Goal: Transaction & Acquisition: Purchase product/service

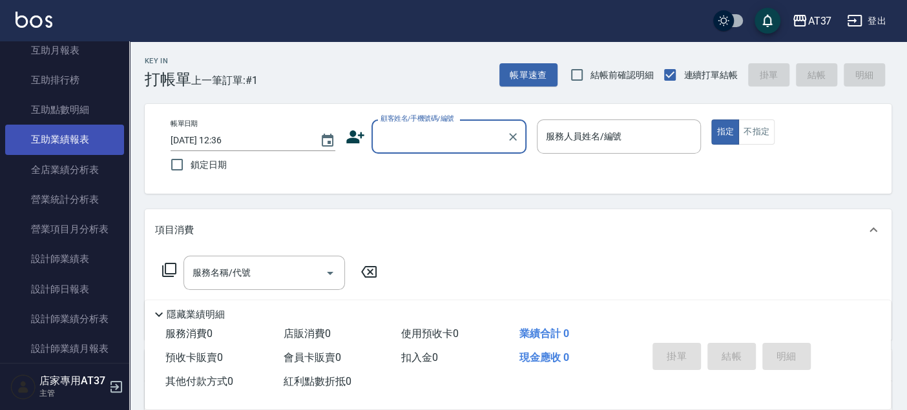
scroll to position [502, 0]
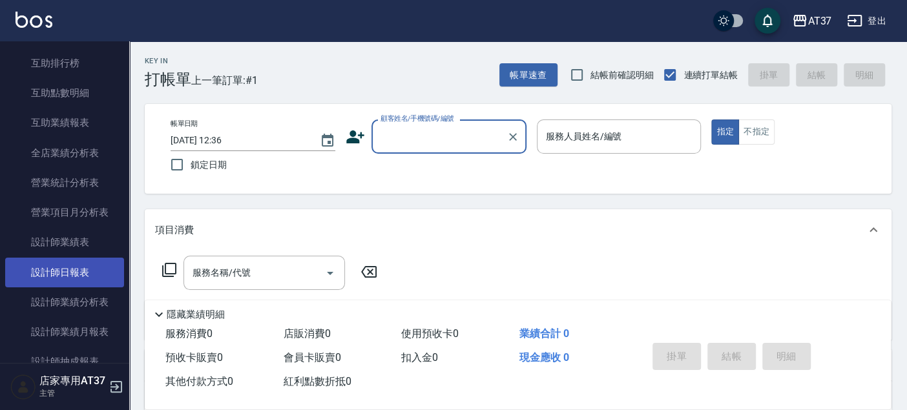
click at [97, 274] on link "設計師日報表" at bounding box center [64, 273] width 119 height 30
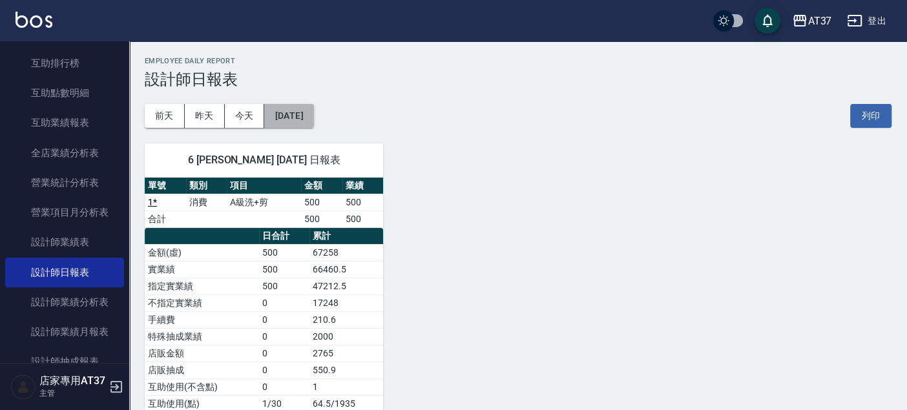
click at [301, 116] on button "2025/09/19" at bounding box center [288, 116] width 49 height 24
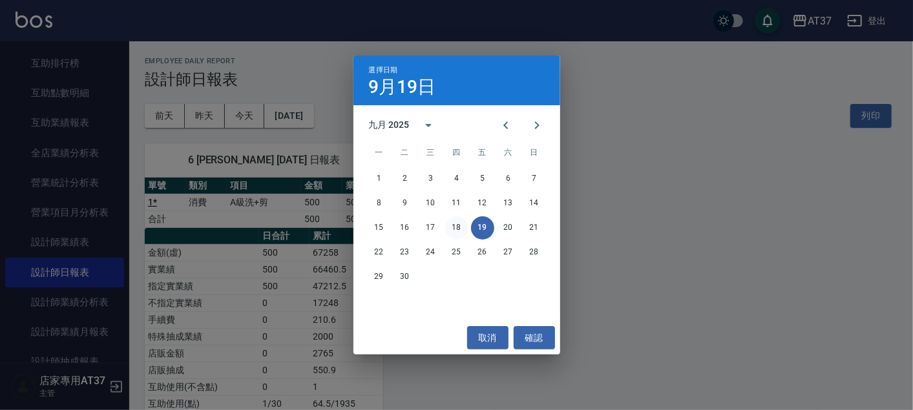
click at [464, 226] on button "18" at bounding box center [456, 227] width 23 height 23
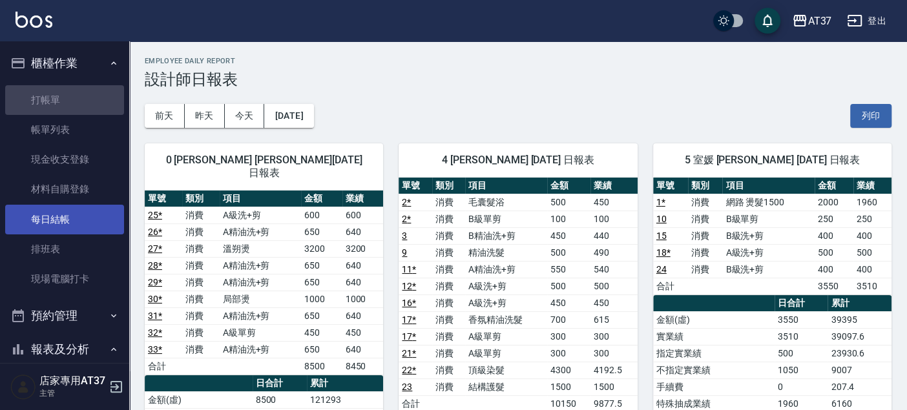
click at [81, 101] on link "打帳單" at bounding box center [64, 100] width 119 height 30
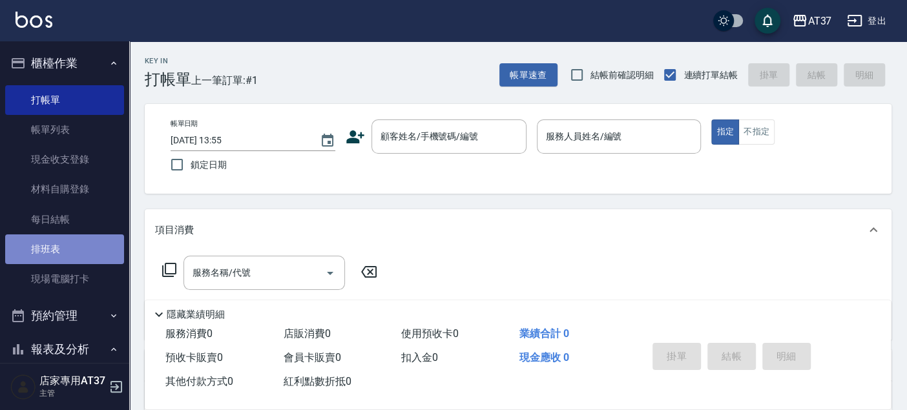
click at [82, 249] on link "排班表" at bounding box center [64, 249] width 119 height 30
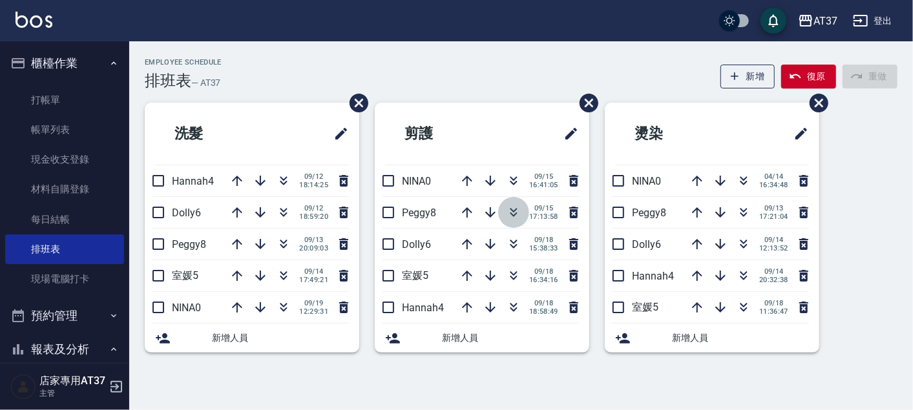
click at [515, 211] on icon "button" at bounding box center [514, 213] width 16 height 16
click at [284, 181] on icon "button" at bounding box center [284, 181] width 16 height 16
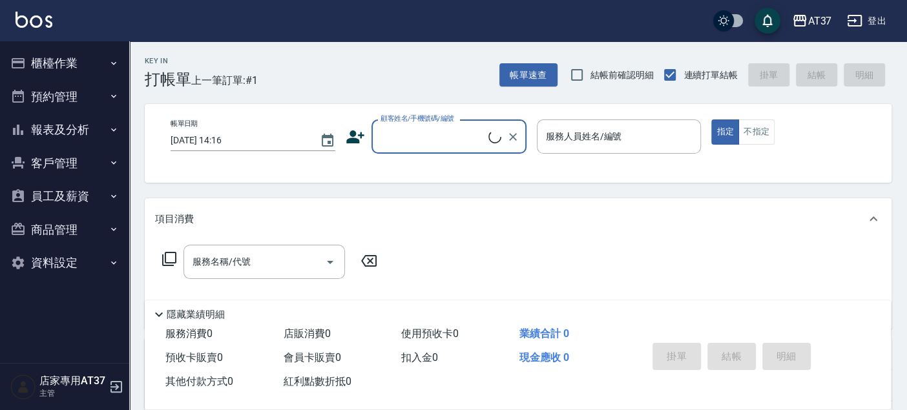
click at [475, 142] on input "顧客姓名/手機號碼/編號" at bounding box center [432, 136] width 111 height 23
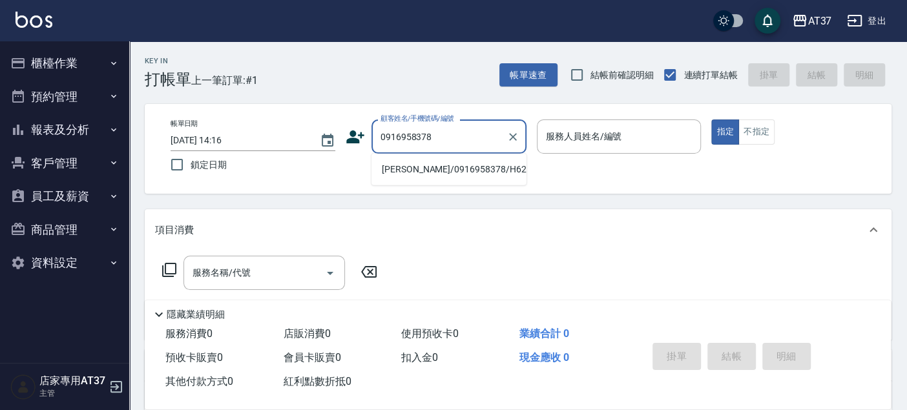
click at [468, 177] on li "潘鵬文/0916958378/H622" at bounding box center [448, 169] width 155 height 21
type input "潘鵬文/0916958378/H622"
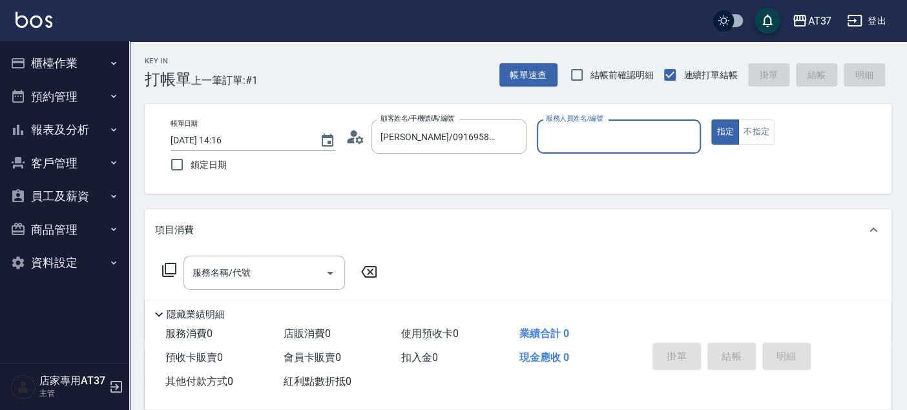
type input "Hannah-4"
click at [245, 272] on div "服務名稱/代號 服務名稱/代號" at bounding box center [263, 273] width 161 height 34
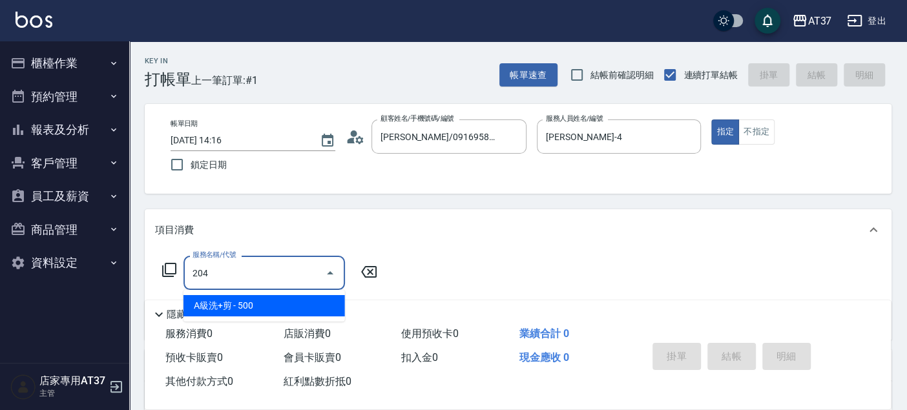
type input "A級洗+剪(204)"
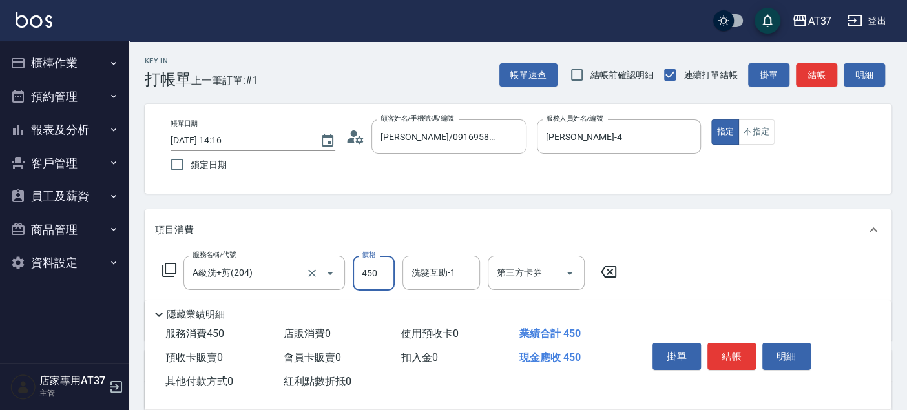
type input "450"
click at [729, 350] on button "結帳" at bounding box center [731, 356] width 48 height 27
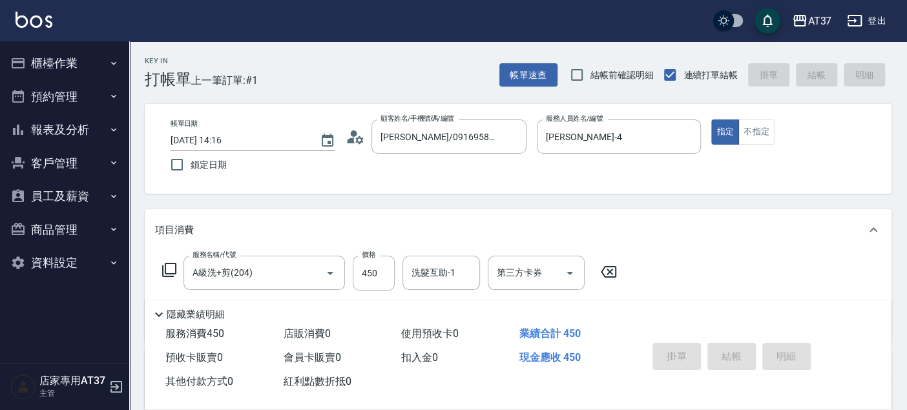
type input "2025/09/19 14:17"
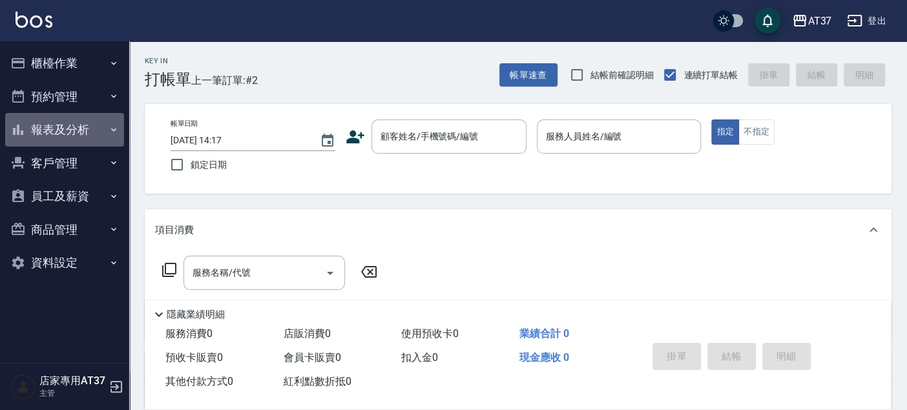
click at [90, 129] on button "報表及分析" at bounding box center [64, 130] width 119 height 34
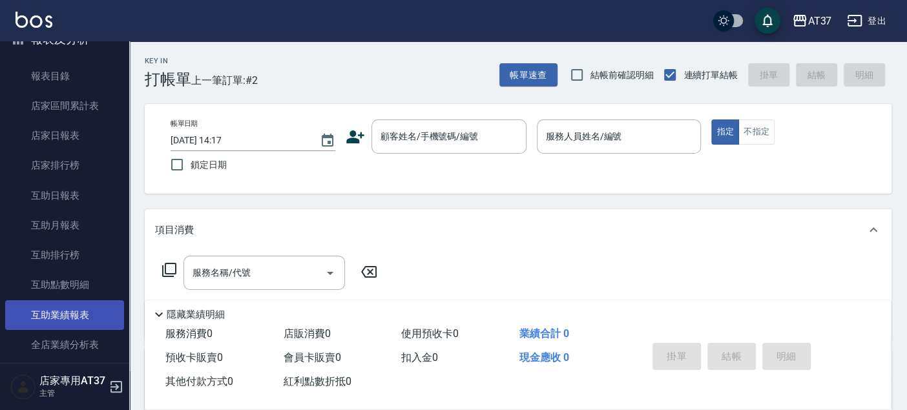
scroll to position [215, 0]
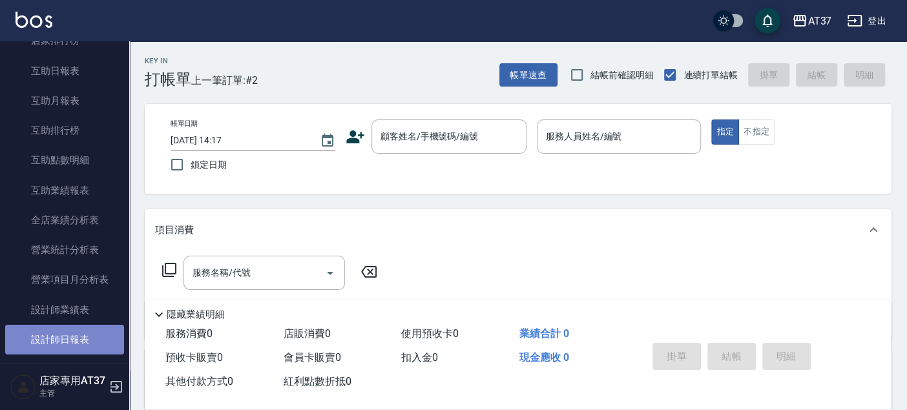
click at [85, 331] on link "設計師日報表" at bounding box center [64, 340] width 119 height 30
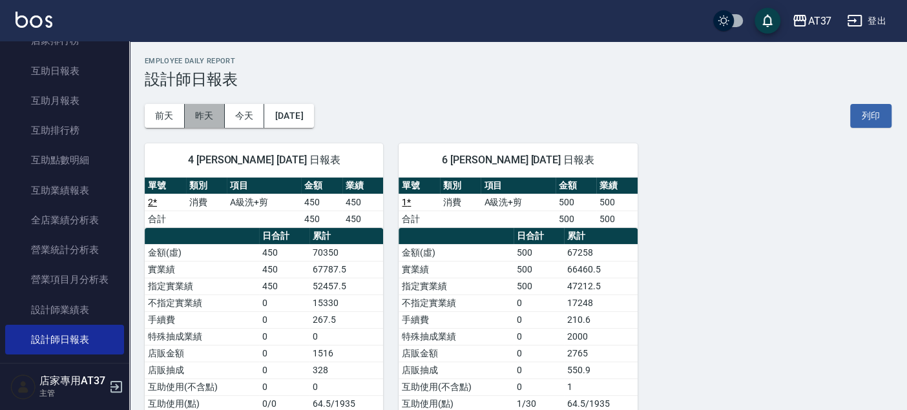
click at [206, 116] on button "昨天" at bounding box center [205, 116] width 40 height 24
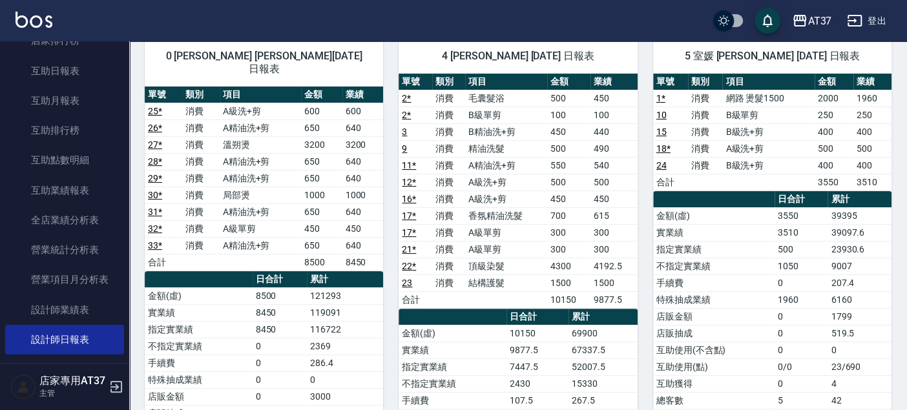
scroll to position [72, 0]
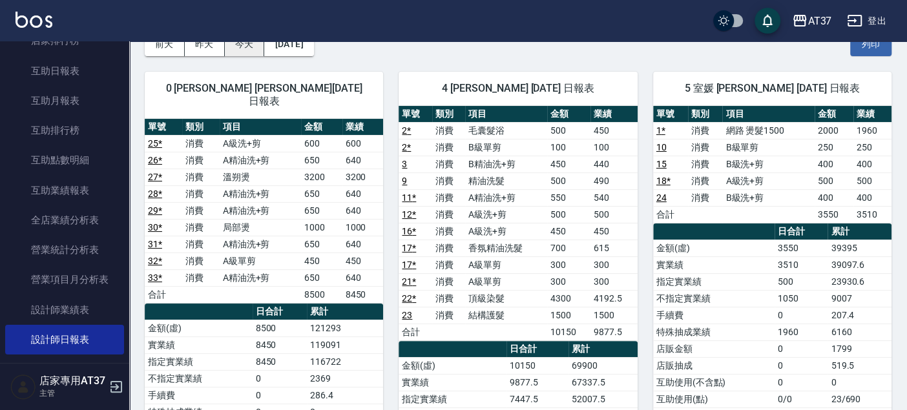
click at [238, 42] on button "今天" at bounding box center [245, 44] width 40 height 24
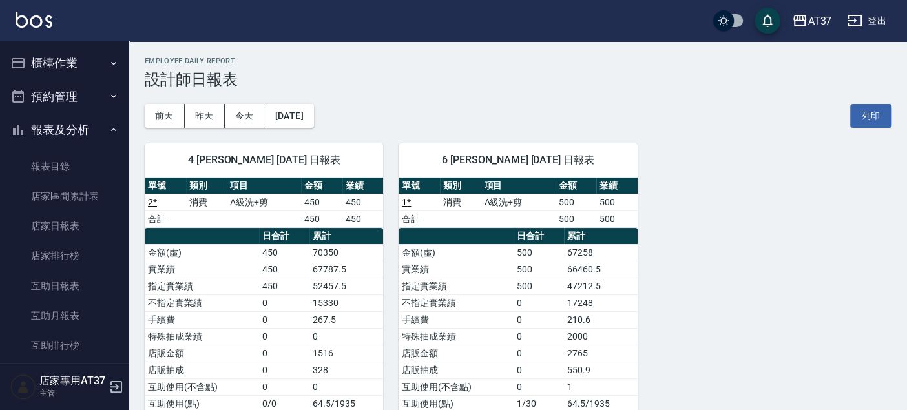
click at [56, 70] on button "櫃檯作業" at bounding box center [64, 64] width 119 height 34
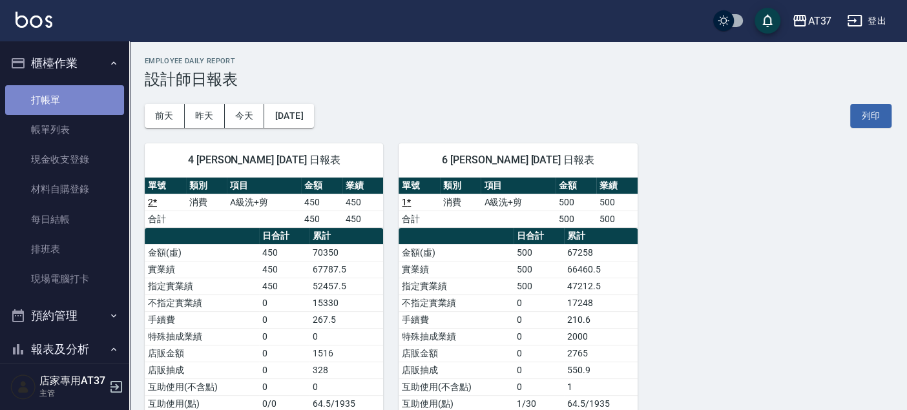
click at [77, 96] on link "打帳單" at bounding box center [64, 100] width 119 height 30
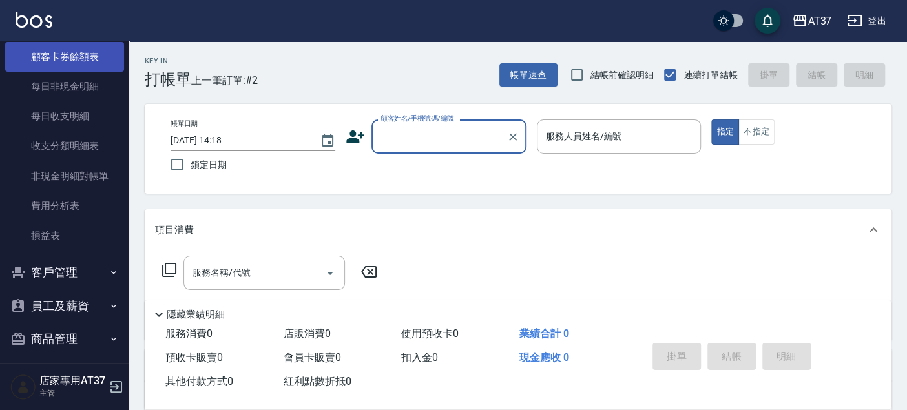
scroll to position [1116, 0]
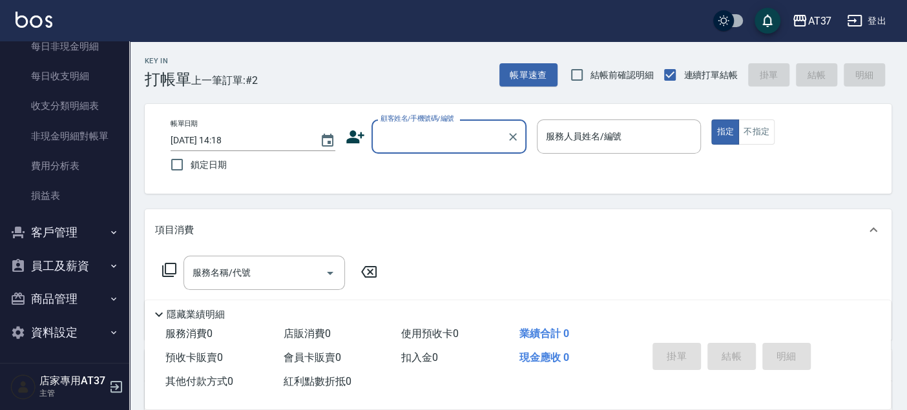
drag, startPoint x: 54, startPoint y: 211, endPoint x: 55, endPoint y: 229, distance: 18.1
click at [55, 233] on button "客戶管理" at bounding box center [64, 233] width 119 height 34
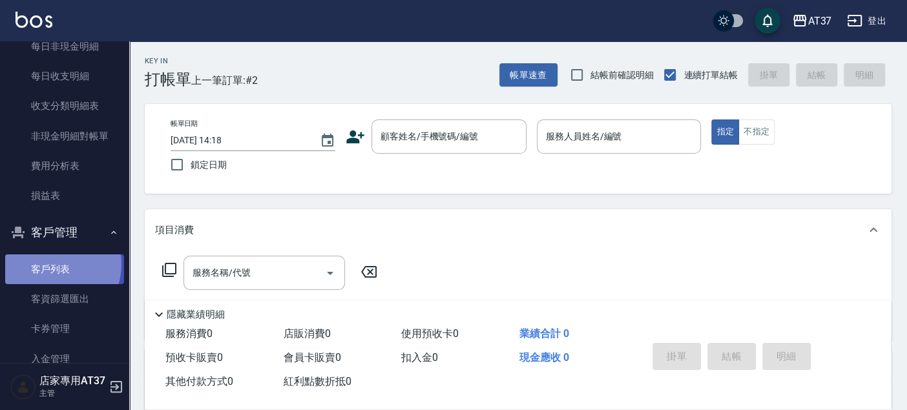
click at [50, 264] on link "客戶列表" at bounding box center [64, 269] width 119 height 30
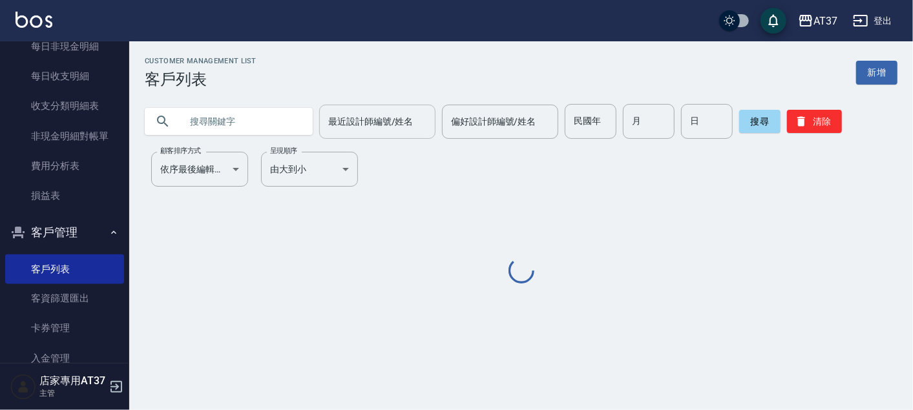
drag, startPoint x: 365, startPoint y: 114, endPoint x: 362, endPoint y: 132, distance: 19.0
click at [365, 116] on div "最近設計師編號/姓名 最近設計師編號/姓名" at bounding box center [377, 122] width 116 height 34
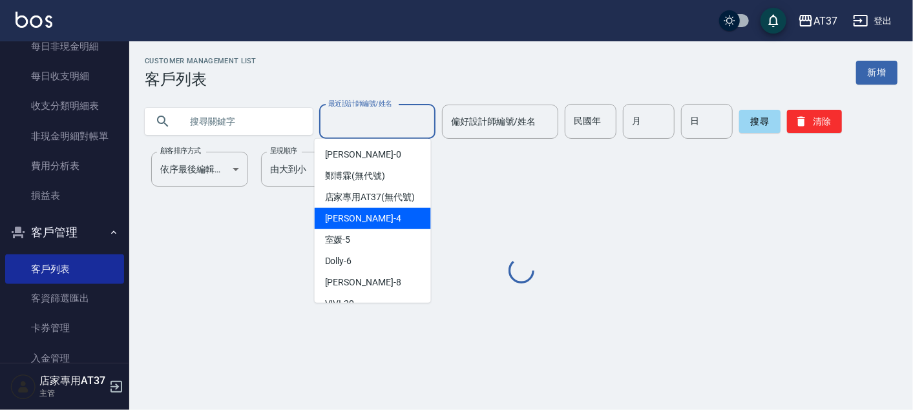
drag, startPoint x: 349, startPoint y: 229, endPoint x: 353, endPoint y: 238, distance: 9.6
click at [349, 225] on span "Hannah -4" at bounding box center [363, 219] width 76 height 14
type input "Hannah-4"
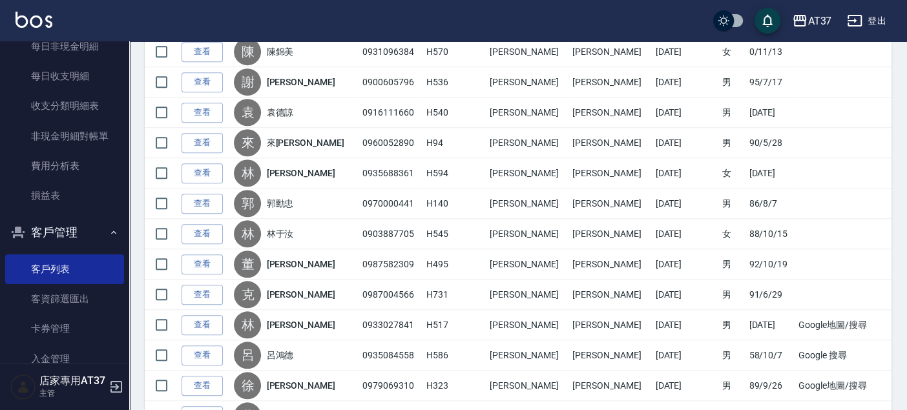
scroll to position [574, 0]
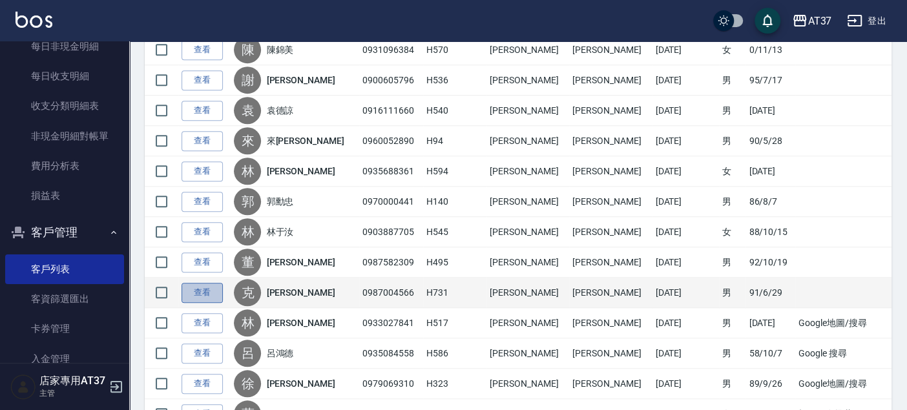
click at [206, 291] on link "查看" at bounding box center [201, 293] width 41 height 20
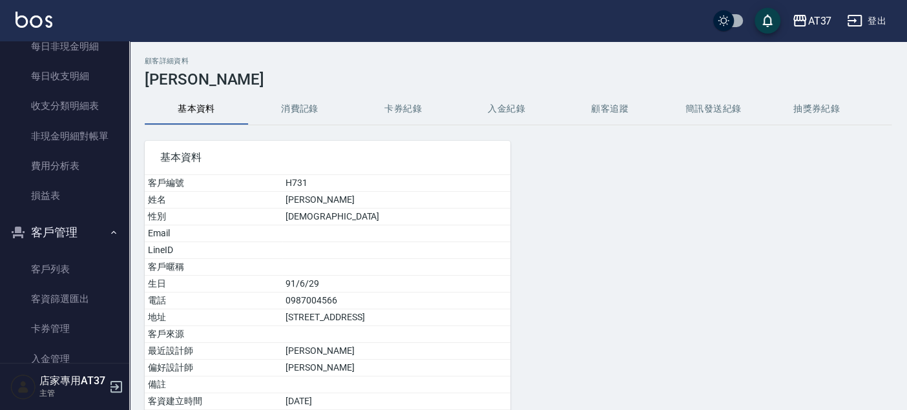
click at [311, 112] on button "消費記錄" at bounding box center [299, 109] width 103 height 31
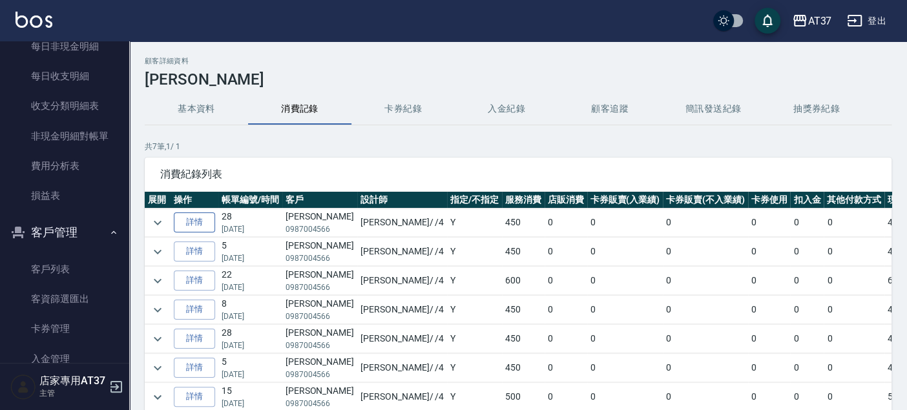
click at [198, 214] on link "詳情" at bounding box center [194, 222] width 41 height 20
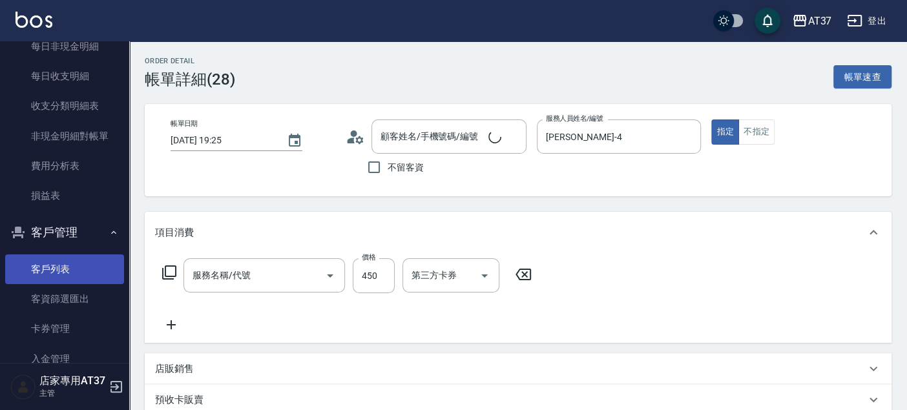
type input "2025/09/14 19:25"
type input "Hannah-4"
type input "克里夫/0987004566/H731"
type input "A級洗+剪(204)"
click at [50, 268] on link "客戶列表" at bounding box center [64, 269] width 119 height 30
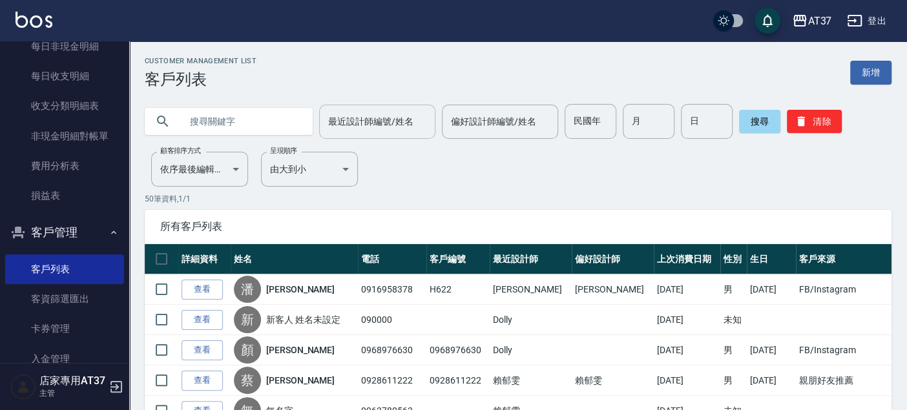
click at [337, 136] on div "最近設計師編號/姓名" at bounding box center [377, 122] width 116 height 34
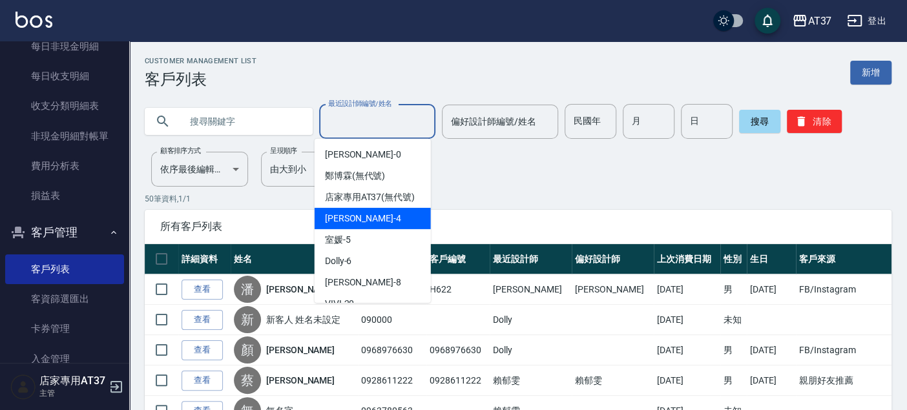
click at [364, 229] on div "Hannah -4" at bounding box center [373, 218] width 116 height 21
type input "Hannah-4"
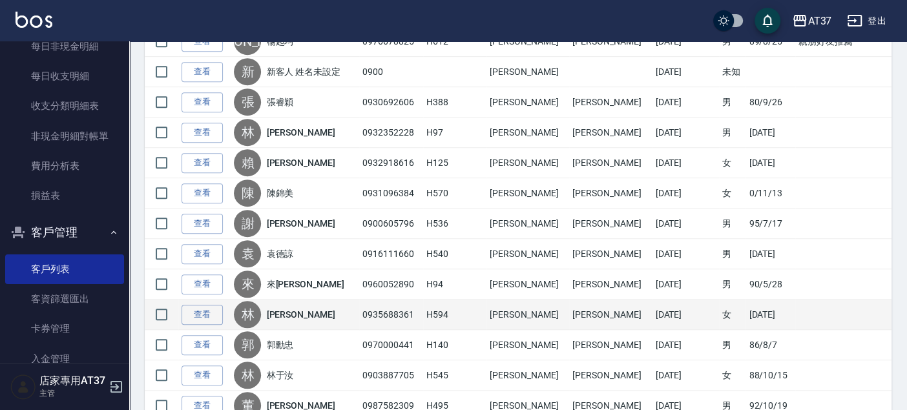
scroll to position [358, 0]
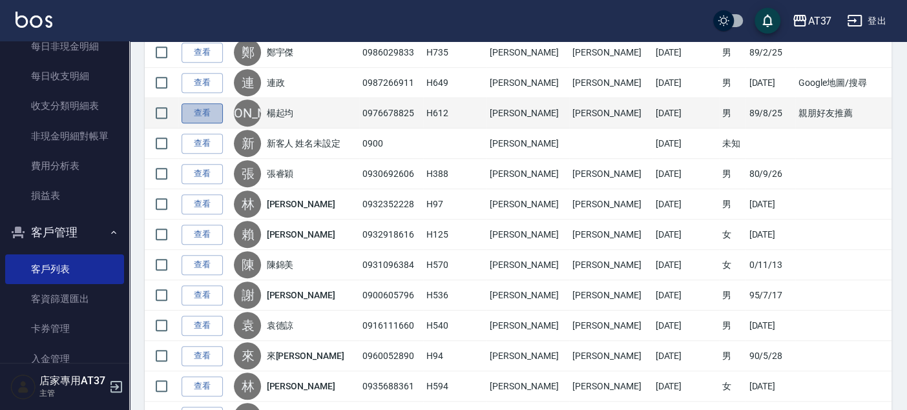
click at [202, 116] on link "查看" at bounding box center [201, 113] width 41 height 20
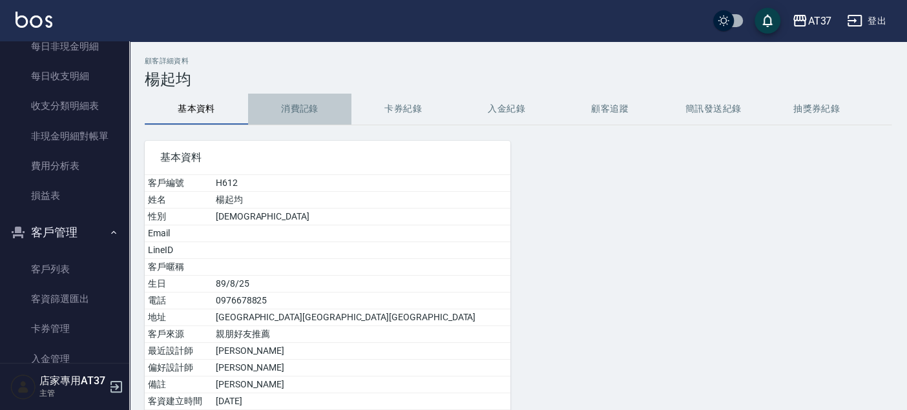
click at [317, 109] on button "消費記錄" at bounding box center [299, 109] width 103 height 31
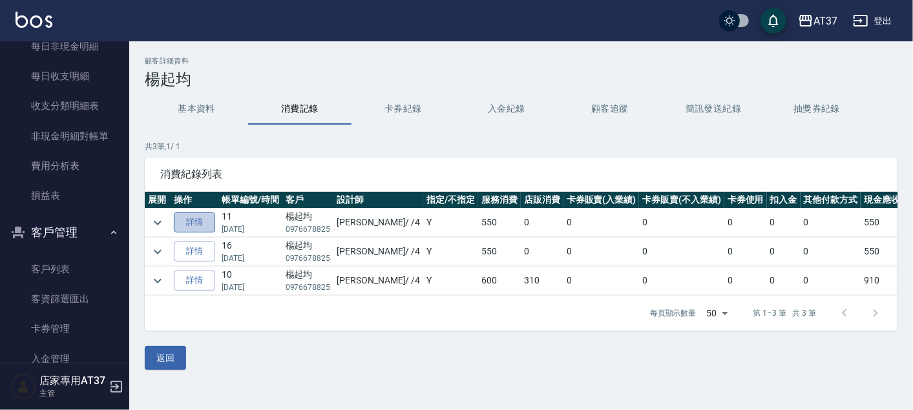
click at [208, 221] on link "詳情" at bounding box center [194, 222] width 41 height 20
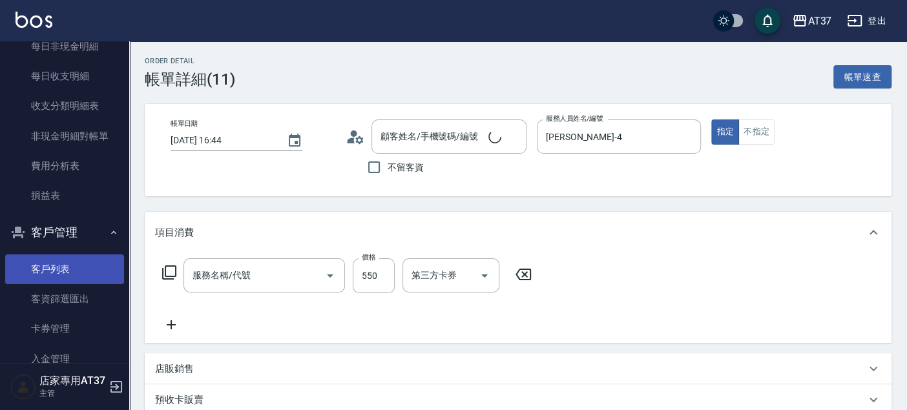
type input "2025/09/18 16:44"
type input "Hannah-4"
type input "楊起均/0976678825/H612"
type input "A精油洗+剪(206)"
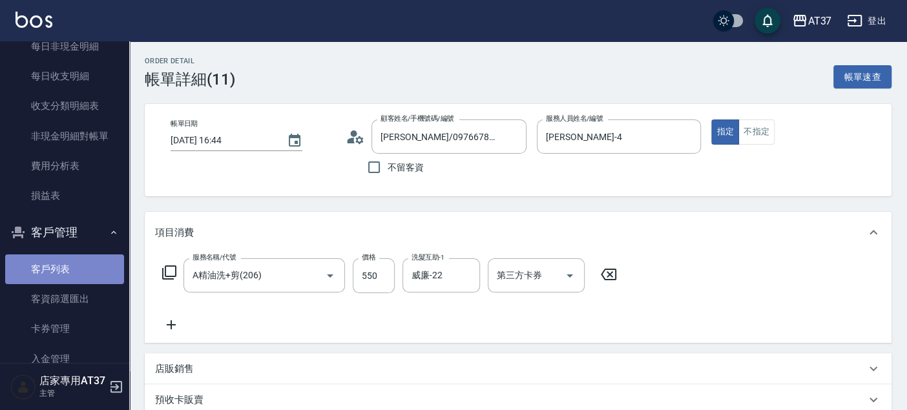
click at [81, 264] on link "客戶列表" at bounding box center [64, 269] width 119 height 30
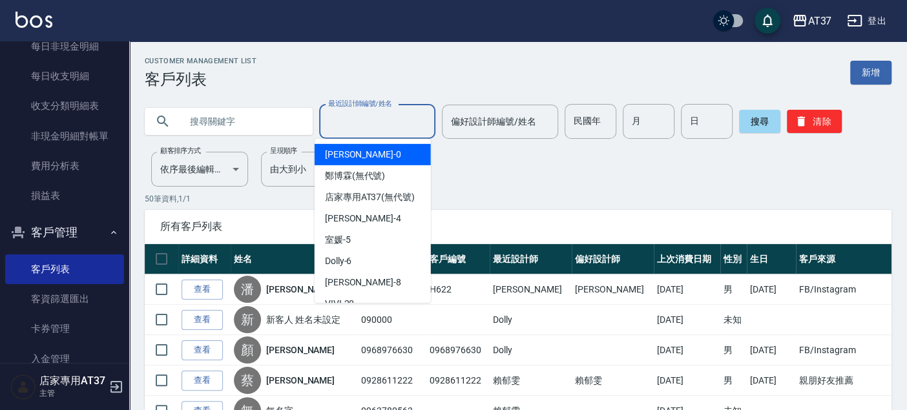
click at [344, 115] on div "最近設計師編號/姓名 最近設計師編號/姓名" at bounding box center [377, 122] width 116 height 34
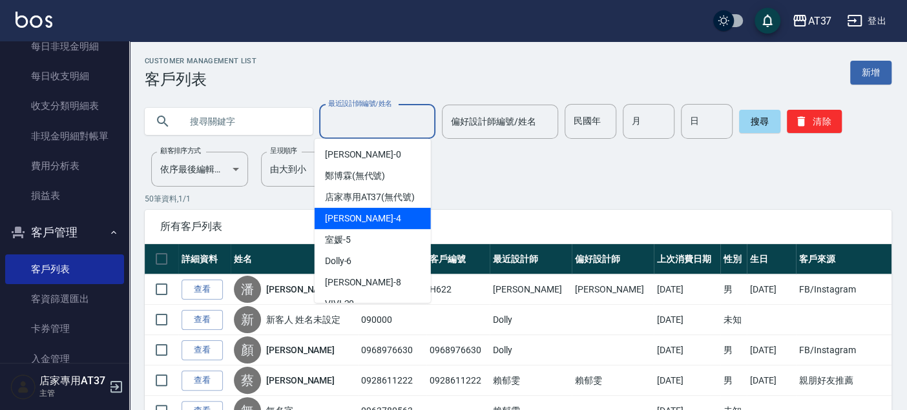
click at [342, 225] on span "Hannah -4" at bounding box center [363, 219] width 76 height 14
type input "Hannah-4"
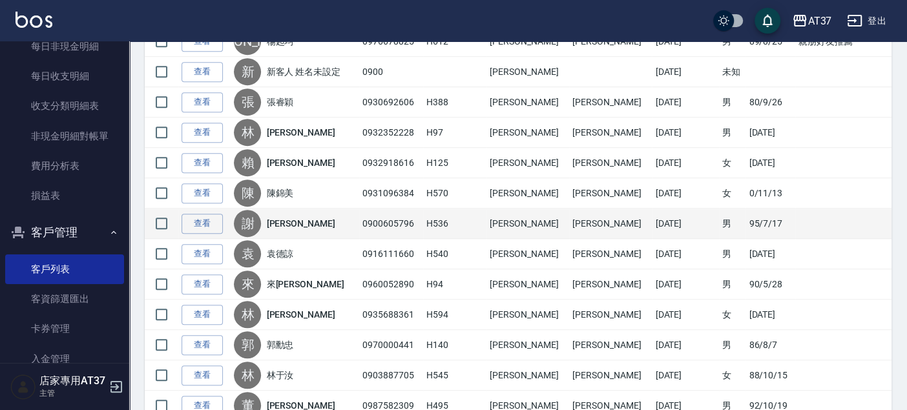
scroll to position [215, 0]
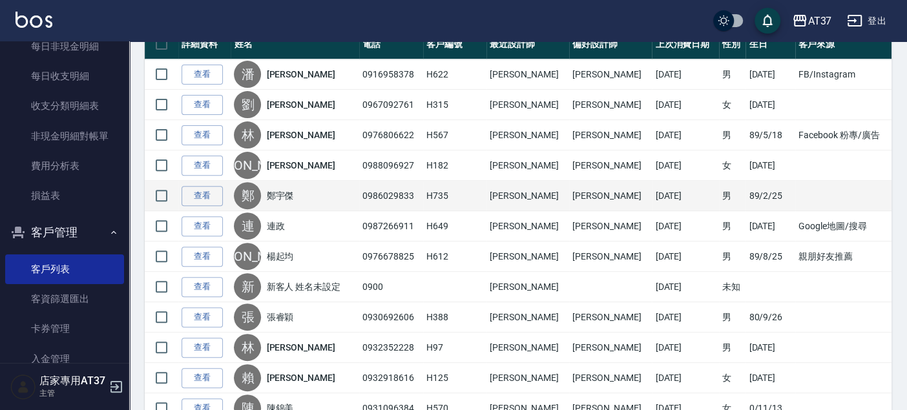
click at [226, 194] on td "查看" at bounding box center [204, 196] width 52 height 30
click at [223, 193] on td "查看" at bounding box center [204, 196] width 52 height 30
click at [221, 192] on link "查看" at bounding box center [201, 196] width 41 height 20
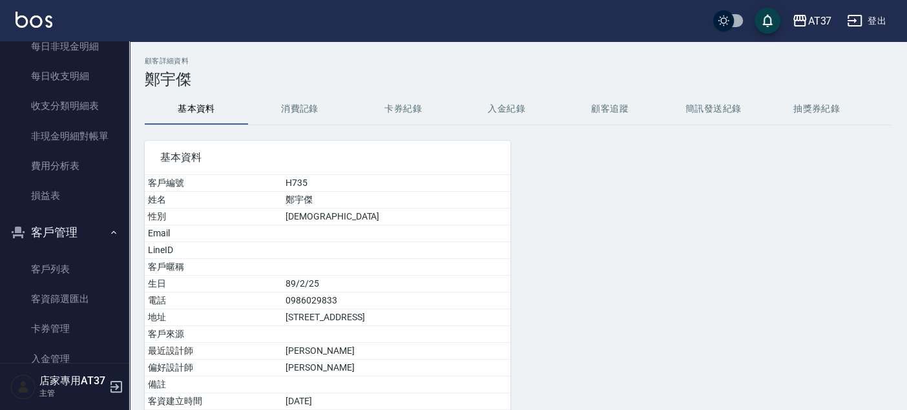
click at [297, 99] on button "消費記錄" at bounding box center [299, 109] width 103 height 31
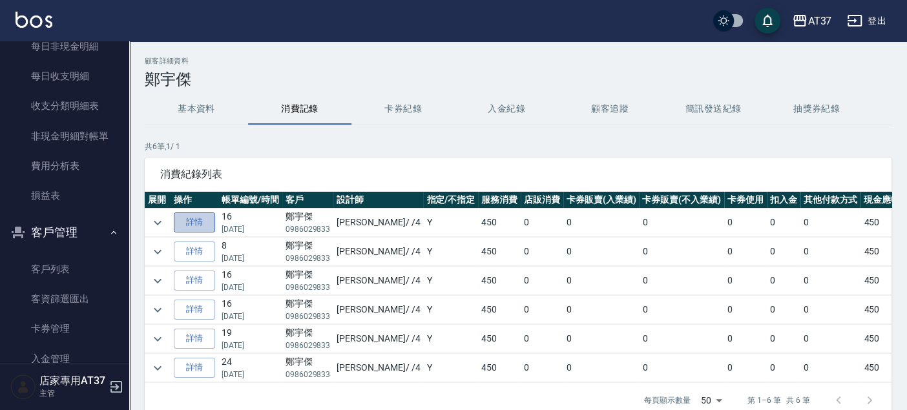
click at [197, 218] on link "詳情" at bounding box center [194, 222] width 41 height 20
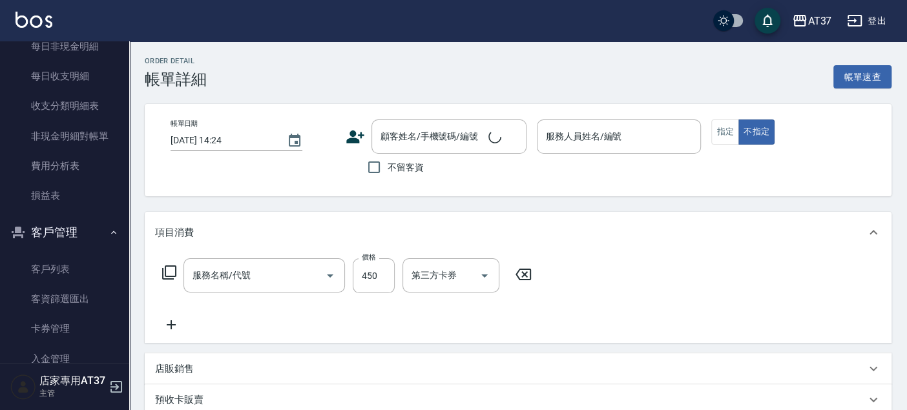
type input "2025/09/18 18:11"
type input "Hannah-4"
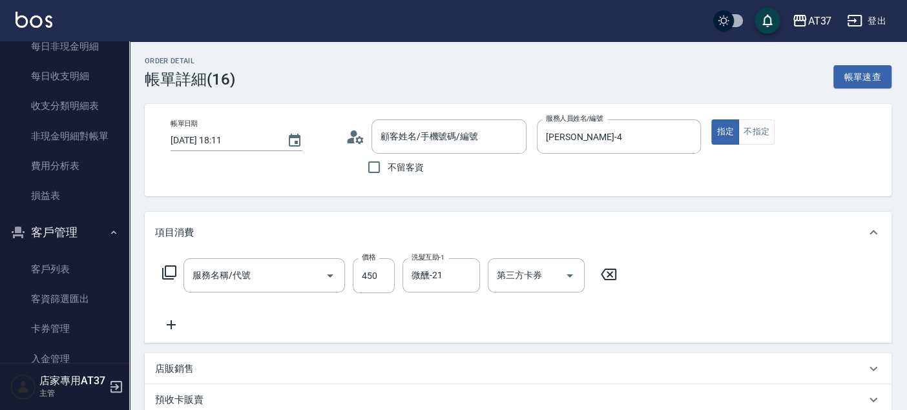
type input "[PERSON_NAME]/0986029833/H735"
type input "A級洗+剪(204)"
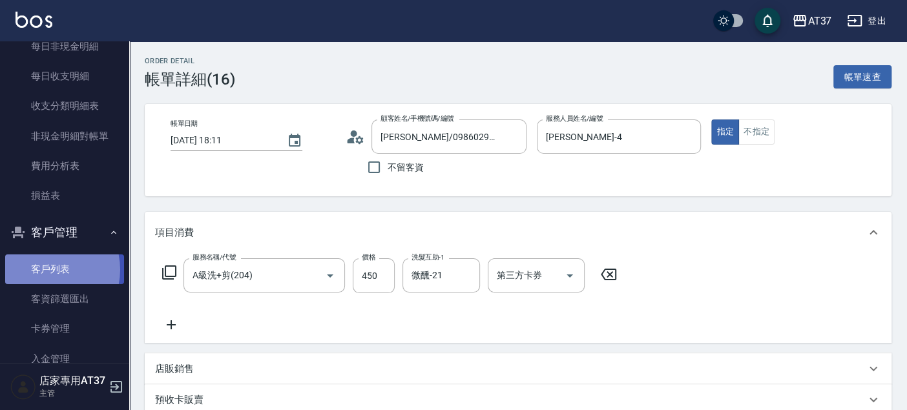
click at [43, 269] on link "客戶列表" at bounding box center [64, 269] width 119 height 30
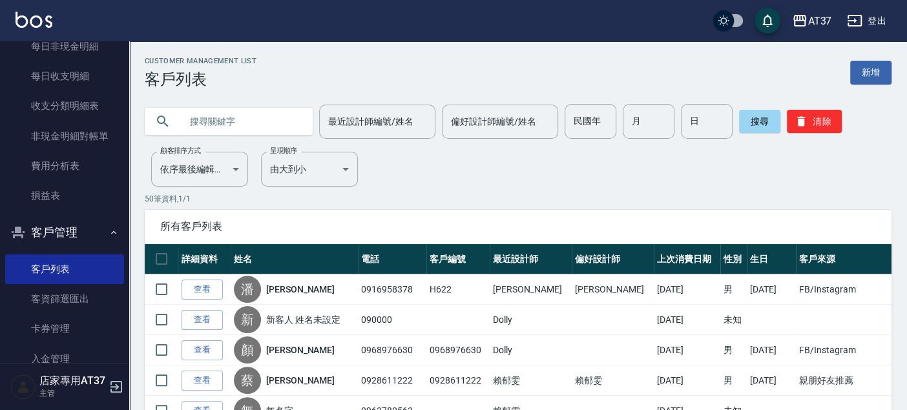
click at [404, 98] on div "最近設計師編號/姓名 最近設計師編號/姓名 偏好設計師編號/姓名 偏好設計師編號/姓名 民國年 民國年 月 月 日 日 搜尋 清除" at bounding box center [510, 113] width 762 height 50
click at [386, 116] on div "最近設計師編號/姓名 最近設計師編號/姓名" at bounding box center [377, 122] width 116 height 34
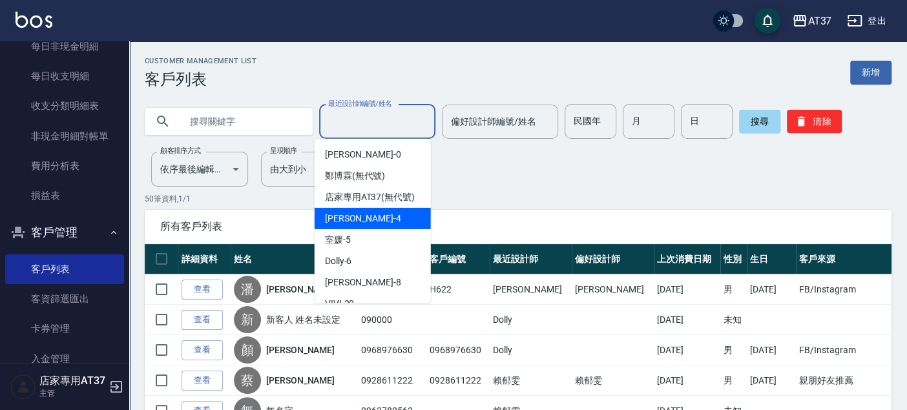
click at [386, 229] on div "Hannah -4" at bounding box center [373, 218] width 116 height 21
type input "Hannah-4"
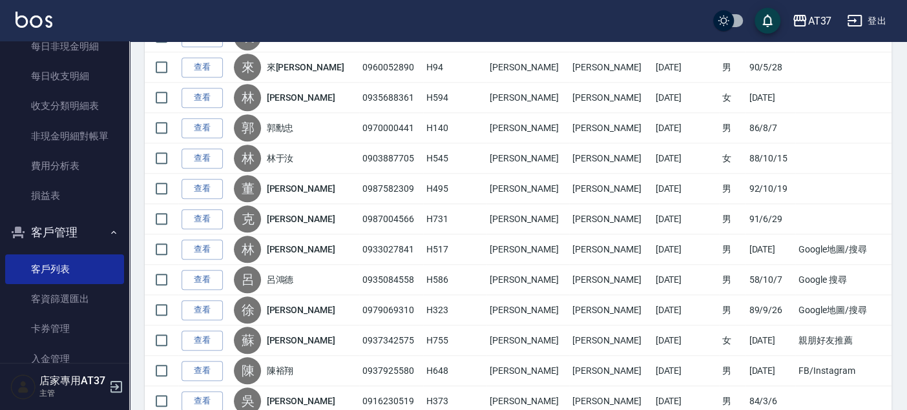
scroll to position [718, 0]
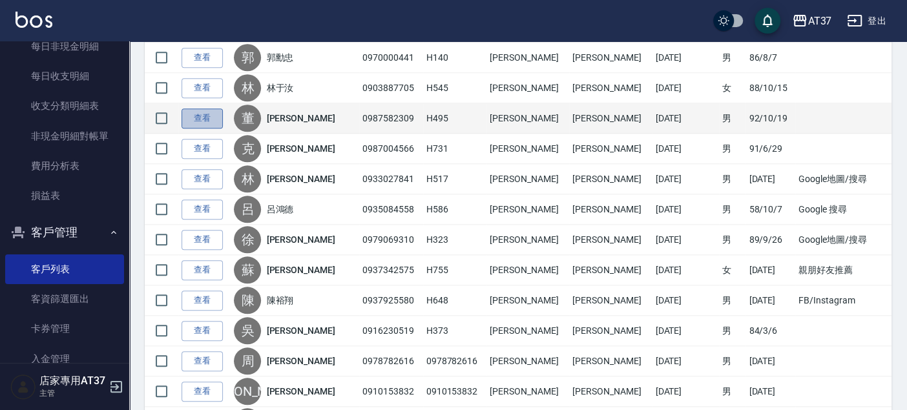
click at [205, 110] on link "查看" at bounding box center [201, 119] width 41 height 20
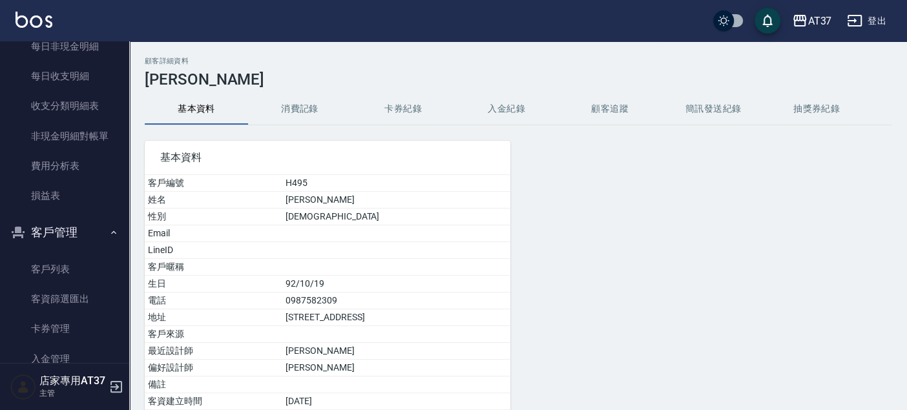
click at [301, 108] on button "消費記錄" at bounding box center [299, 109] width 103 height 31
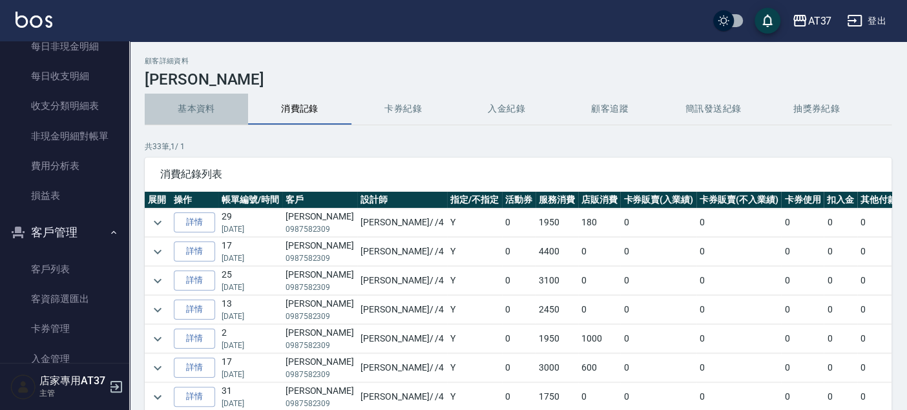
click at [222, 101] on button "基本資料" at bounding box center [196, 109] width 103 height 31
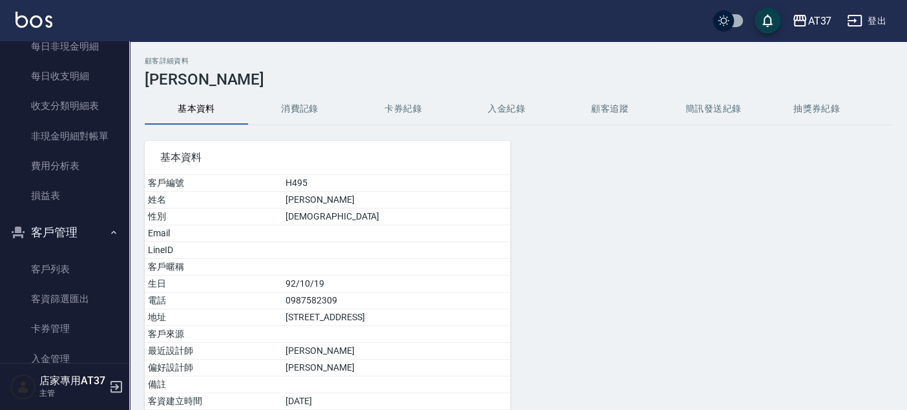
click at [297, 116] on button "消費記錄" at bounding box center [299, 109] width 103 height 31
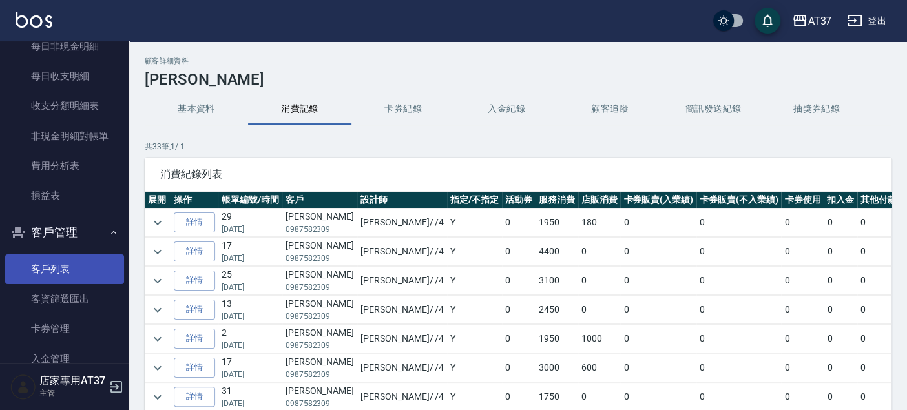
click at [42, 267] on link "客戶列表" at bounding box center [64, 269] width 119 height 30
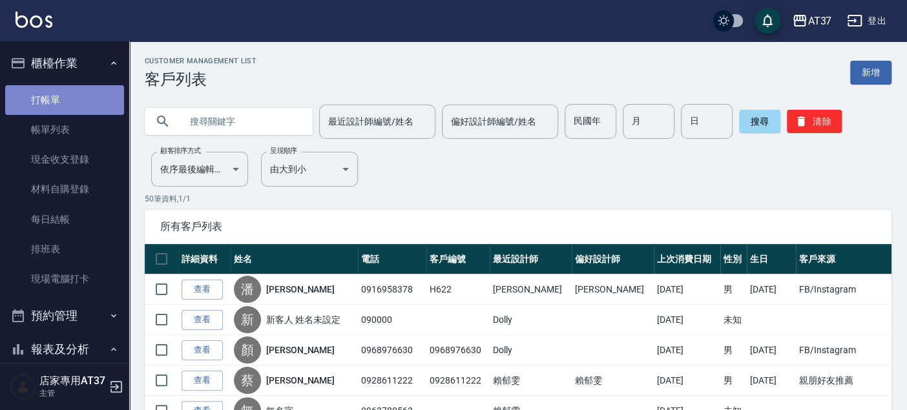
drag, startPoint x: 65, startPoint y: 94, endPoint x: 450, endPoint y: 107, distance: 385.2
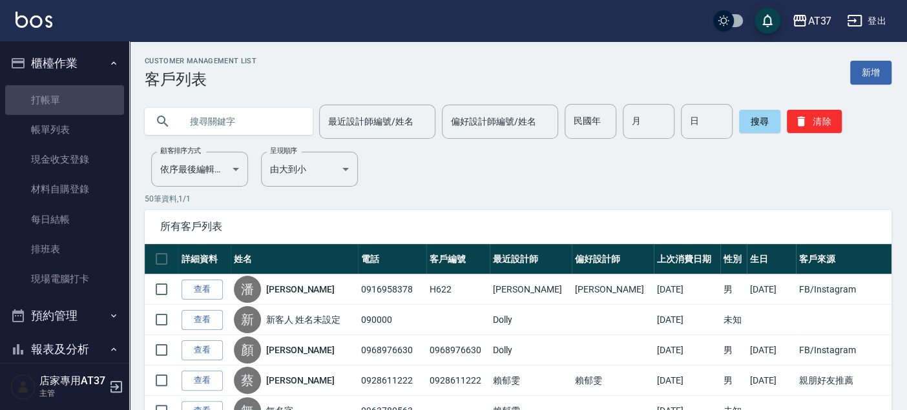
click at [65, 94] on link "打帳單" at bounding box center [64, 100] width 119 height 30
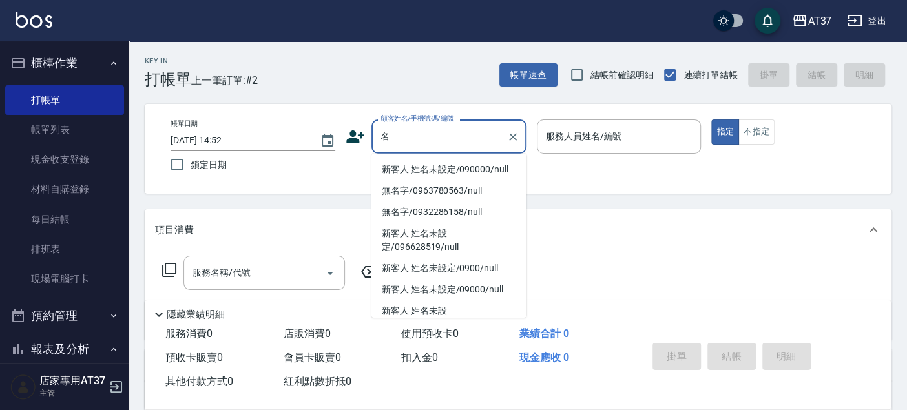
type input "明"
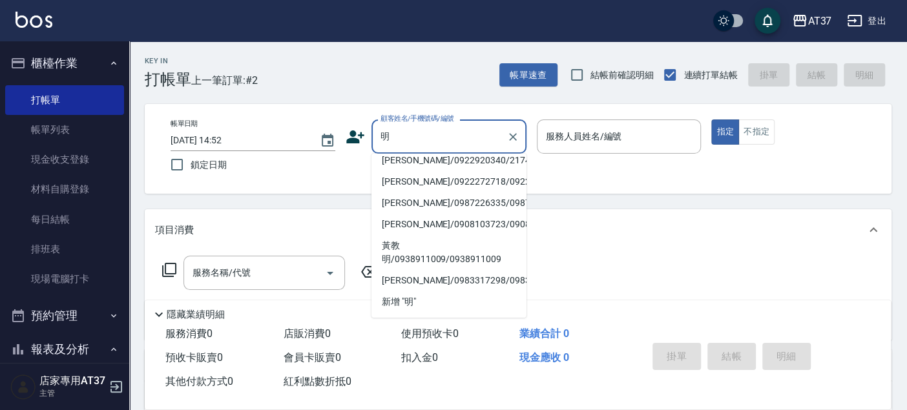
scroll to position [430, 0]
click at [504, 132] on button "Clear" at bounding box center [513, 137] width 18 height 18
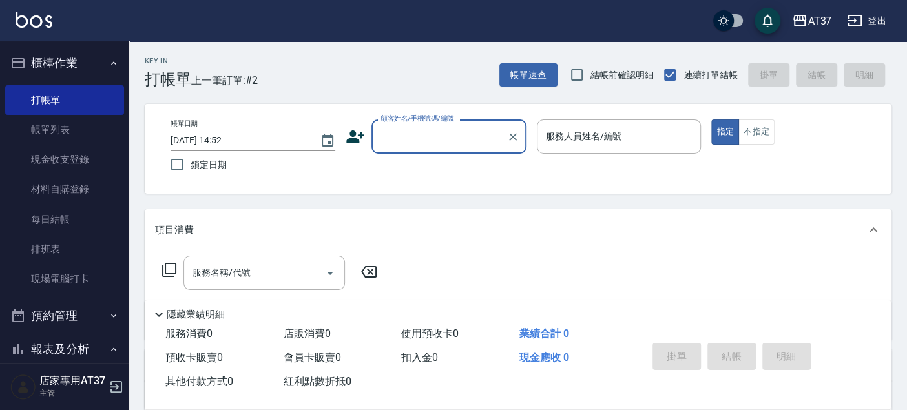
click at [466, 132] on input "顧客姓名/手機號碼/編號" at bounding box center [439, 136] width 124 height 23
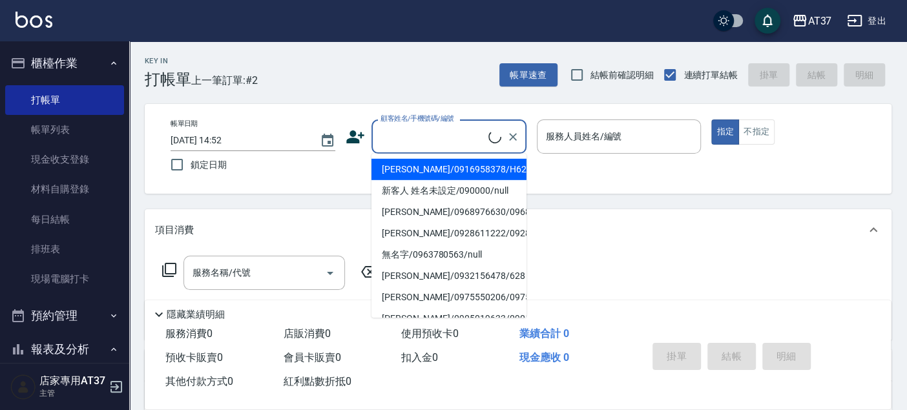
click at [466, 132] on input "顧客姓名/手機號碼/編號" at bounding box center [432, 136] width 111 height 23
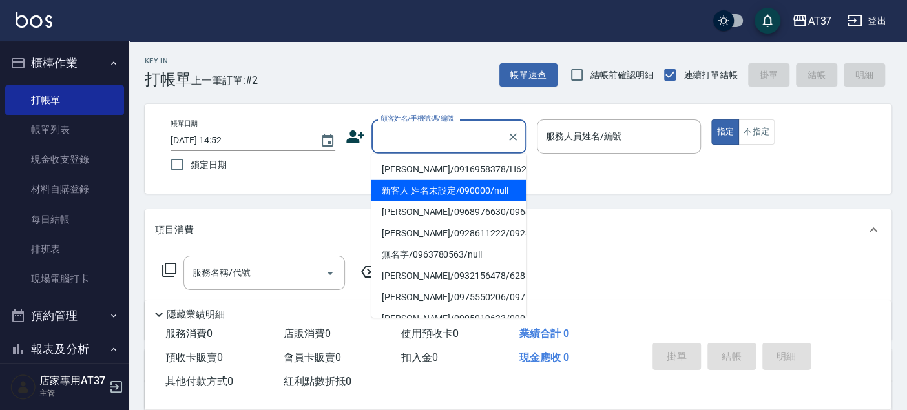
click at [468, 193] on li "新客人 姓名未設定/090000/null" at bounding box center [448, 190] width 155 height 21
type input "新客人 姓名未設定/090000/null"
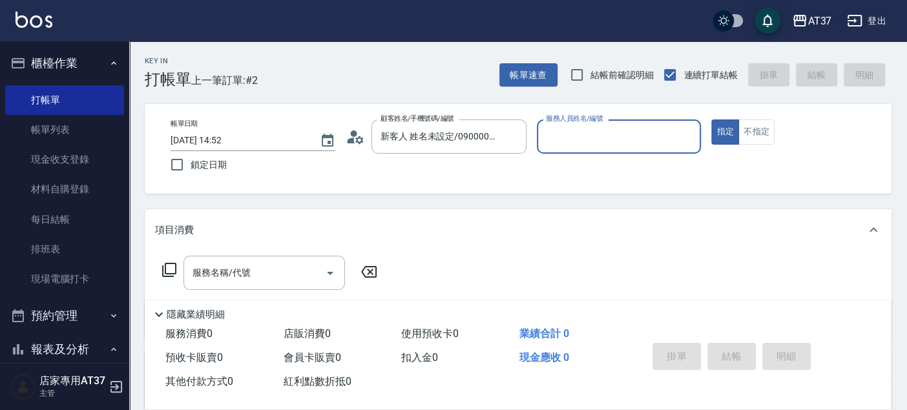
click at [558, 147] on input "服務人員姓名/編號" at bounding box center [619, 136] width 153 height 23
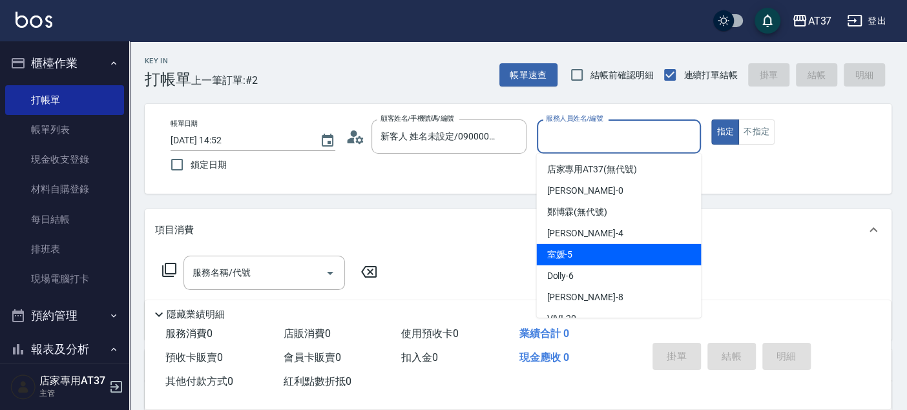
click at [612, 258] on div "室媛 -5" at bounding box center [618, 254] width 165 height 21
type input "室媛-5"
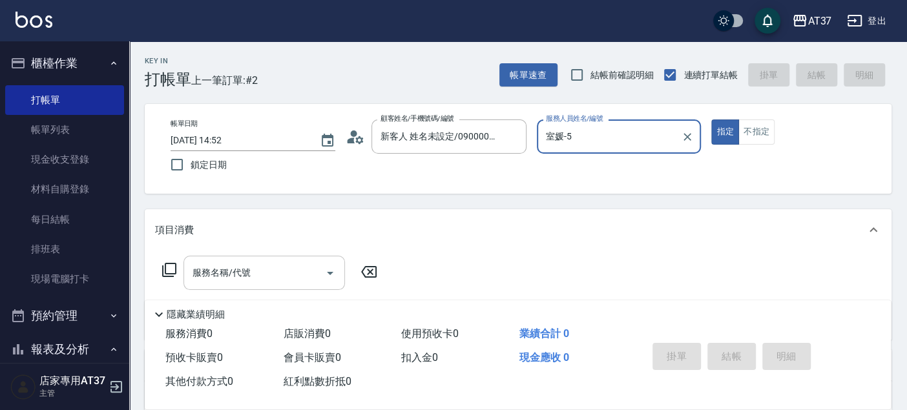
click at [208, 273] on div "服務名稱/代號 服務名稱/代號" at bounding box center [263, 273] width 161 height 34
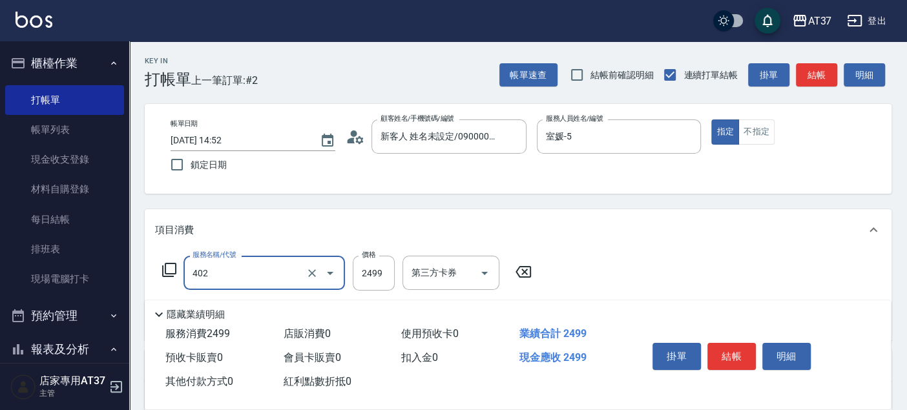
type input "嚴選染髮(402)"
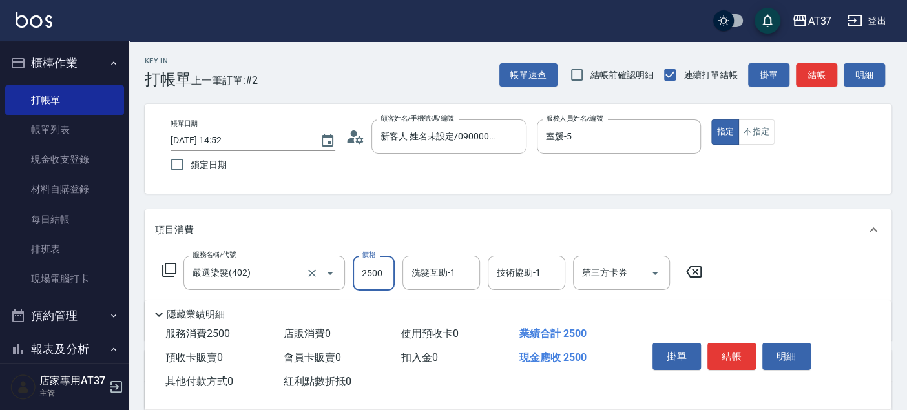
type input "2500"
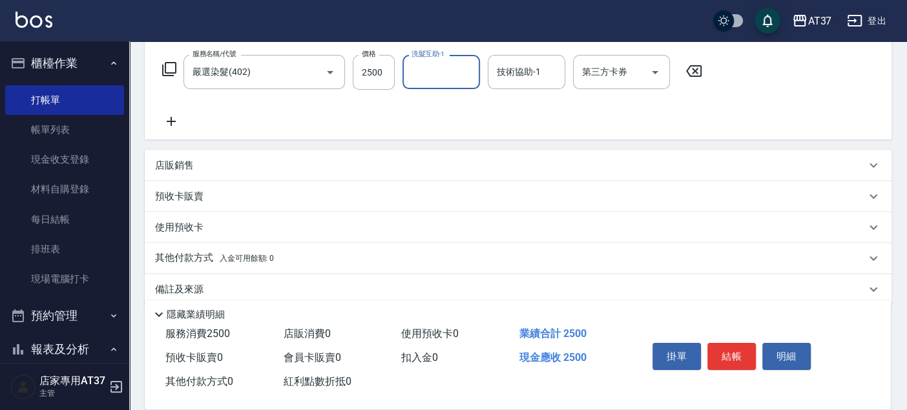
scroll to position [217, 0]
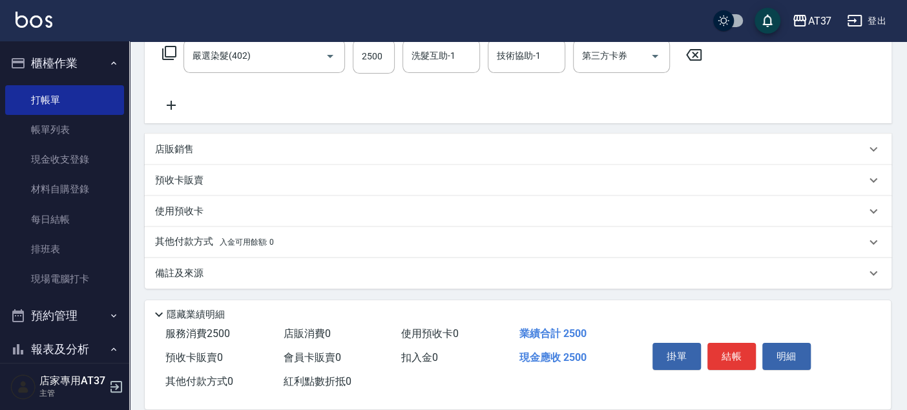
click at [209, 239] on p "其他付款方式 入金可用餘額: 0" at bounding box center [214, 242] width 119 height 14
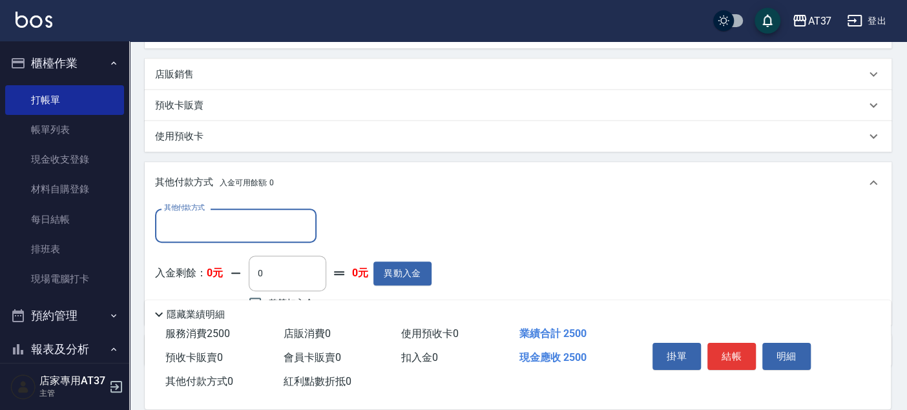
scroll to position [360, 0]
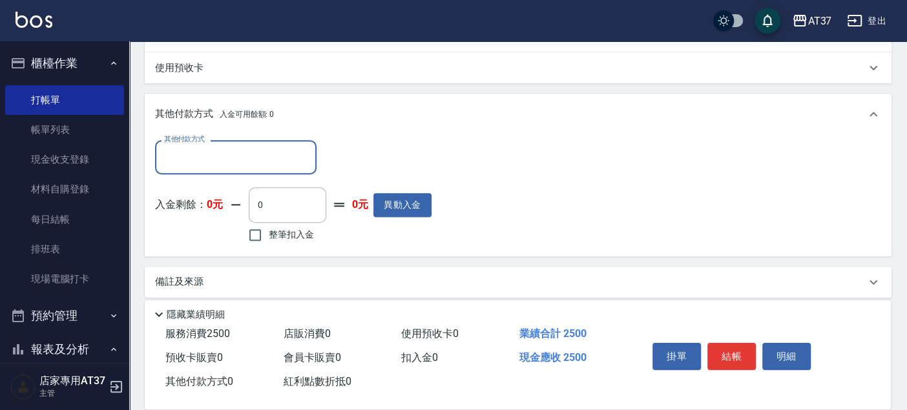
click at [256, 160] on input "其他付款方式" at bounding box center [236, 157] width 150 height 23
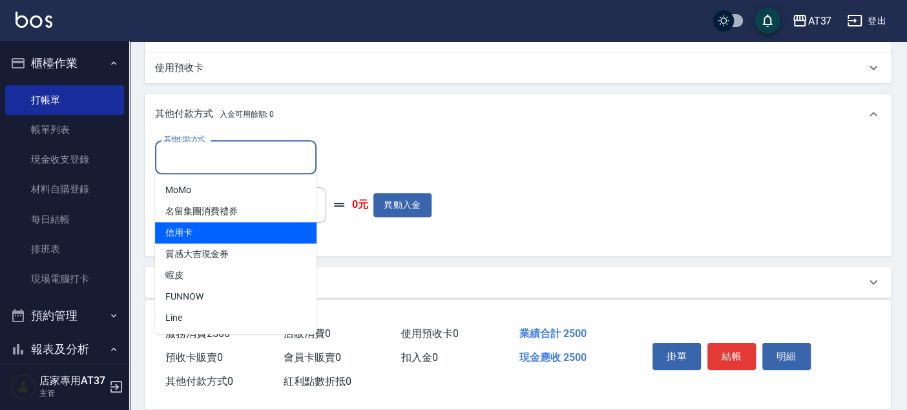
click at [243, 231] on span "信用卡" at bounding box center [235, 232] width 161 height 21
type input "信用卡"
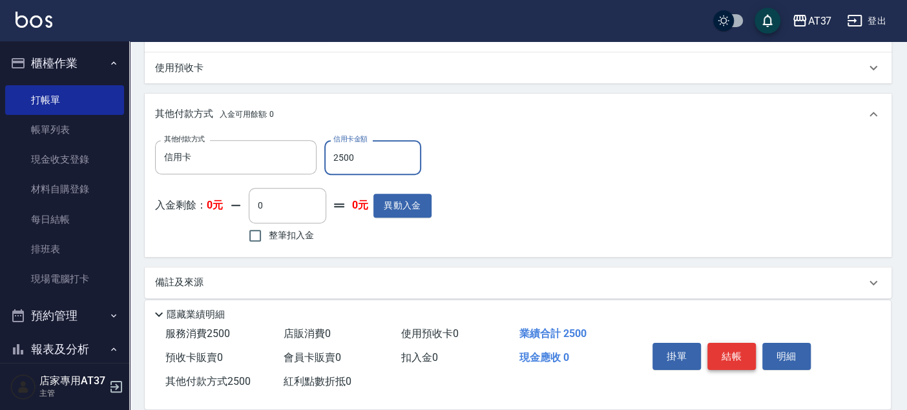
type input "2500"
click at [736, 352] on button "結帳" at bounding box center [731, 356] width 48 height 27
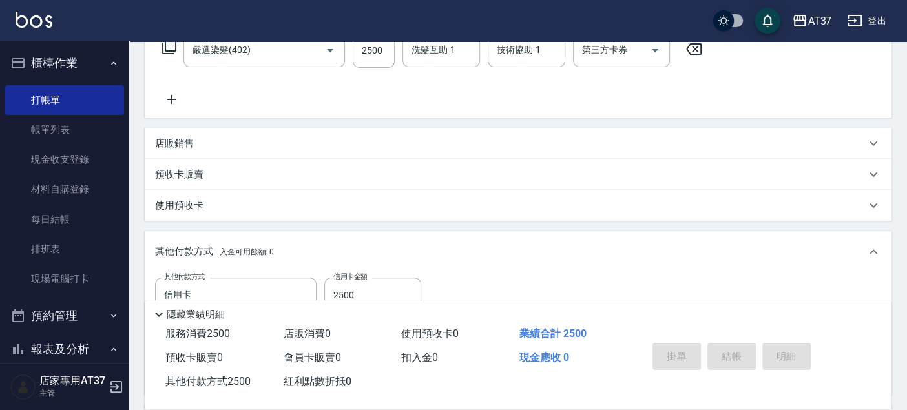
scroll to position [1, 0]
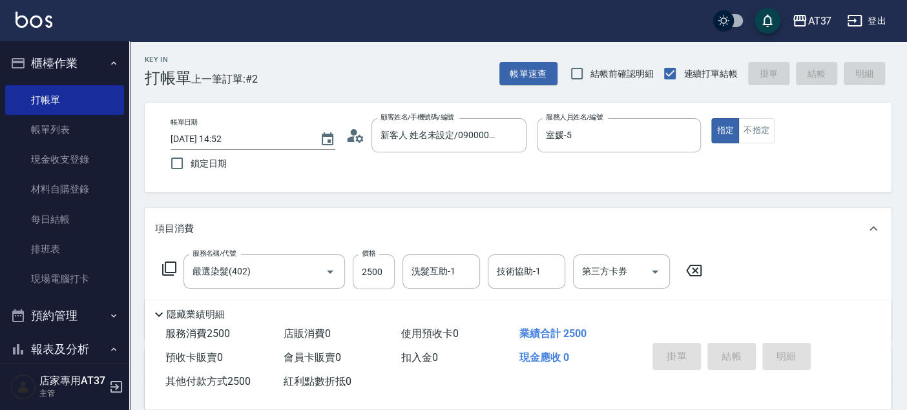
type input "2025/09/19 14:53"
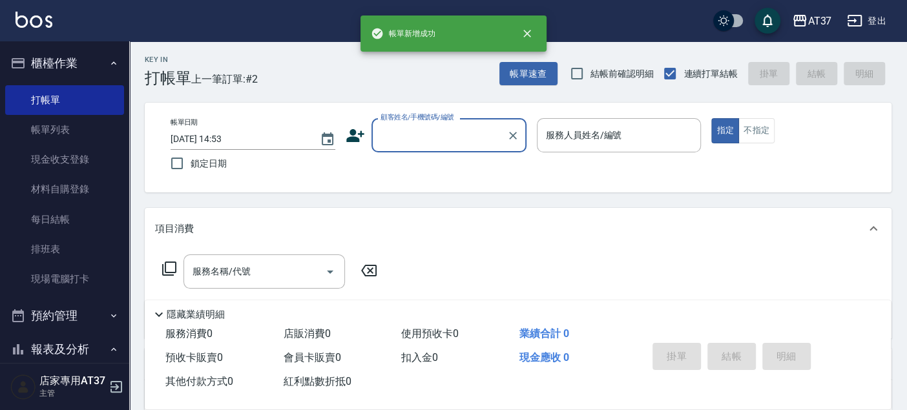
scroll to position [0, 0]
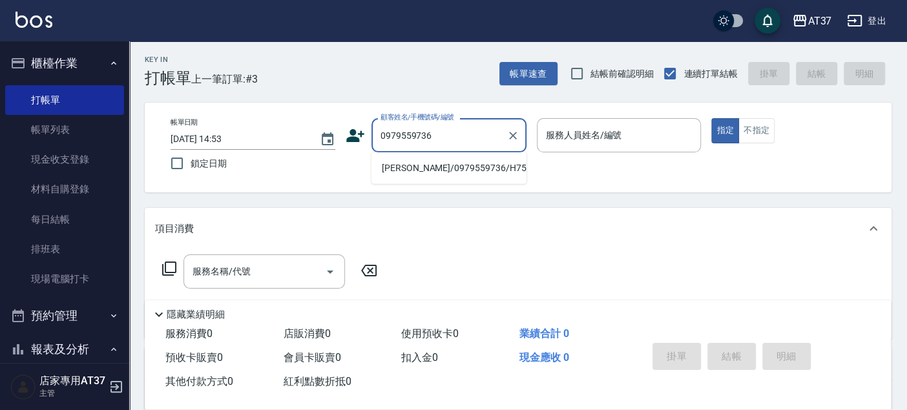
click at [477, 162] on li "[PERSON_NAME]/0979559736/H753" at bounding box center [448, 168] width 155 height 21
type input "[PERSON_NAME]/0979559736/H753"
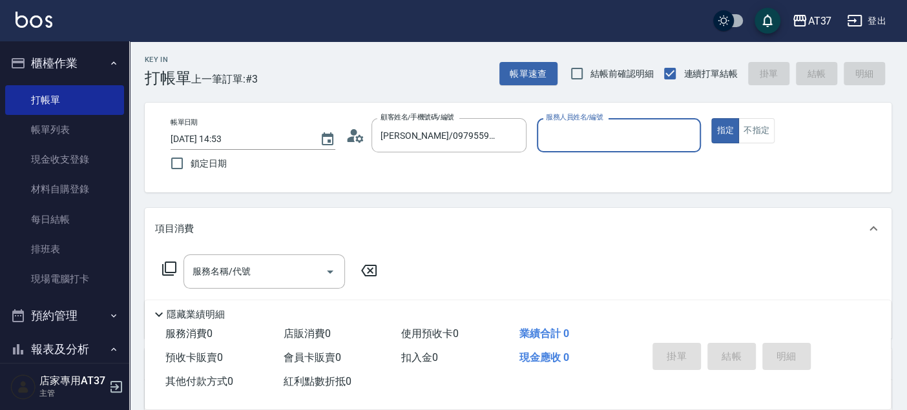
type input "Hannah-4"
click at [235, 265] on div "服務名稱/代號 服務名稱/代號" at bounding box center [263, 271] width 161 height 34
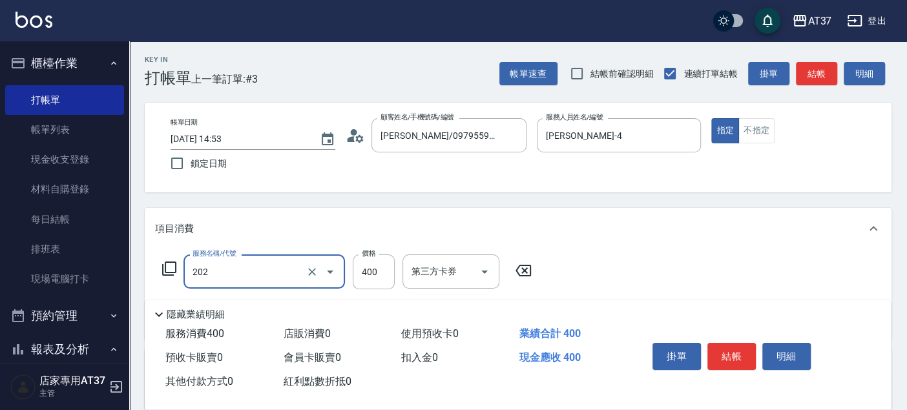
type input "A級單剪(202)"
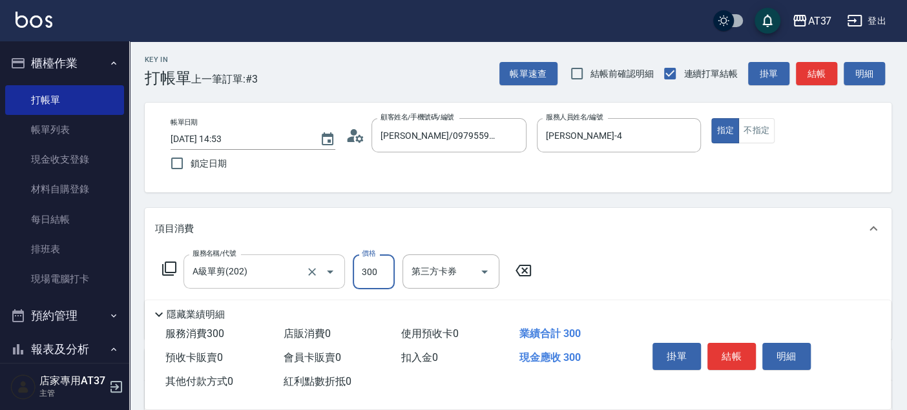
type input "300"
click at [726, 345] on button "結帳" at bounding box center [731, 356] width 48 height 27
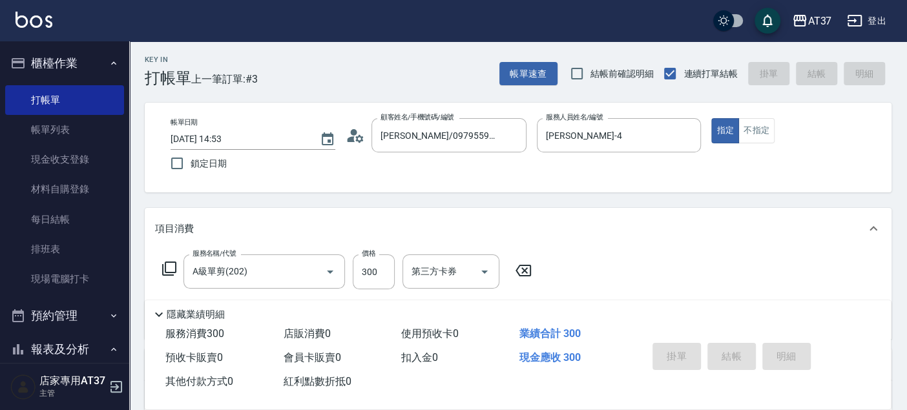
type input "2025/09/19 15:31"
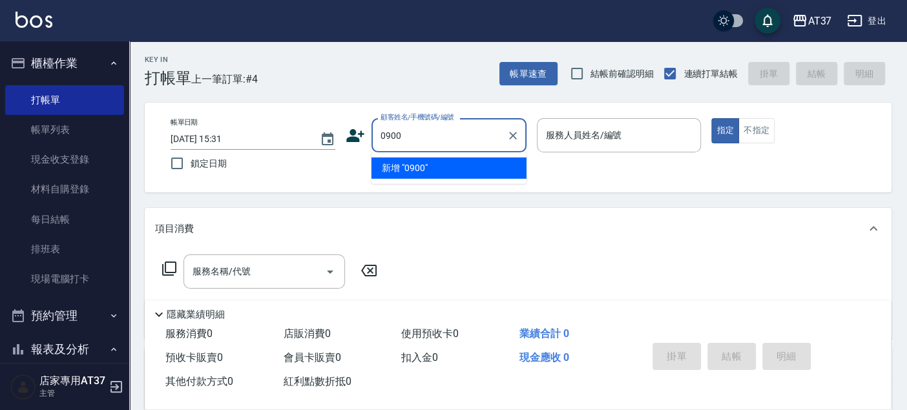
type input "0900"
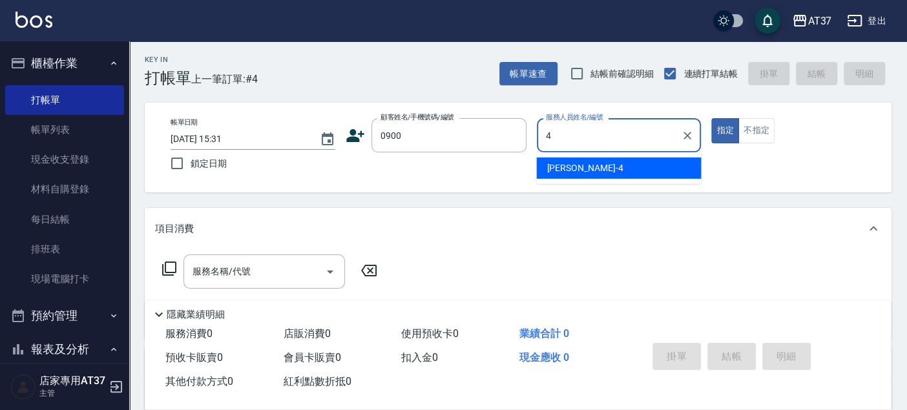
type input "Hannah-4"
type button "true"
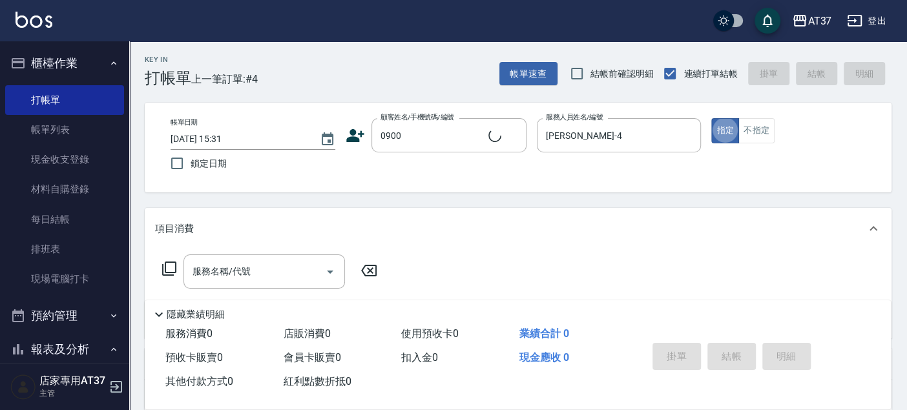
type input "新客人 姓名未設定/0900/null"
click at [754, 134] on button "不指定" at bounding box center [756, 130] width 36 height 25
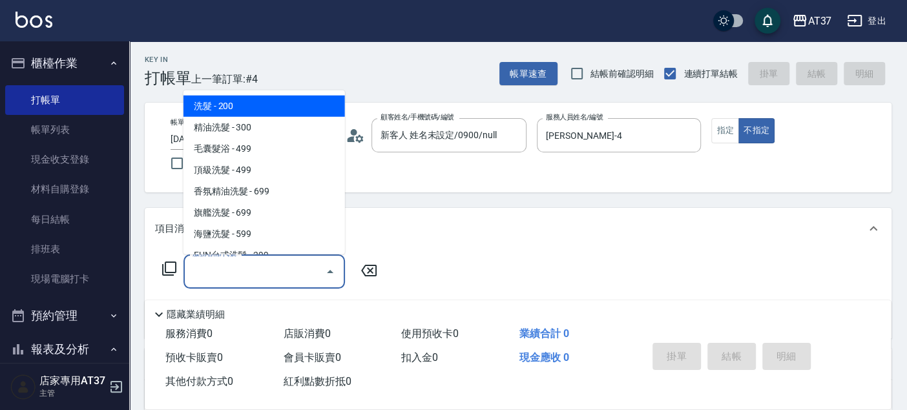
click at [282, 276] on input "服務名稱/代號" at bounding box center [254, 271] width 130 height 23
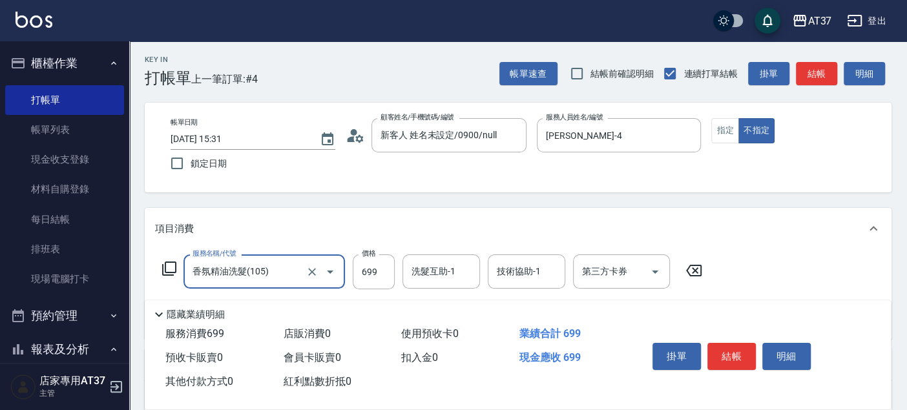
type input "香氛精油洗髮(105)"
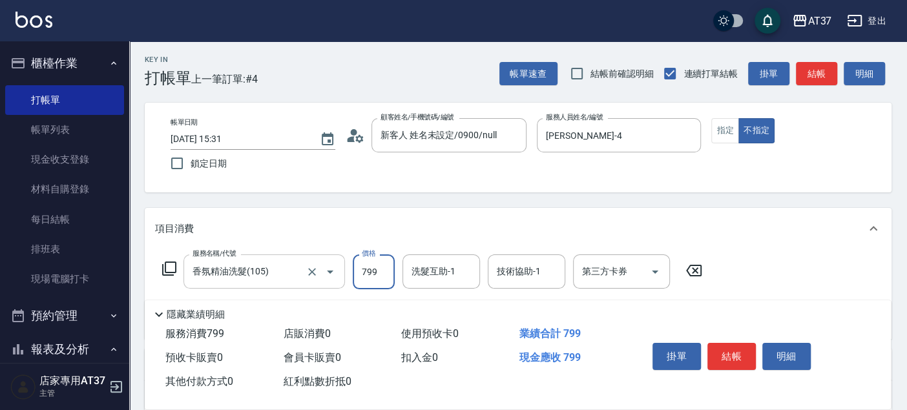
type input "799"
click at [723, 359] on button "結帳" at bounding box center [731, 356] width 48 height 27
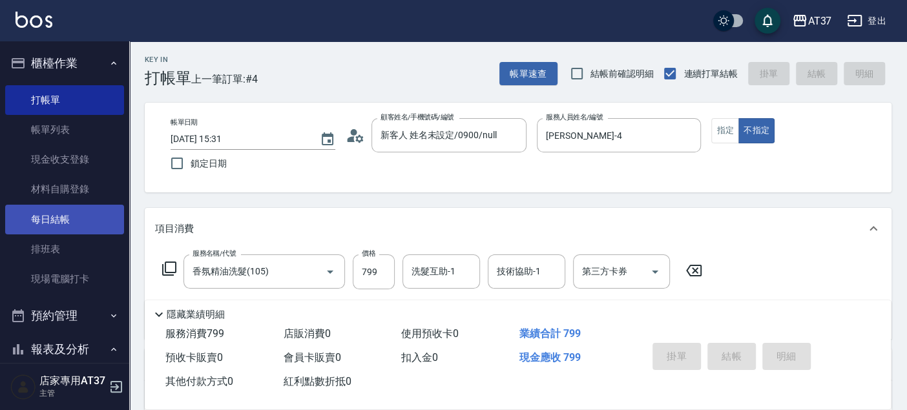
type input "2025/09/19 15:38"
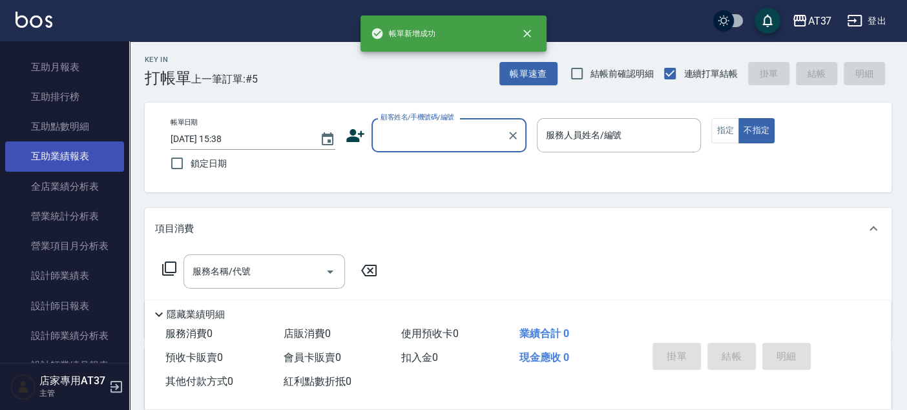
scroll to position [574, 0]
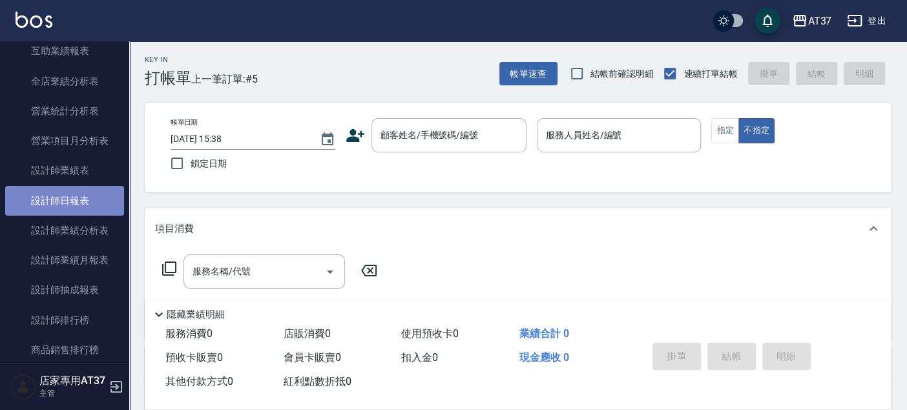
click at [70, 192] on link "設計師日報表" at bounding box center [64, 201] width 119 height 30
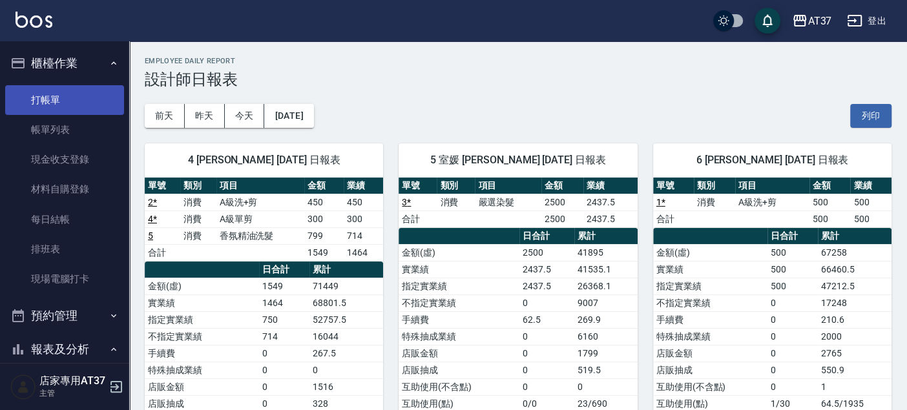
click at [59, 107] on link "打帳單" at bounding box center [64, 100] width 119 height 30
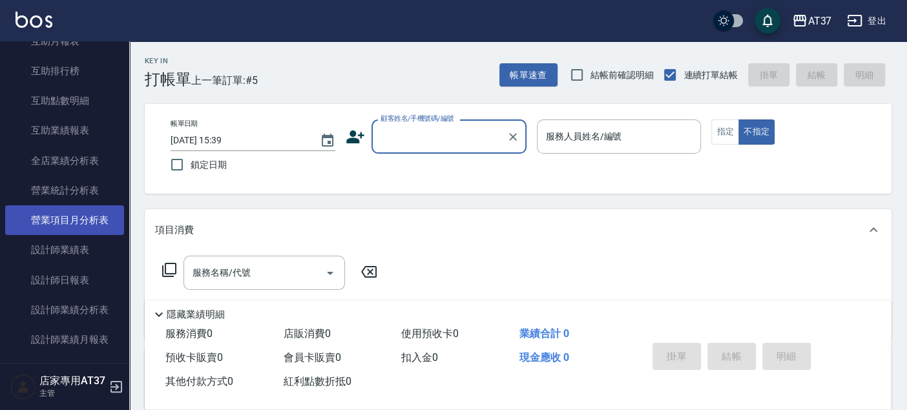
scroll to position [646, 0]
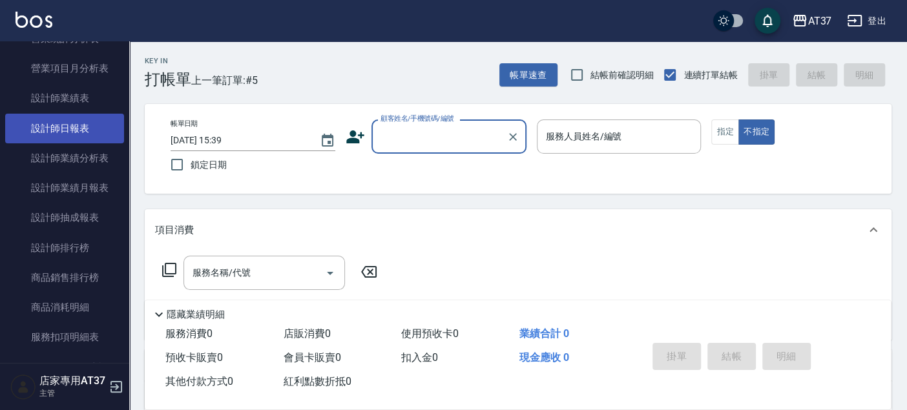
click at [65, 129] on link "設計師日報表" at bounding box center [64, 129] width 119 height 30
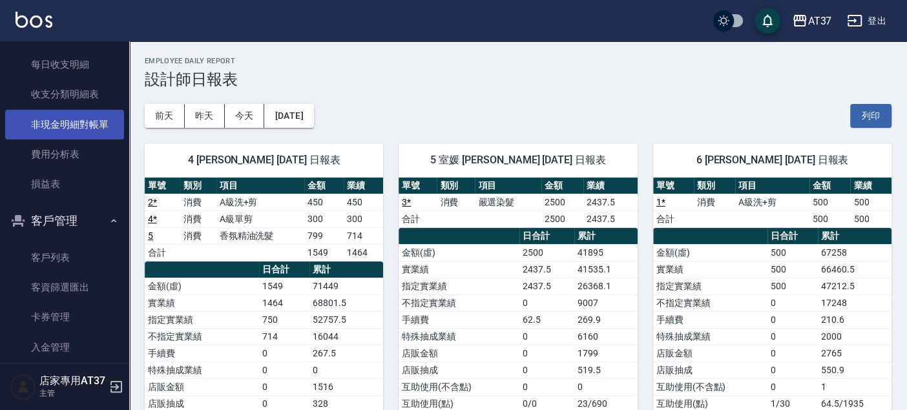
scroll to position [1245, 0]
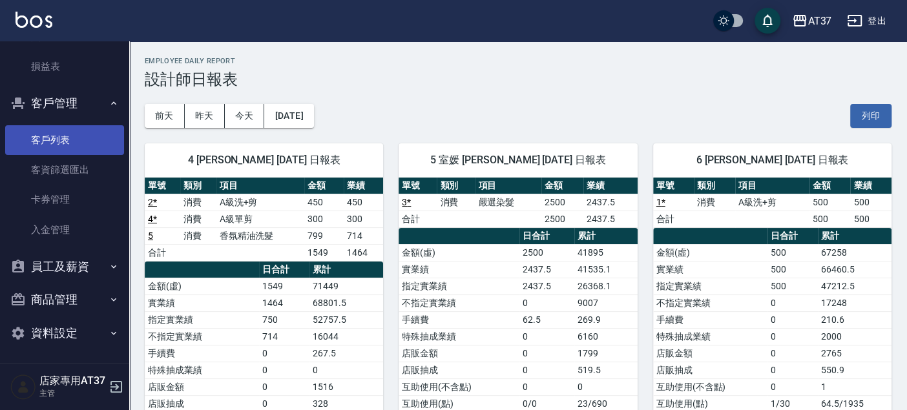
click at [66, 147] on link "客戶列表" at bounding box center [64, 140] width 119 height 30
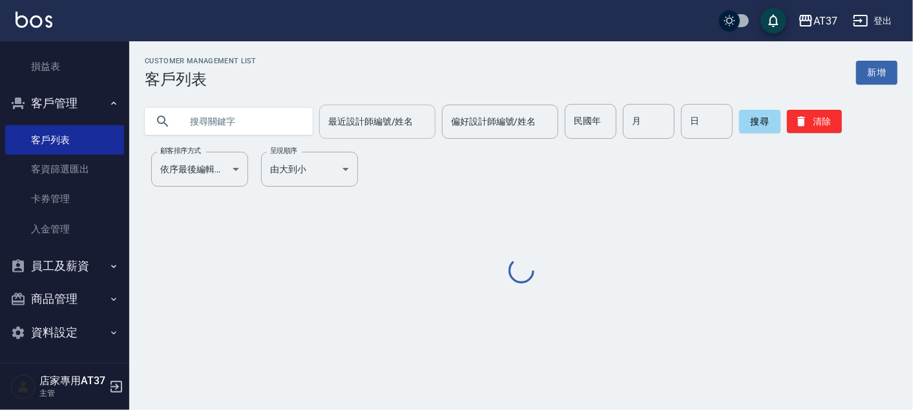
click at [384, 116] on div "最近設計師編號/姓名 最近設計師編號/姓名" at bounding box center [377, 122] width 116 height 34
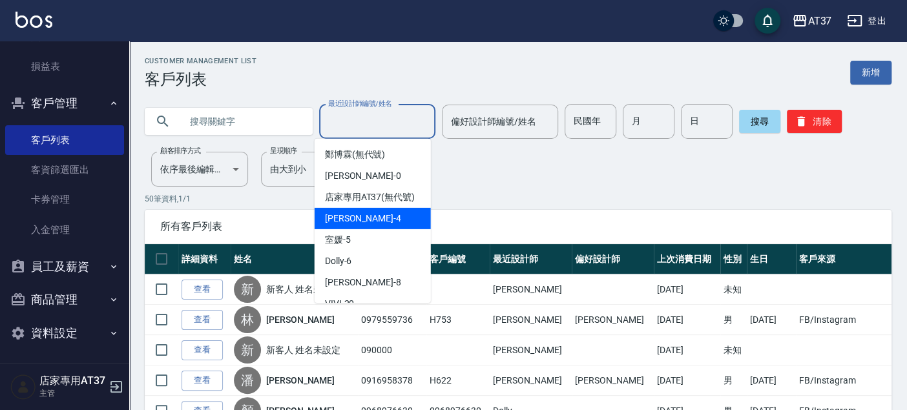
click at [365, 224] on div "Hannah -4" at bounding box center [373, 218] width 116 height 21
type input "Hannah-4"
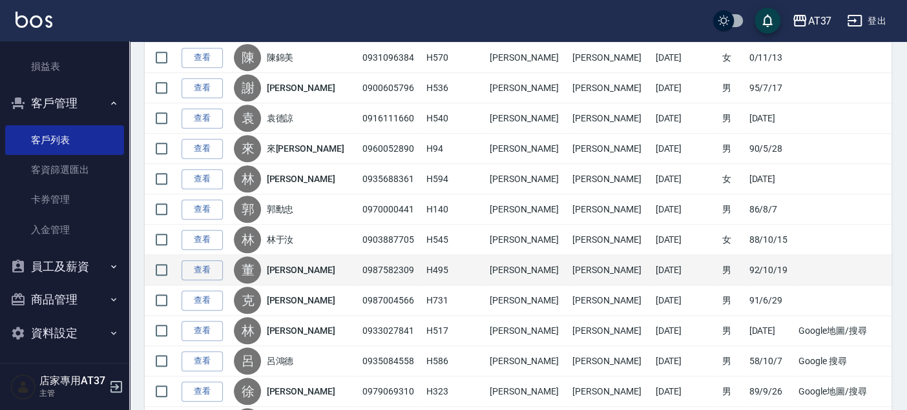
scroll to position [574, 0]
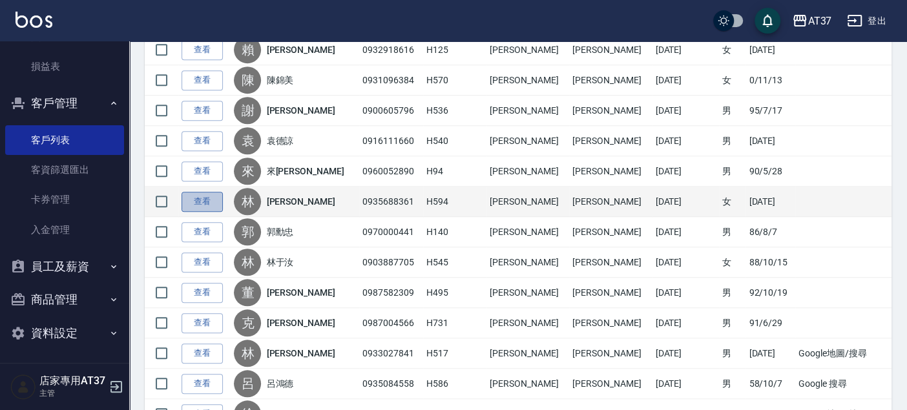
click at [193, 197] on link "查看" at bounding box center [201, 202] width 41 height 20
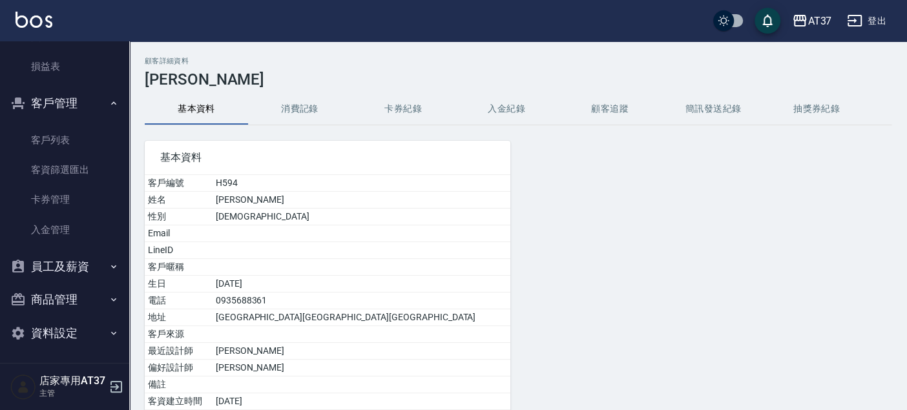
click at [288, 105] on button "消費記錄" at bounding box center [299, 109] width 103 height 31
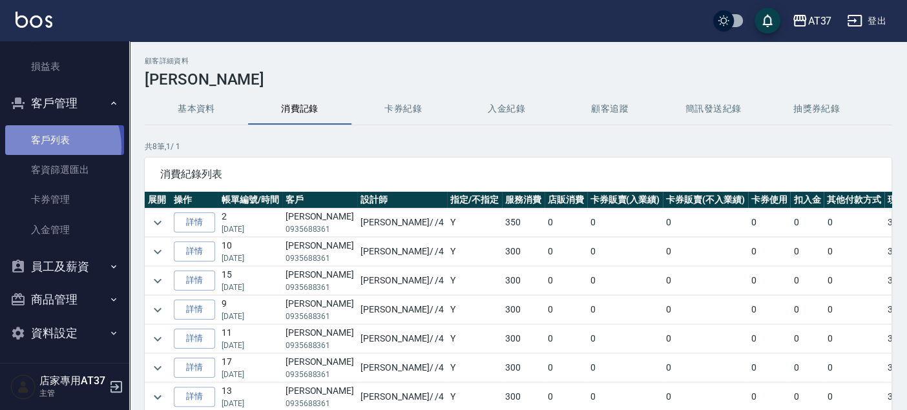
click at [47, 145] on link "客戶列表" at bounding box center [64, 140] width 119 height 30
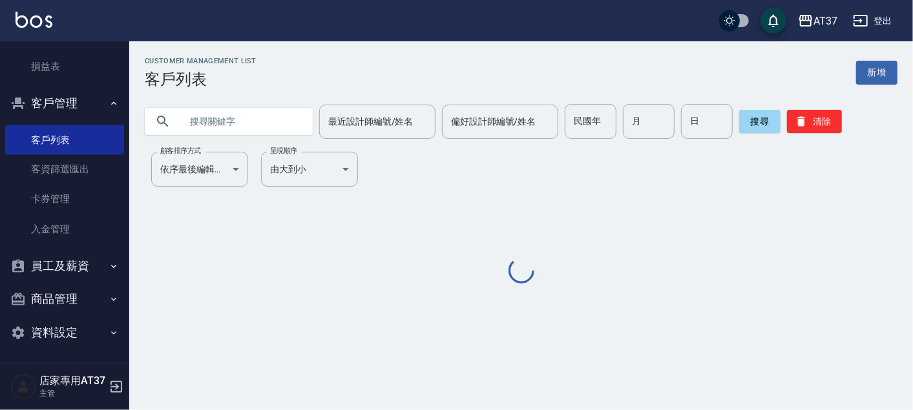
drag, startPoint x: 355, startPoint y: 122, endPoint x: 419, endPoint y: 25, distance: 116.6
click at [354, 109] on div "最近設計師編號/姓名" at bounding box center [377, 122] width 116 height 34
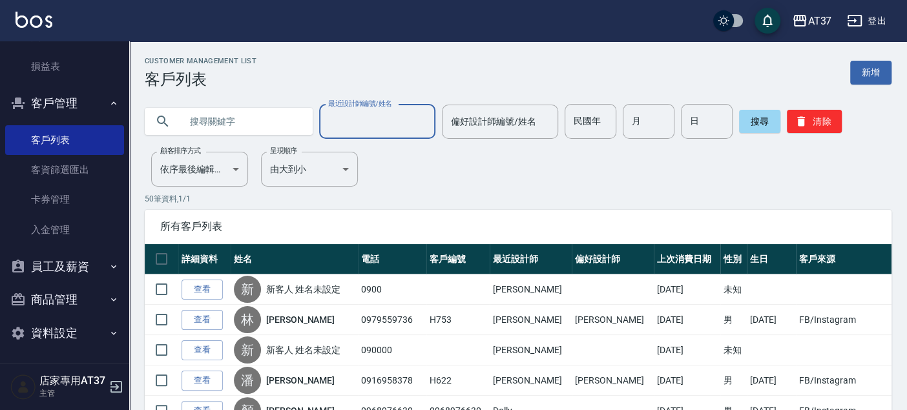
click at [360, 107] on label "最近設計師編號/姓名" at bounding box center [360, 104] width 64 height 10
click at [360, 110] on input "最近設計師編號/姓名" at bounding box center [377, 121] width 105 height 23
click at [360, 116] on input "最近設計師編號/姓名" at bounding box center [377, 121] width 105 height 23
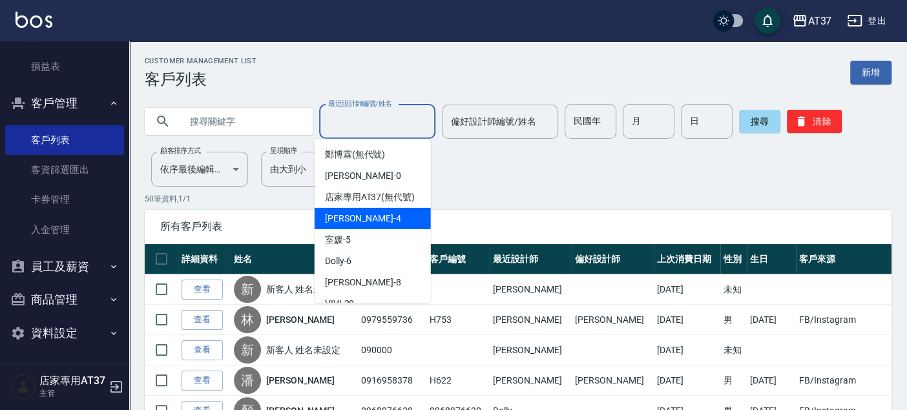
click at [354, 221] on div "Hannah -4" at bounding box center [373, 218] width 116 height 21
type input "Hannah-4"
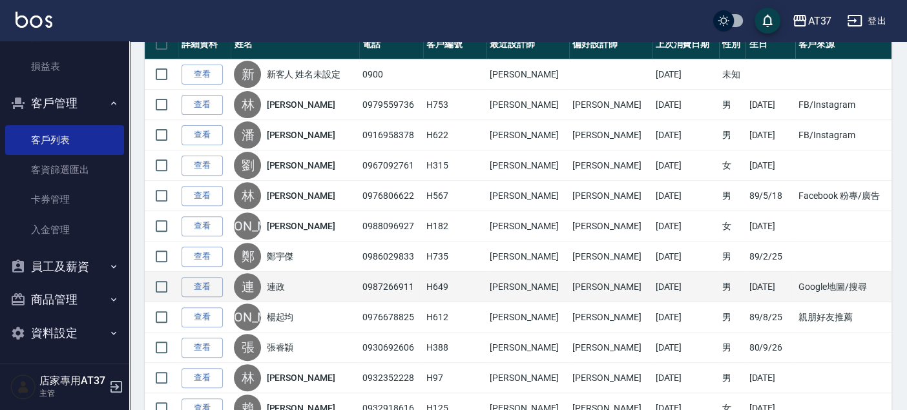
scroll to position [430, 0]
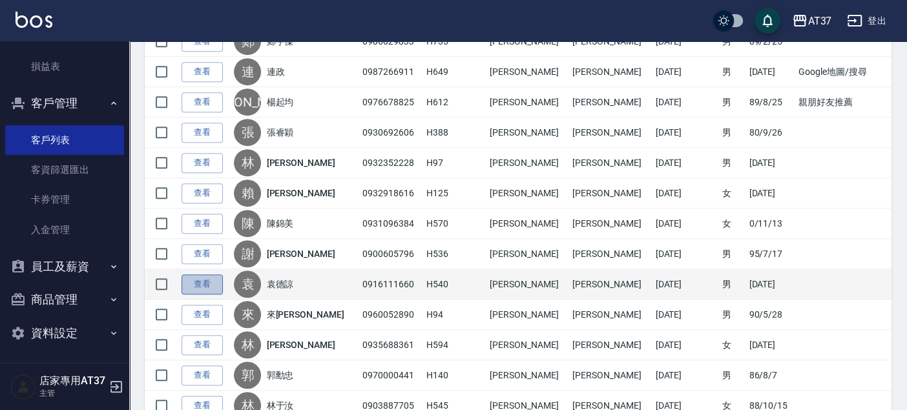
click at [201, 285] on link "查看" at bounding box center [201, 284] width 41 height 20
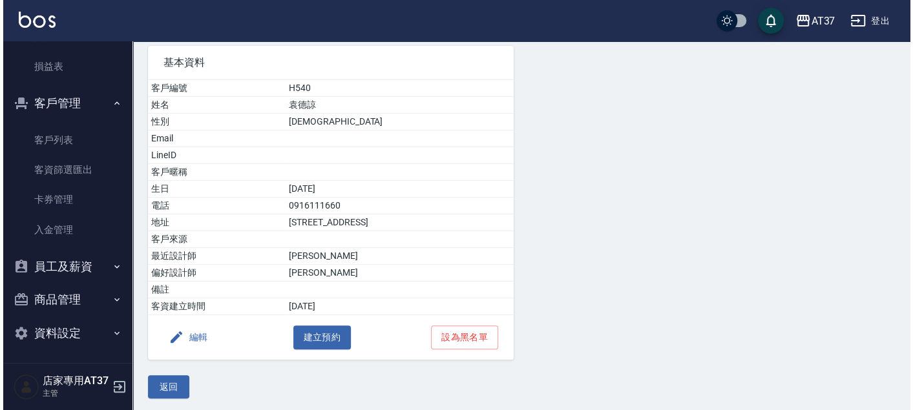
scroll to position [96, 0]
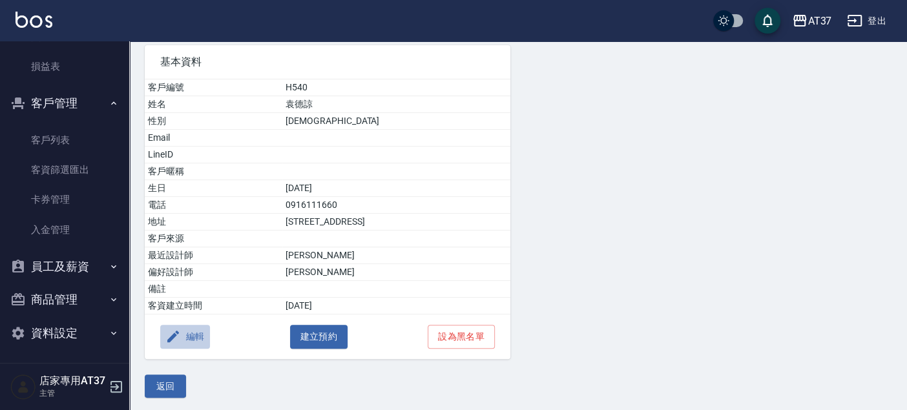
click at [192, 328] on button "編輯" at bounding box center [185, 337] width 50 height 24
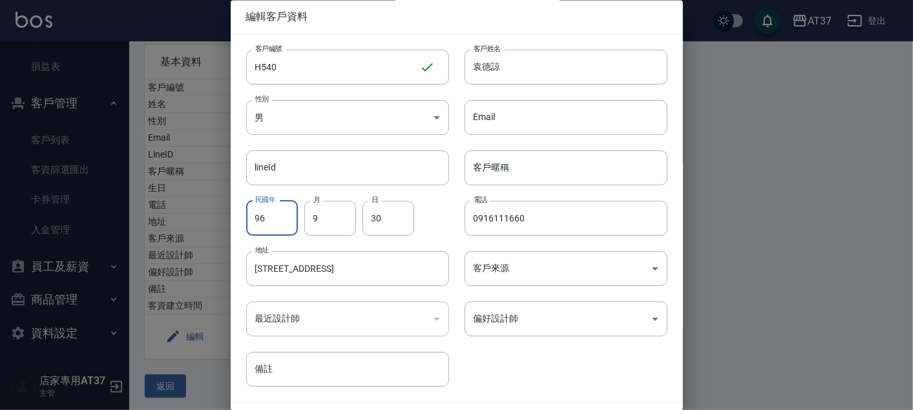
click at [289, 218] on input "96" at bounding box center [272, 218] width 52 height 35
click at [288, 218] on input "96" at bounding box center [272, 218] width 52 height 35
click at [274, 222] on input "96" at bounding box center [272, 218] width 52 height 35
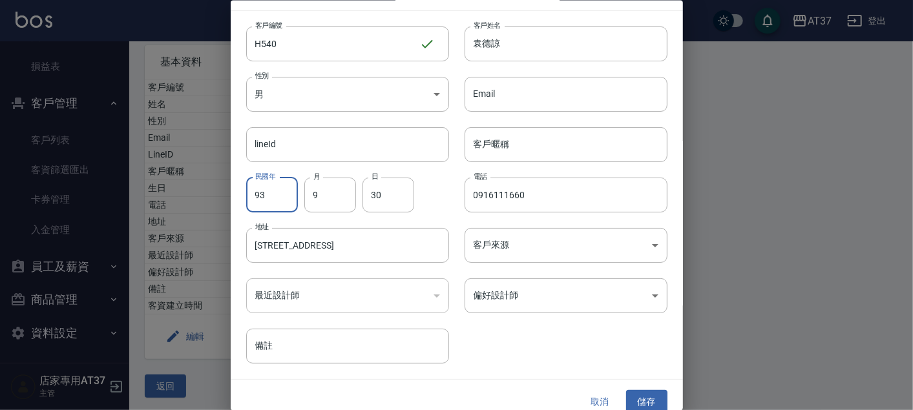
scroll to position [37, 0]
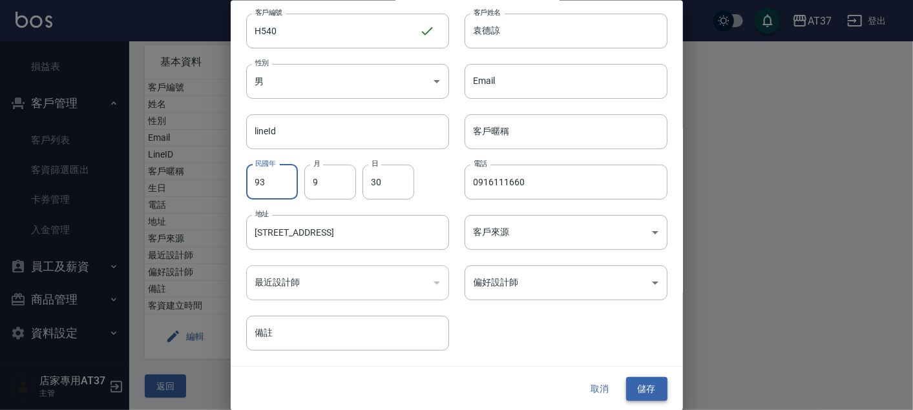
type input "93"
click at [626, 386] on button "儲存" at bounding box center [646, 389] width 41 height 24
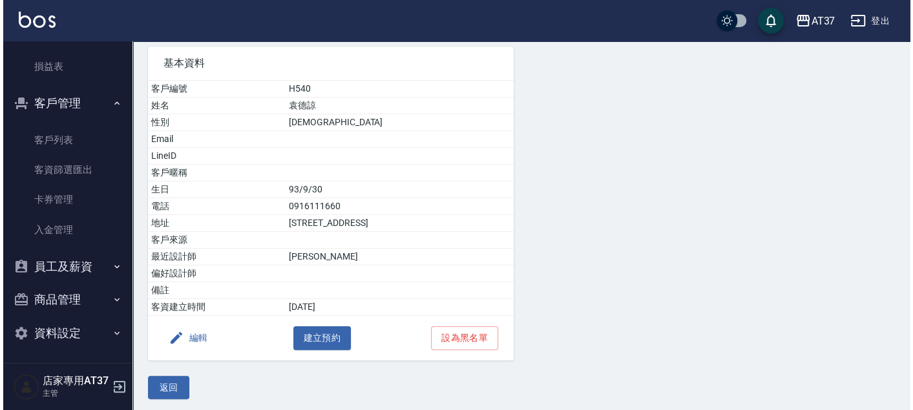
scroll to position [96, 0]
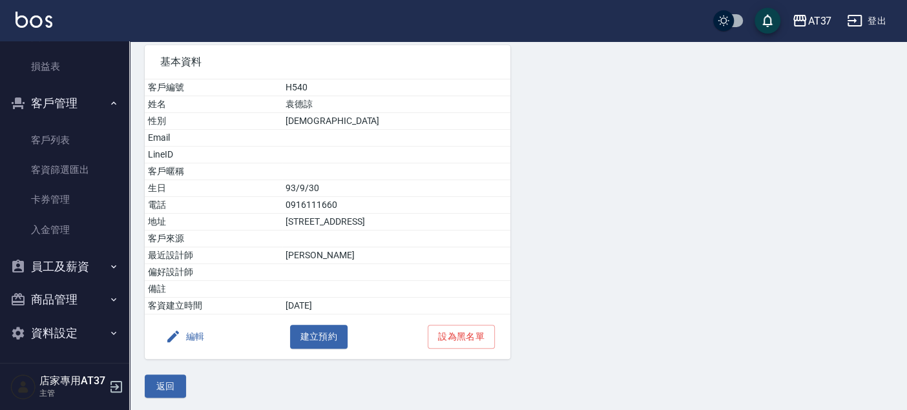
click at [181, 336] on button "編輯" at bounding box center [185, 337] width 50 height 24
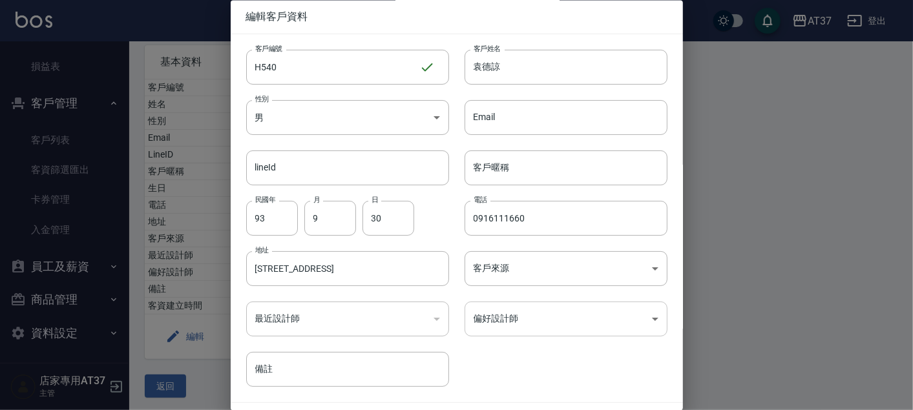
click at [515, 319] on body "AT37 登出 櫃檯作業 打帳單 帳單列表 現金收支登錄 材料自購登錄 每日結帳 排班表 現場電腦打卡 預約管理 預約管理 單日預約紀錄 單週預約紀錄 報表及…" at bounding box center [456, 158] width 913 height 509
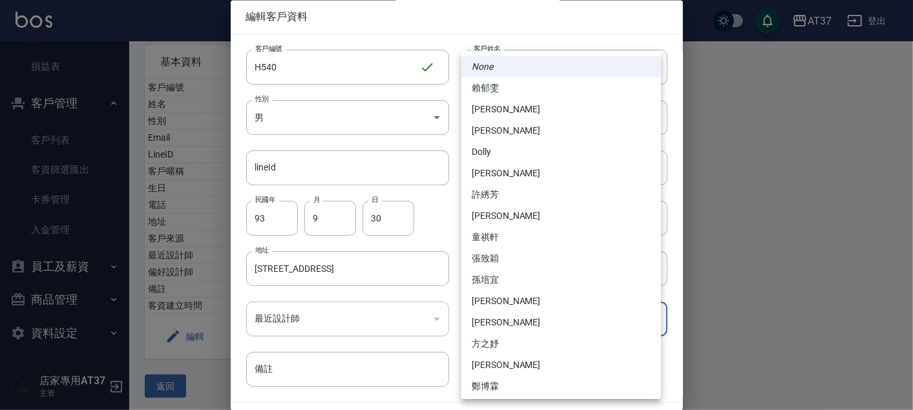
click at [504, 114] on li "[PERSON_NAME]" at bounding box center [561, 109] width 200 height 21
type input "d1f85335-6912-48b7-9a0c-af6889e63979"
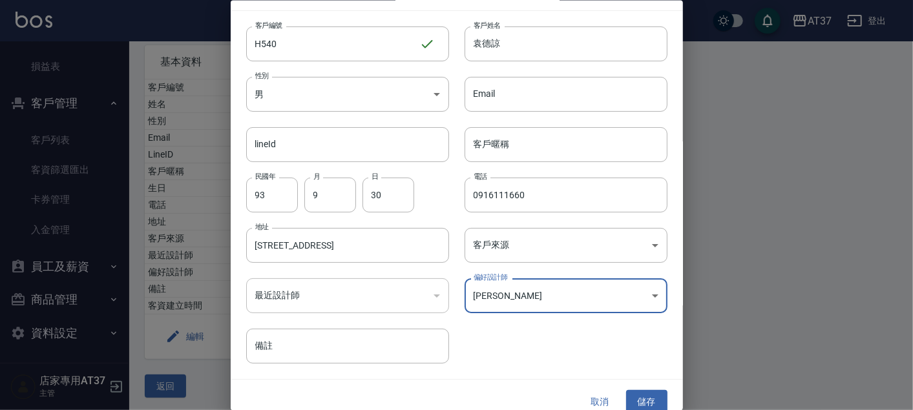
scroll to position [37, 0]
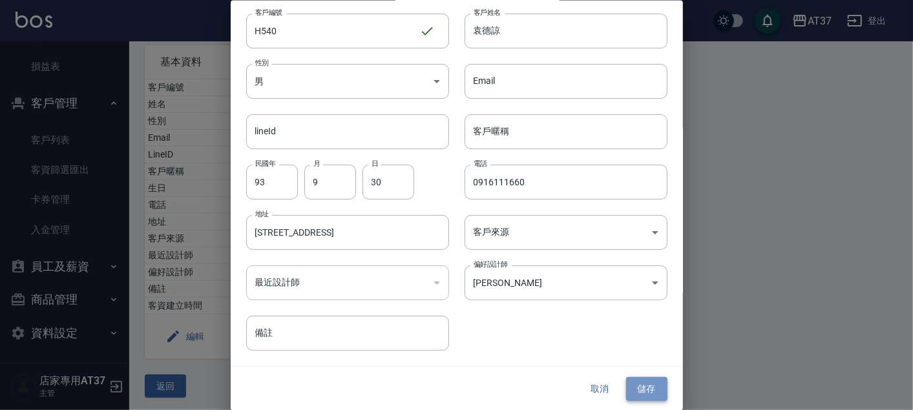
click at [636, 386] on button "儲存" at bounding box center [646, 389] width 41 height 24
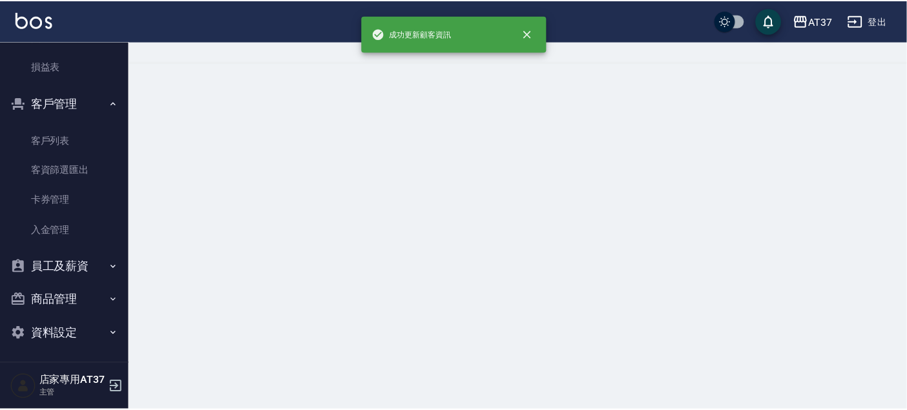
scroll to position [0, 0]
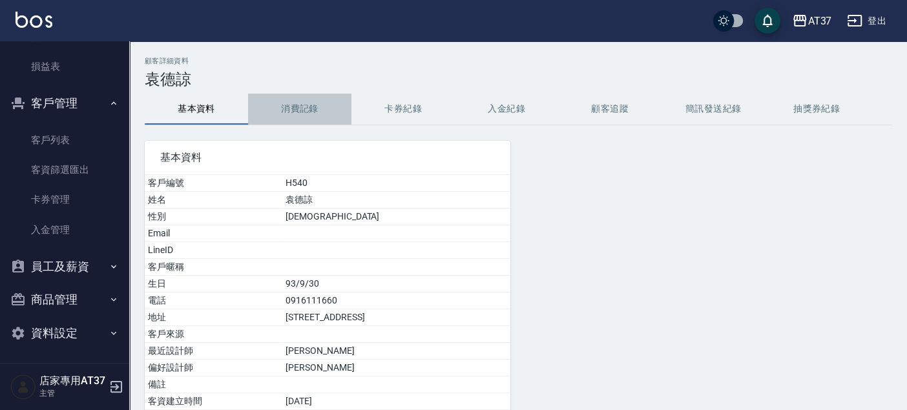
click at [300, 103] on button "消費記錄" at bounding box center [299, 109] width 103 height 31
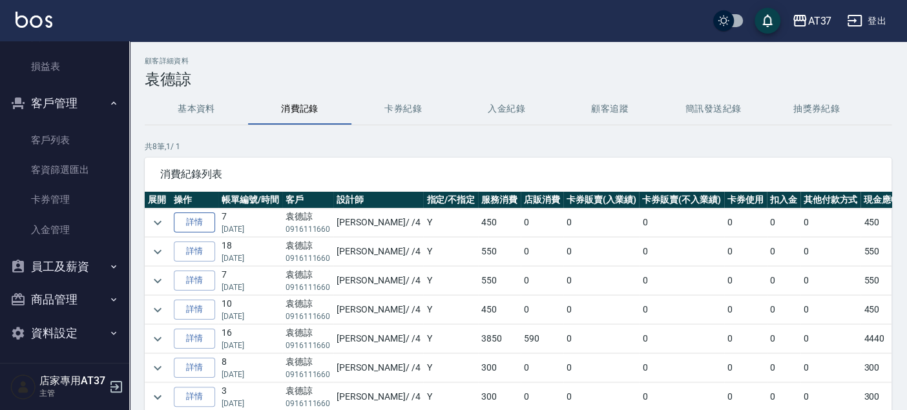
click at [188, 216] on link "詳情" at bounding box center [194, 222] width 41 height 20
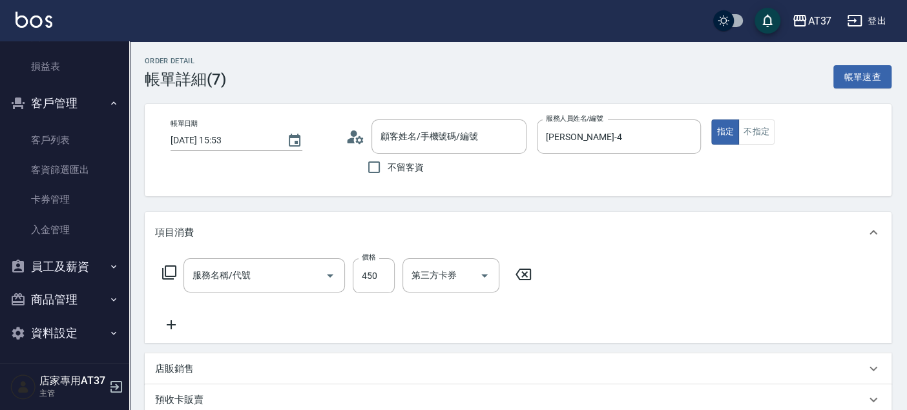
type input "2025/09/15 15:53"
type input "Hannah-4"
type input "袁德諒/0916111660/H540"
type input "A級洗+剪(204)"
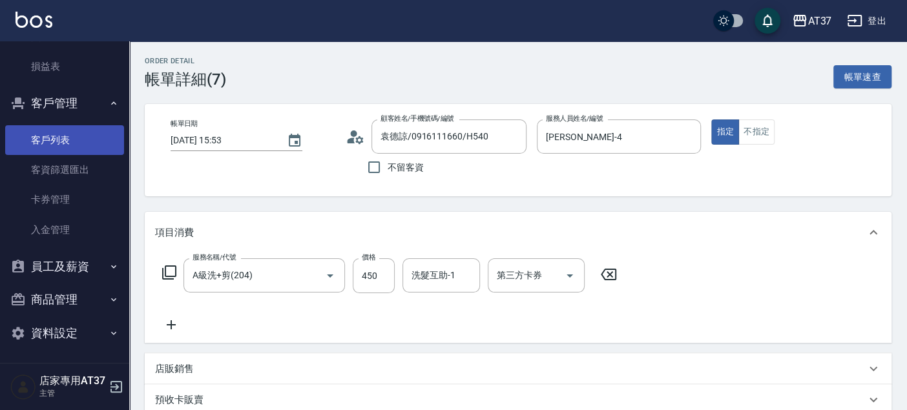
click at [61, 136] on link "客戶列表" at bounding box center [64, 140] width 119 height 30
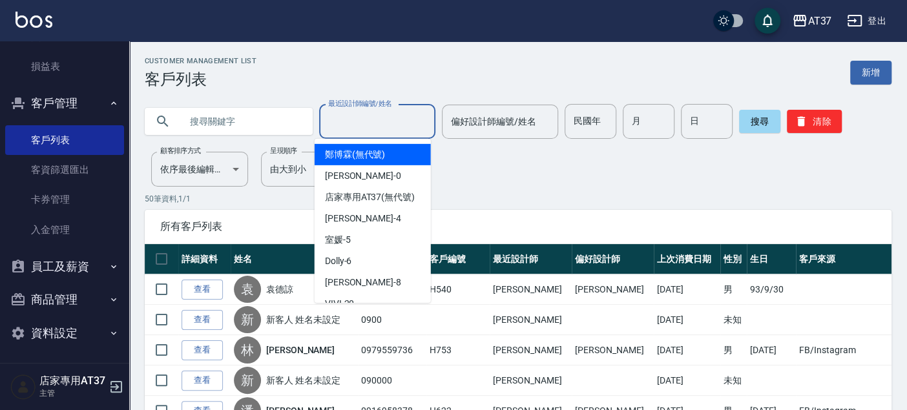
click at [354, 119] on input "最近設計師編號/姓名" at bounding box center [377, 121] width 105 height 23
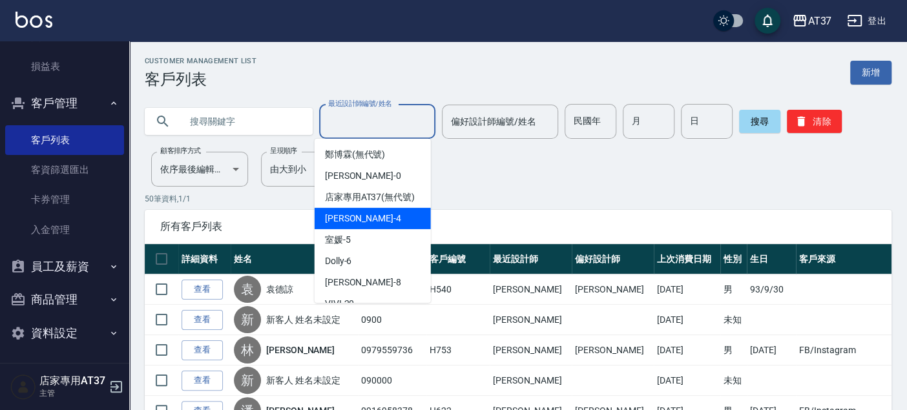
click at [367, 226] on div "Hannah -4" at bounding box center [373, 218] width 116 height 21
type input "Hannah-4"
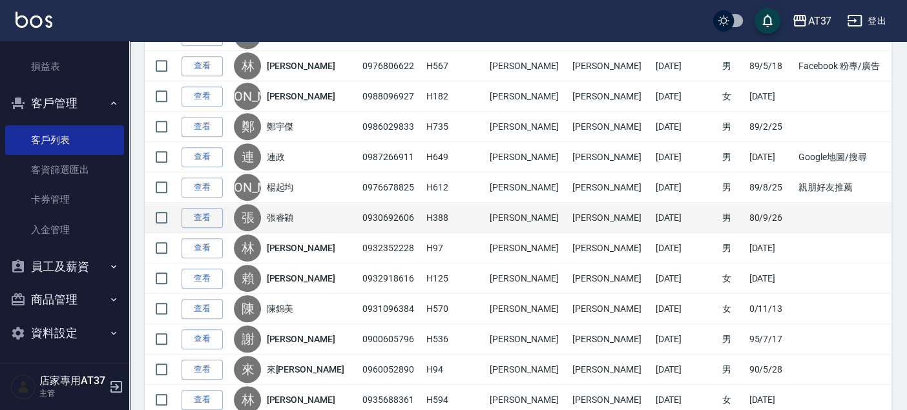
scroll to position [358, 0]
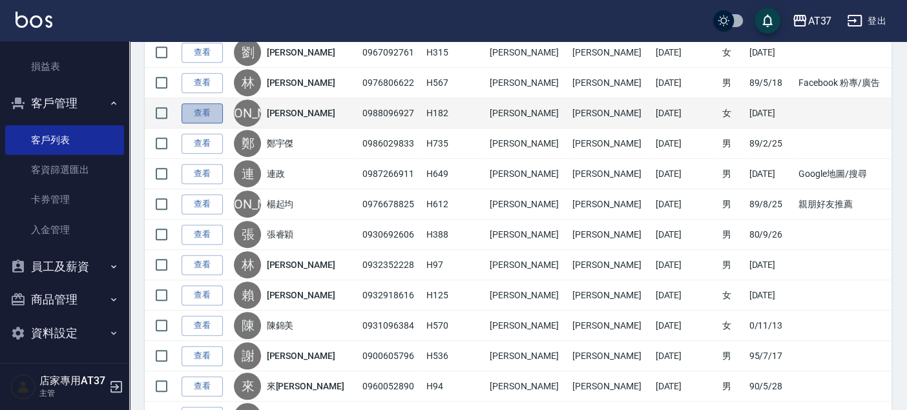
click at [192, 115] on link "查看" at bounding box center [201, 113] width 41 height 20
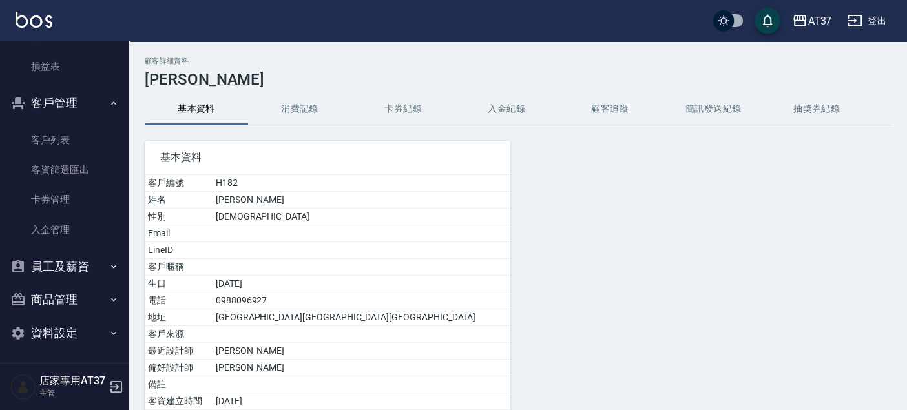
click at [298, 116] on button "消費記錄" at bounding box center [299, 109] width 103 height 31
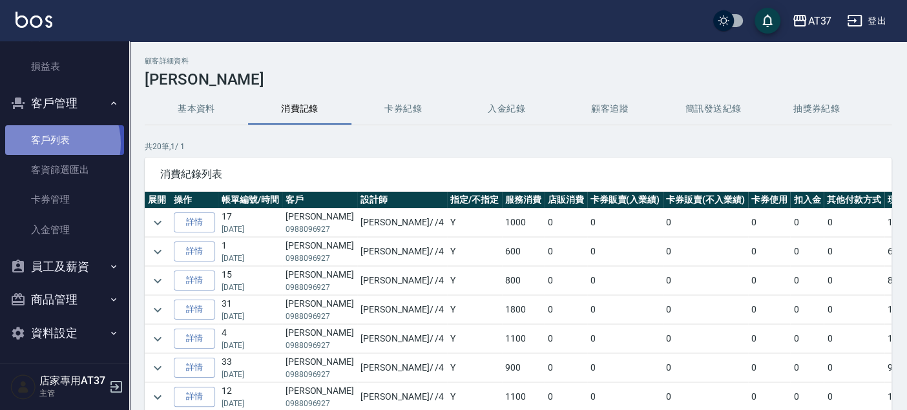
click at [49, 142] on link "客戶列表" at bounding box center [64, 140] width 119 height 30
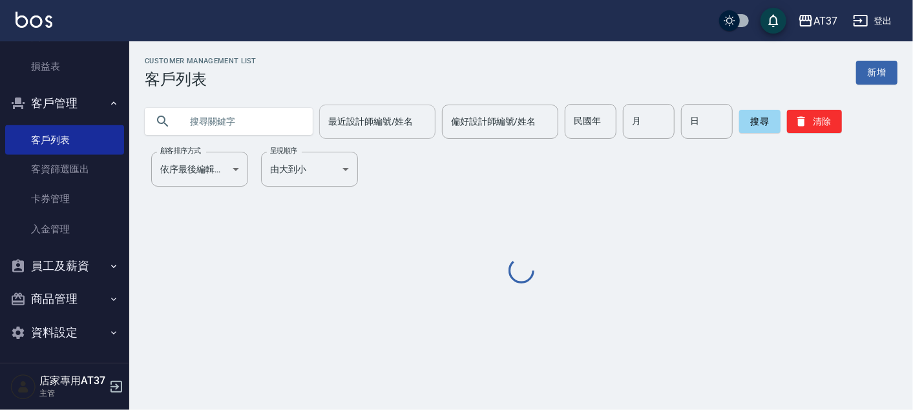
click at [349, 125] on div "最近設計師編號/姓名 最近設計師編號/姓名" at bounding box center [377, 122] width 116 height 34
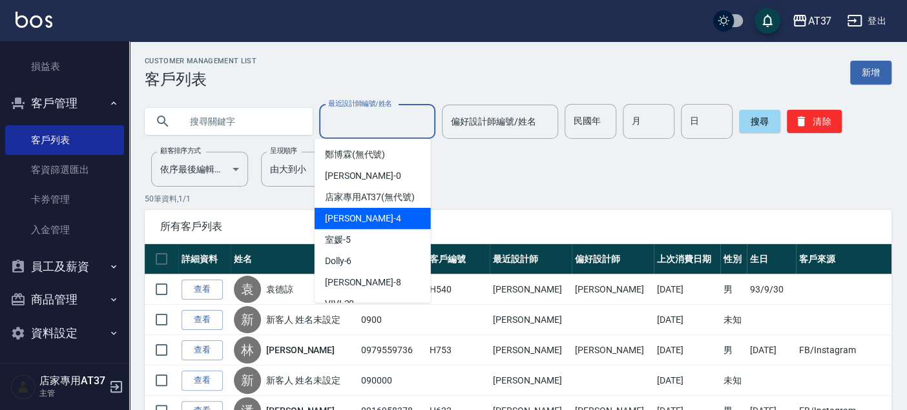
click at [362, 225] on span "Hannah -4" at bounding box center [363, 219] width 76 height 14
type input "Hannah-4"
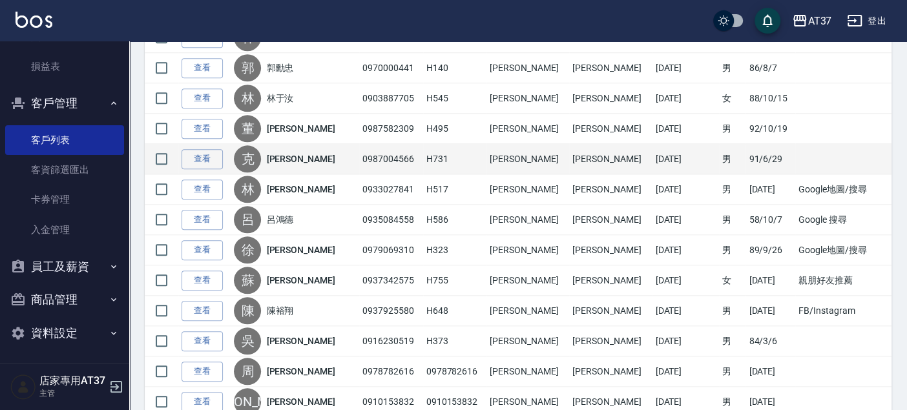
scroll to position [718, 0]
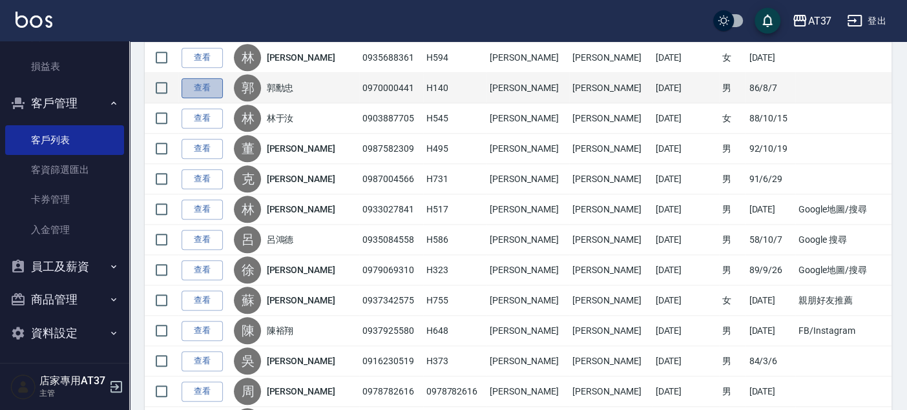
click at [210, 81] on link "查看" at bounding box center [201, 88] width 41 height 20
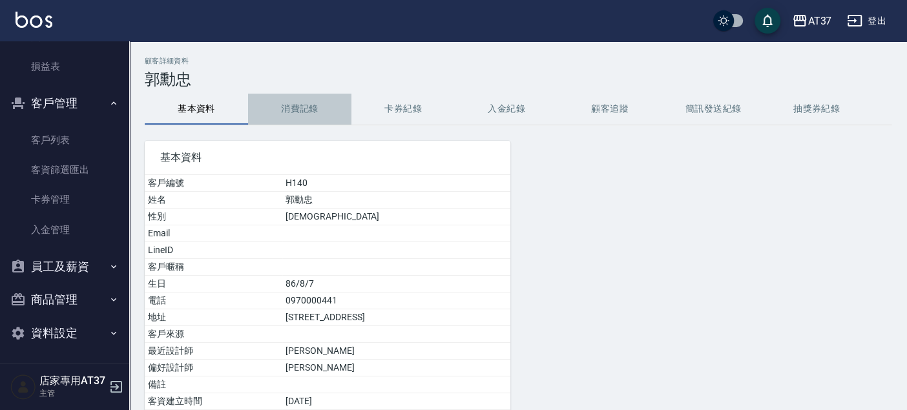
drag, startPoint x: 308, startPoint y: 101, endPoint x: 301, endPoint y: 105, distance: 8.4
click at [309, 101] on button "消費記錄" at bounding box center [299, 109] width 103 height 31
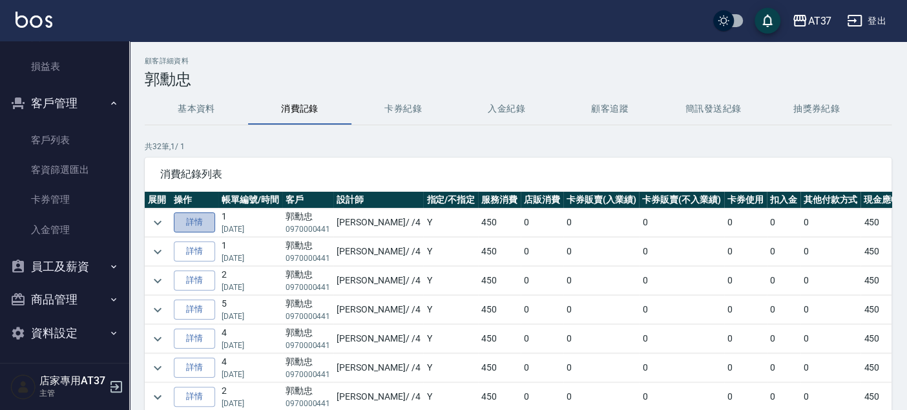
click at [194, 228] on link "詳情" at bounding box center [194, 222] width 41 height 20
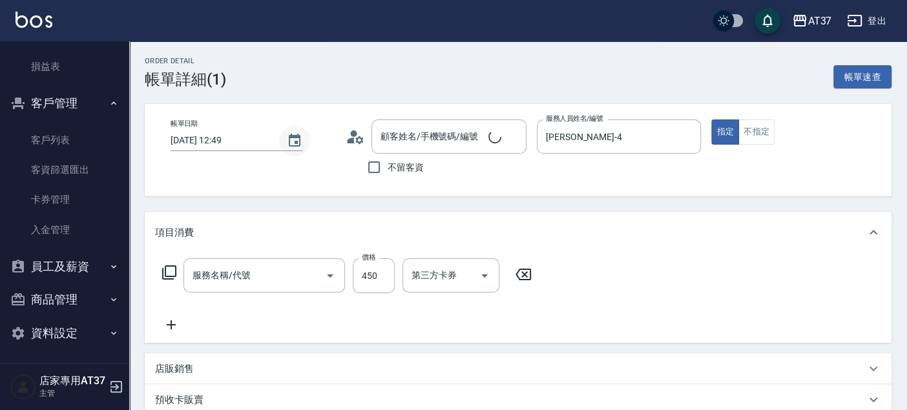
type input "2025/09/15 12:49"
type input "Hannah-4"
type input "郭勳忠/0970000441/H140"
type input "A級洗+剪(204)"
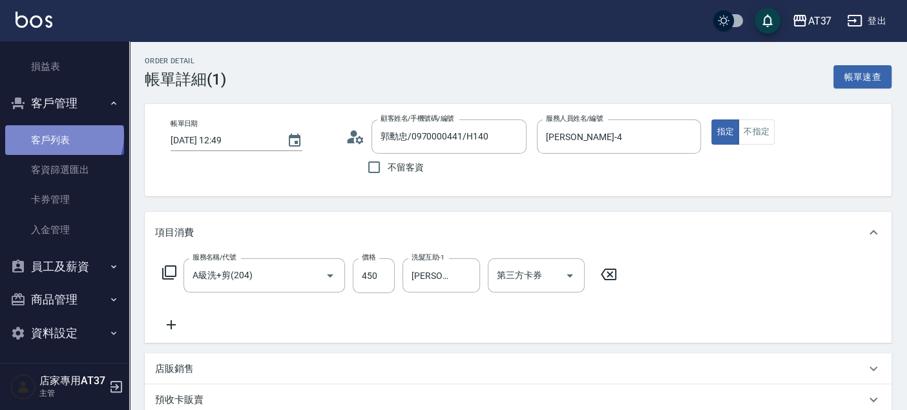
click at [63, 134] on link "客戶列表" at bounding box center [64, 140] width 119 height 30
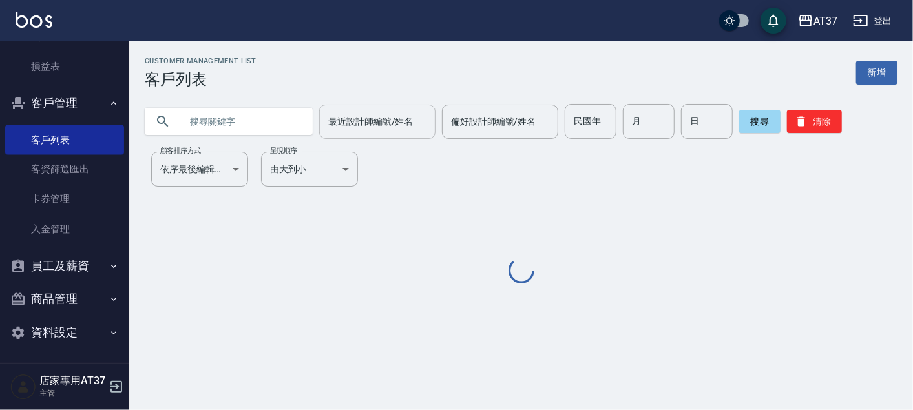
click at [350, 127] on input "最近設計師編號/姓名" at bounding box center [377, 121] width 105 height 23
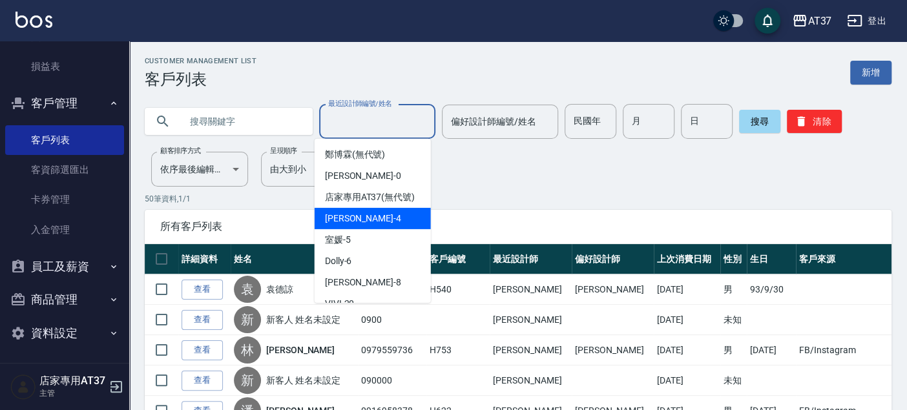
click at [376, 229] on div "Hannah -4" at bounding box center [373, 218] width 116 height 21
type input "Hannah-4"
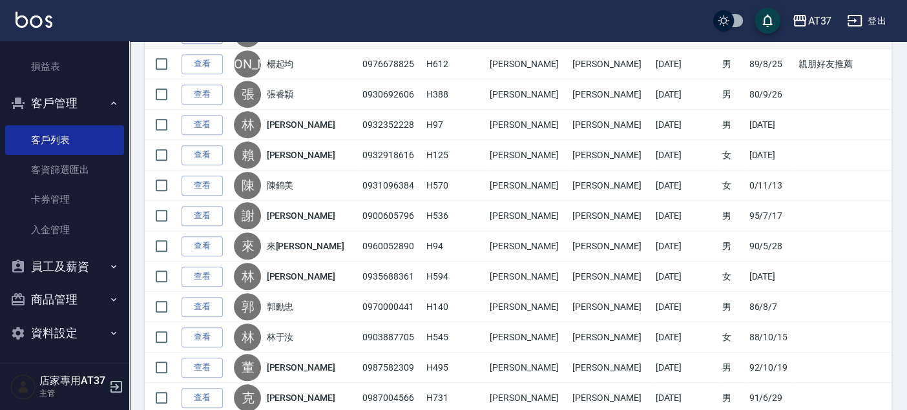
scroll to position [502, 0]
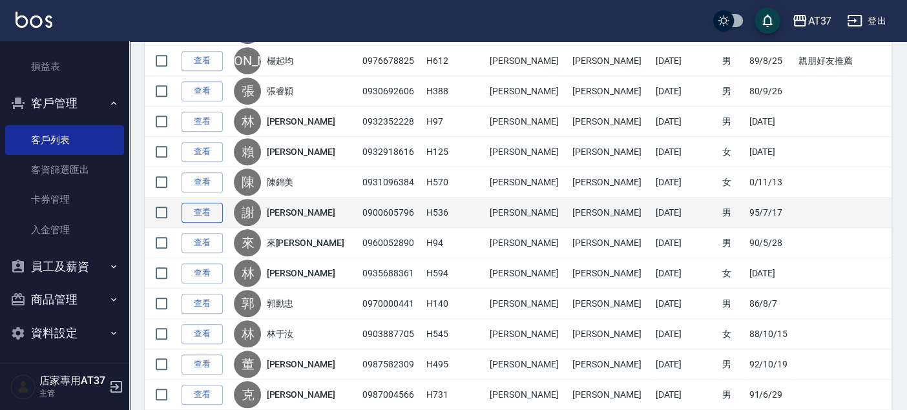
click at [192, 204] on link "查看" at bounding box center [201, 213] width 41 height 20
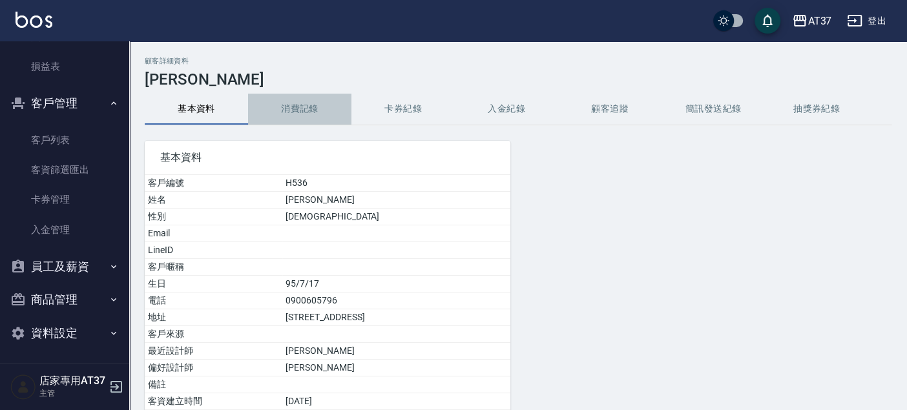
click at [289, 107] on button "消費記錄" at bounding box center [299, 109] width 103 height 31
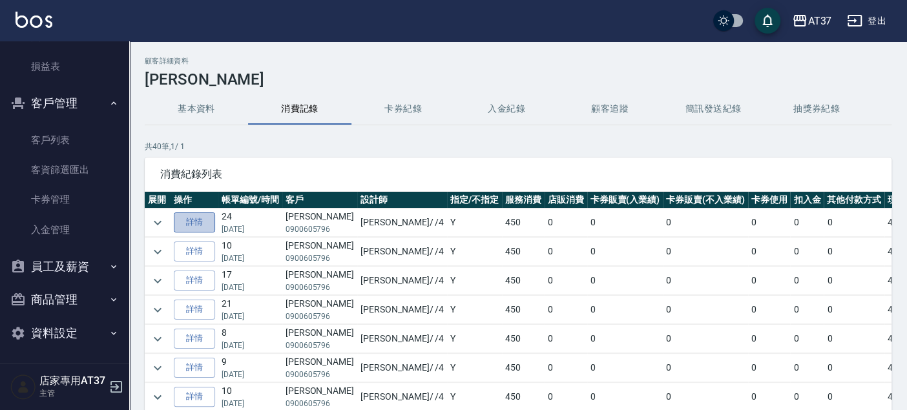
click at [211, 219] on link "詳情" at bounding box center [194, 222] width 41 height 20
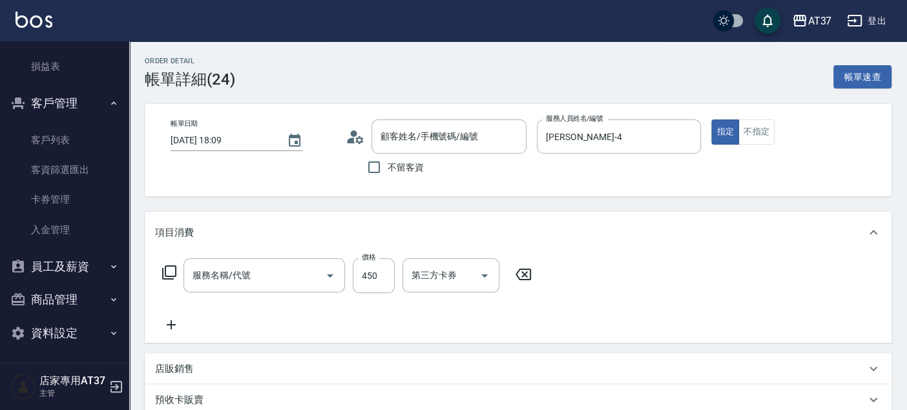
type input "2025/09/15 18:09"
type input "Hannah-4"
type input "A級洗+剪(204)"
type input "[PERSON_NAME]/0900605796/H536"
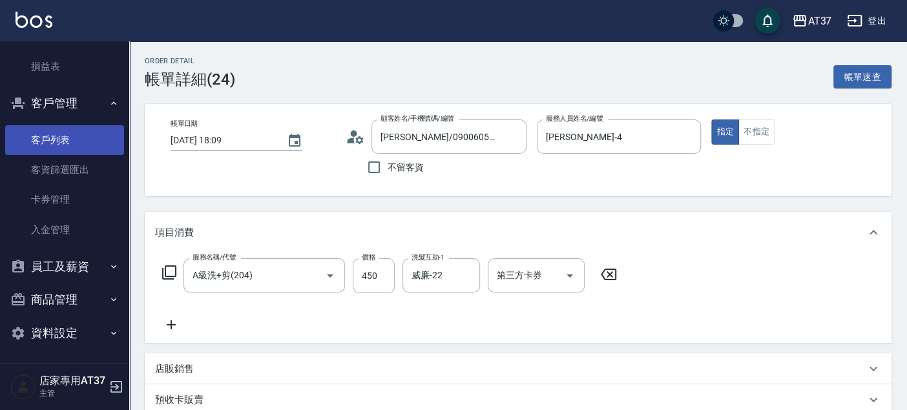
click at [34, 147] on link "客戶列表" at bounding box center [64, 140] width 119 height 30
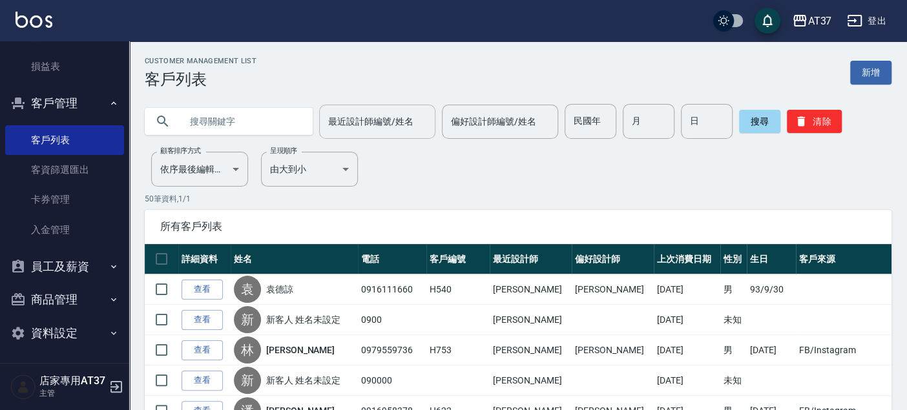
click at [371, 109] on div "最近設計師編號/姓名" at bounding box center [377, 122] width 116 height 34
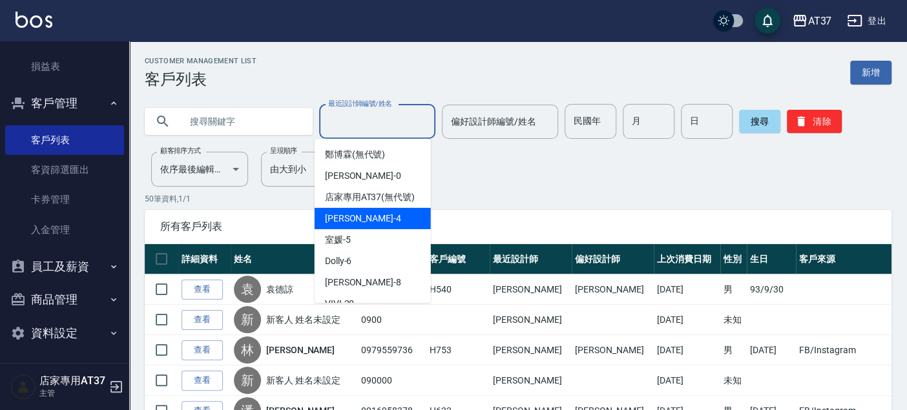
click at [376, 229] on div "Hannah -4" at bounding box center [373, 218] width 116 height 21
type input "Hannah-4"
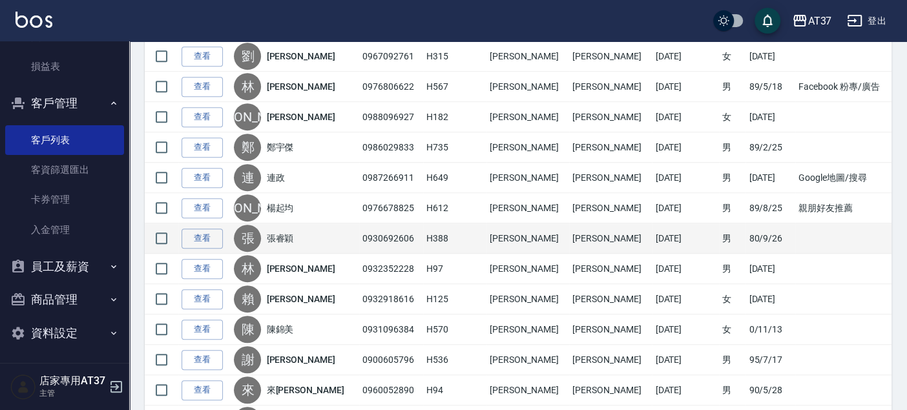
scroll to position [358, 0]
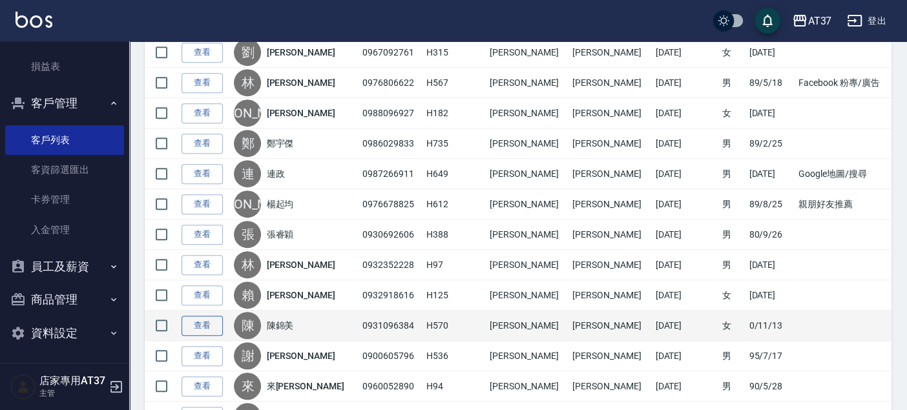
click at [214, 328] on link "查看" at bounding box center [201, 326] width 41 height 20
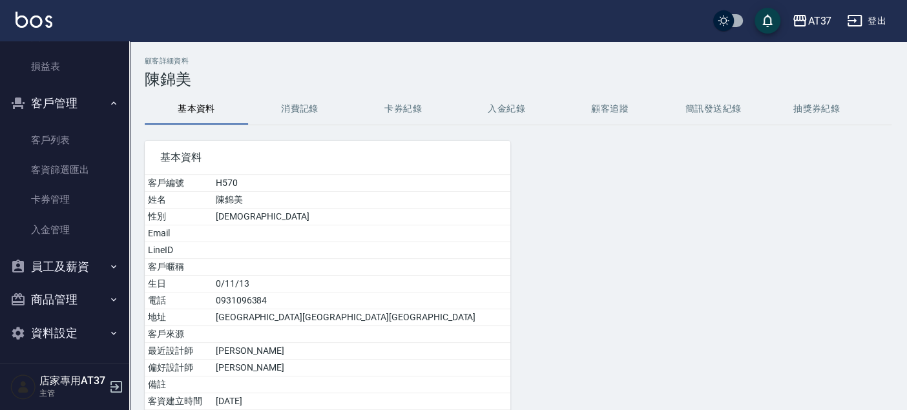
drag, startPoint x: 297, startPoint y: 98, endPoint x: 287, endPoint y: 101, distance: 10.4
click at [297, 97] on button "消費記錄" at bounding box center [299, 109] width 103 height 31
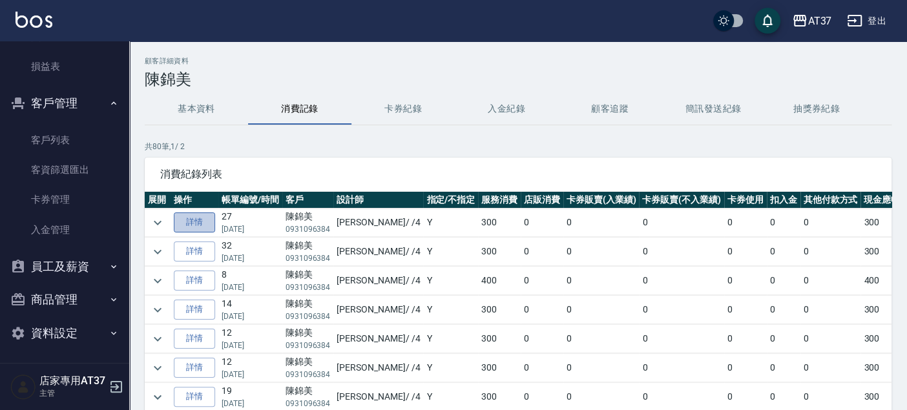
click at [205, 223] on link "詳情" at bounding box center [194, 222] width 41 height 20
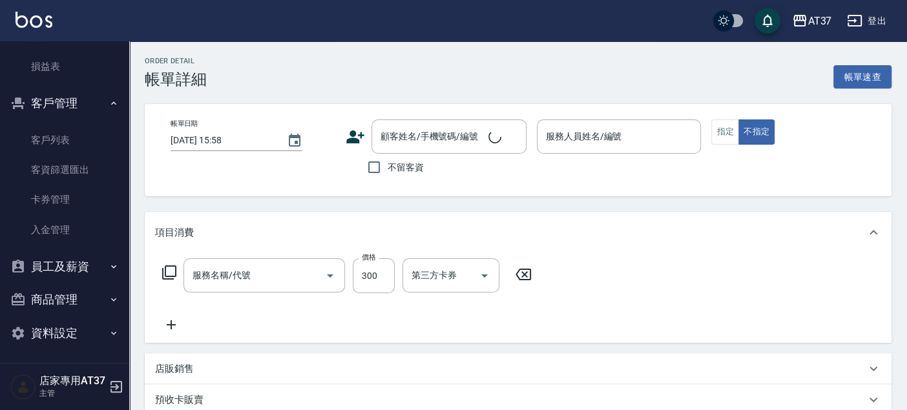
type input "2025/09/15 18:41"
type input "Hannah-4"
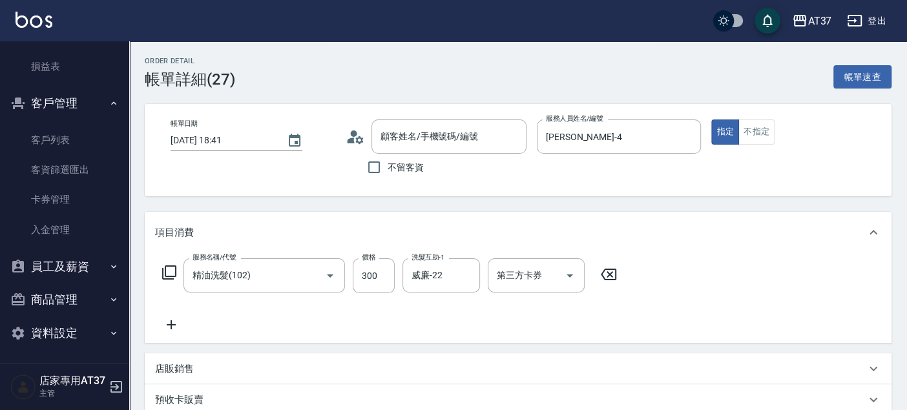
type input "陳錦美/0931096384/H570"
type input "精油洗髮(102)"
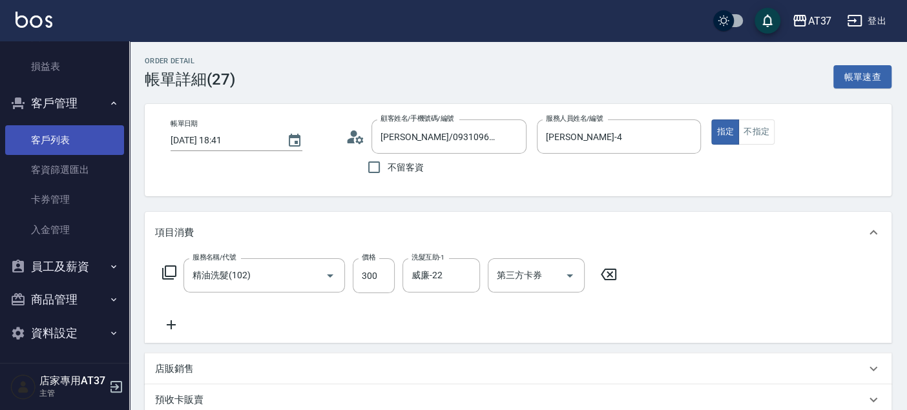
click at [54, 136] on link "客戶列表" at bounding box center [64, 140] width 119 height 30
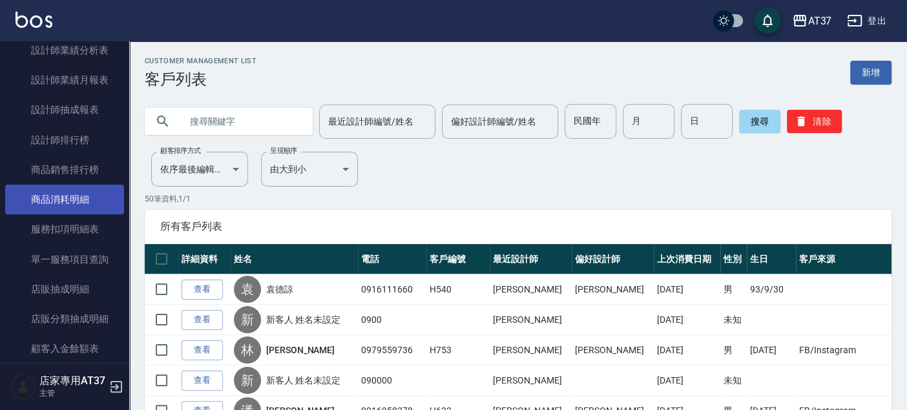
scroll to position [672, 0]
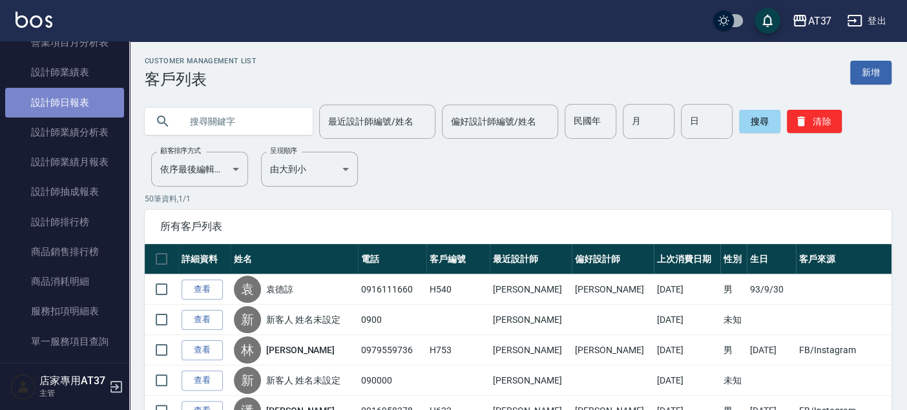
click at [84, 98] on link "設計師日報表" at bounding box center [64, 103] width 119 height 30
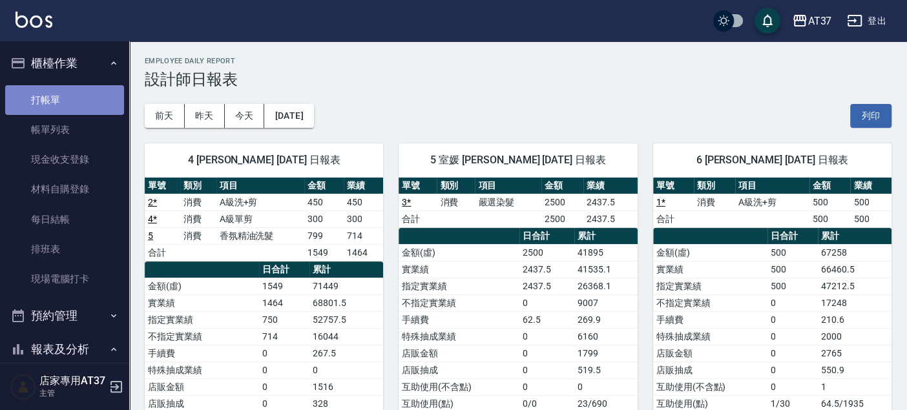
click at [68, 94] on link "打帳單" at bounding box center [64, 100] width 119 height 30
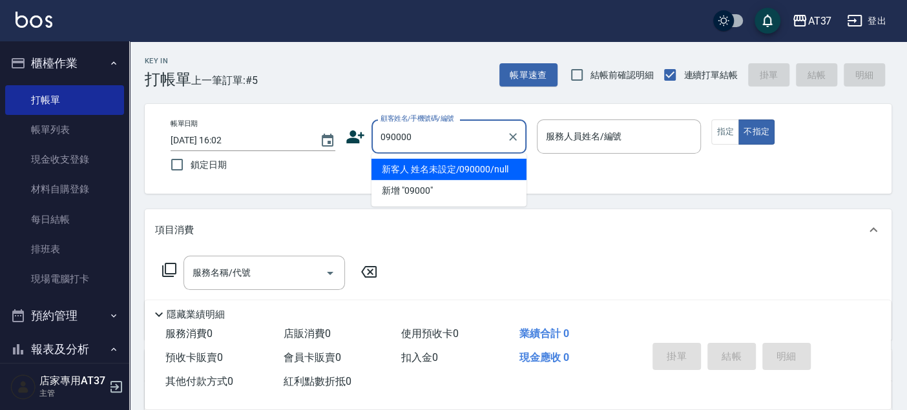
type input "新客人 姓名未設定/090000/null"
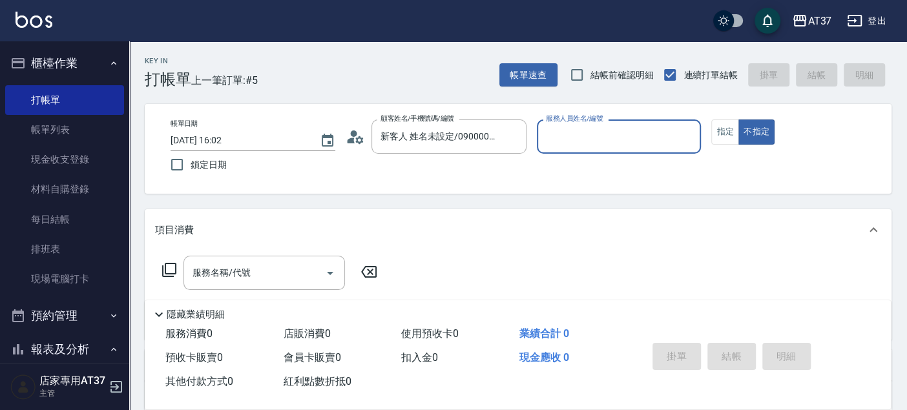
type input "6"
type button "false"
type input "Dolly-6"
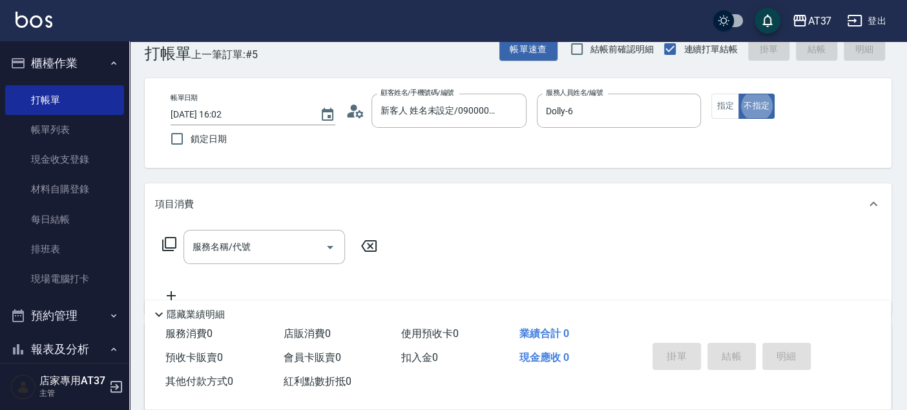
scroll to position [28, 0]
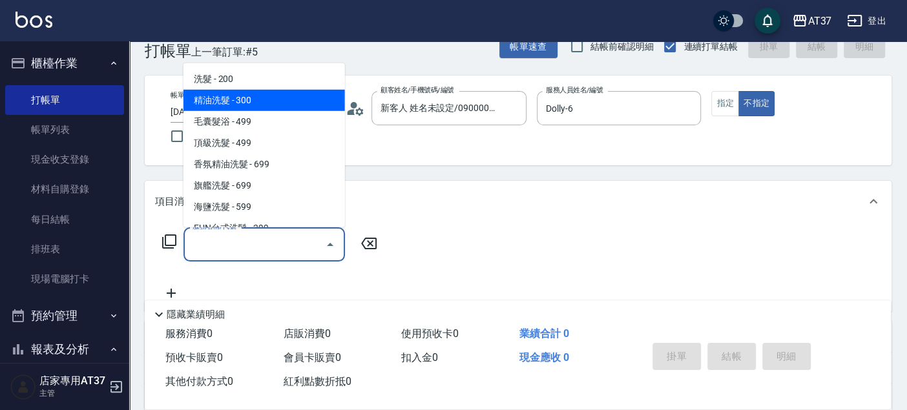
type input "精油洗髮(102)"
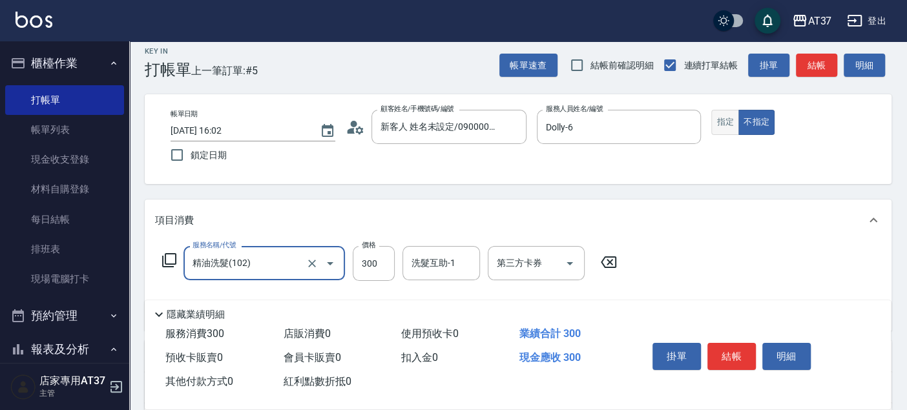
scroll to position [0, 0]
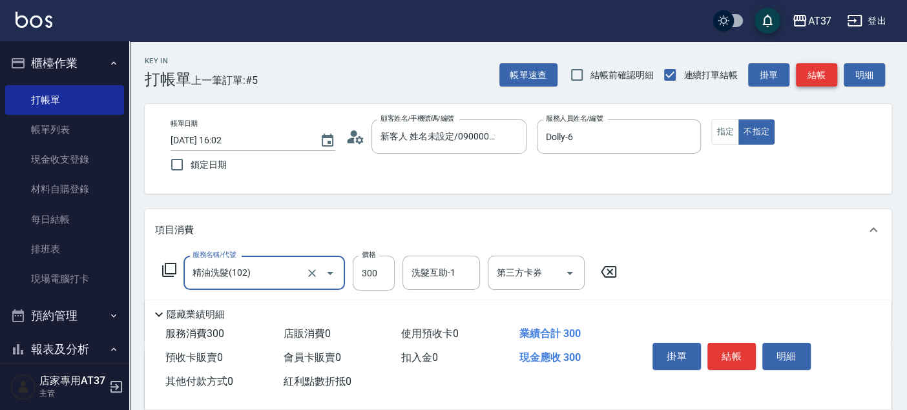
click at [803, 75] on button "結帳" at bounding box center [816, 75] width 41 height 24
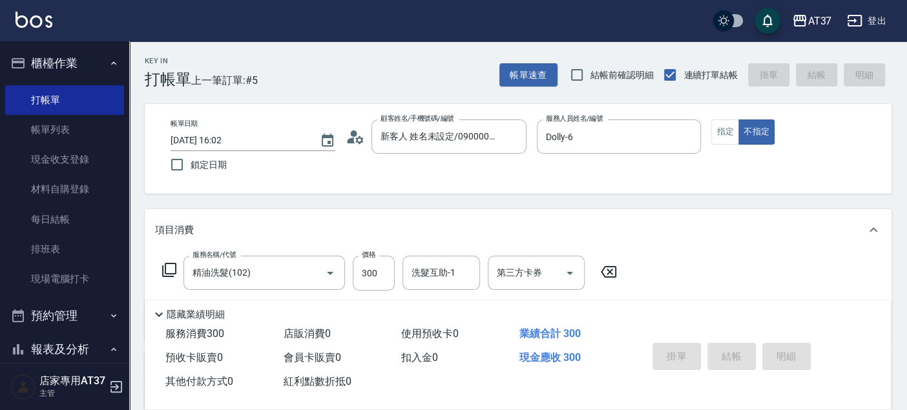
type input "2025/09/19 16:18"
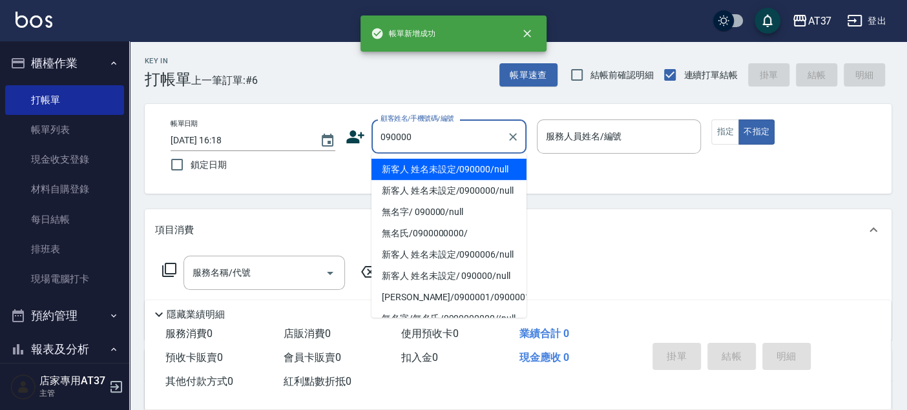
type input "新客人 姓名未設定/090000/null"
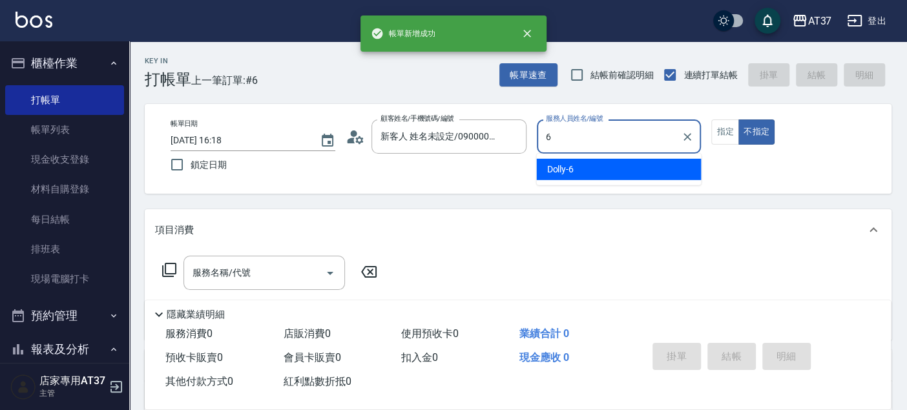
type input "Dolly-6"
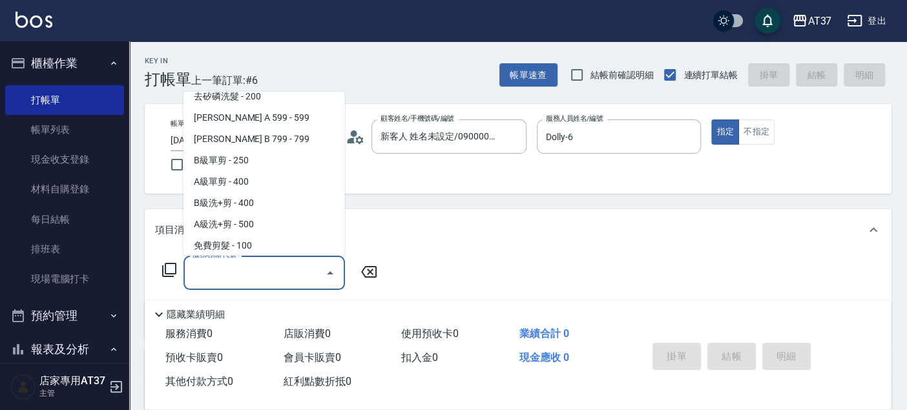
scroll to position [302, 0]
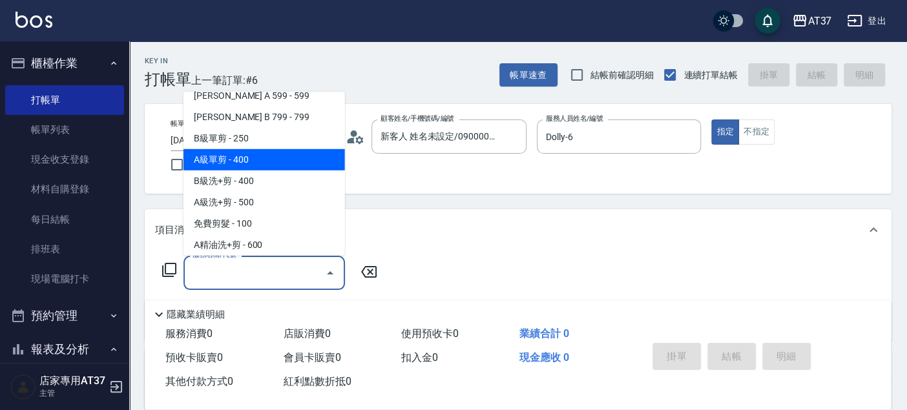
type input "A級單剪(202)"
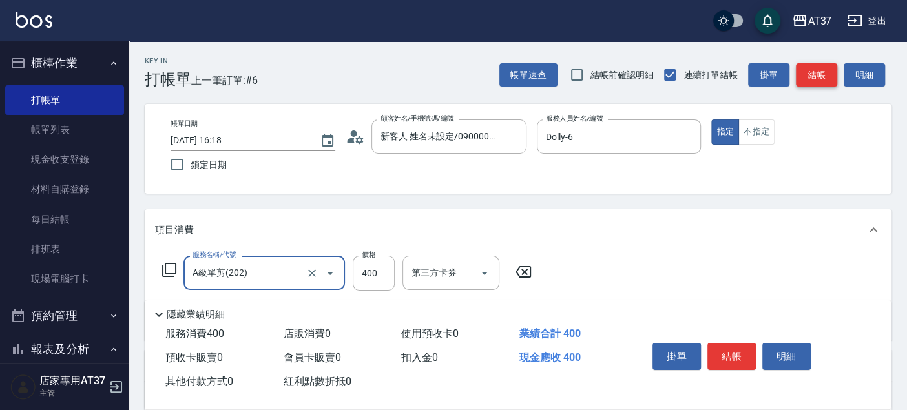
click at [810, 76] on button "結帳" at bounding box center [816, 75] width 41 height 24
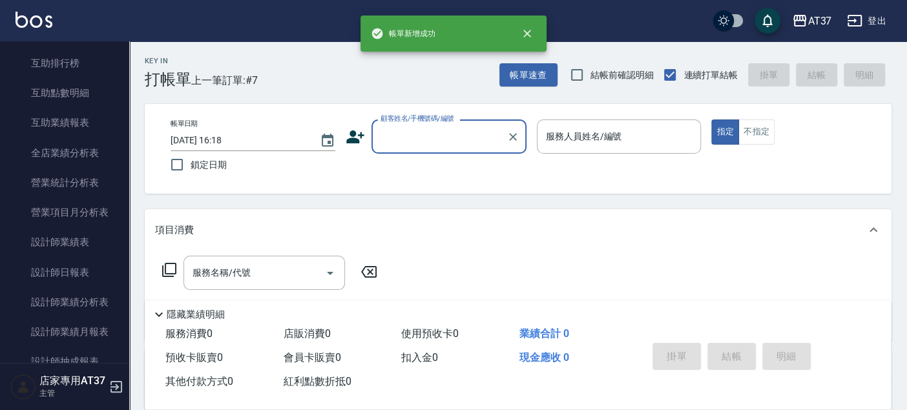
scroll to position [574, 0]
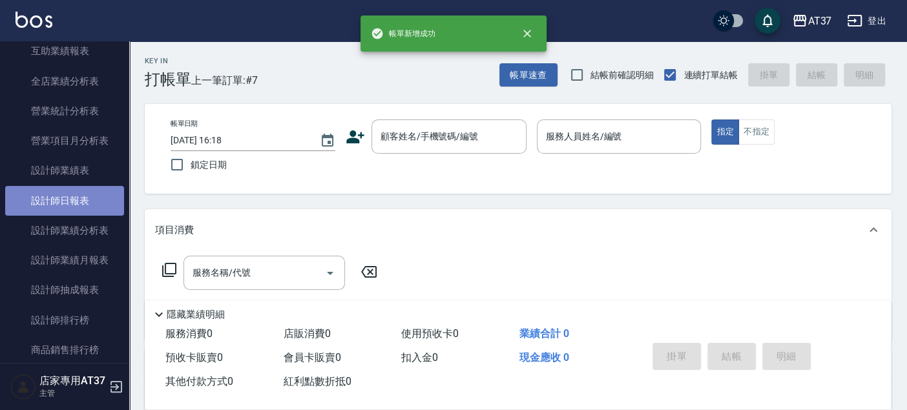
click at [70, 211] on link "設計師日報表" at bounding box center [64, 201] width 119 height 30
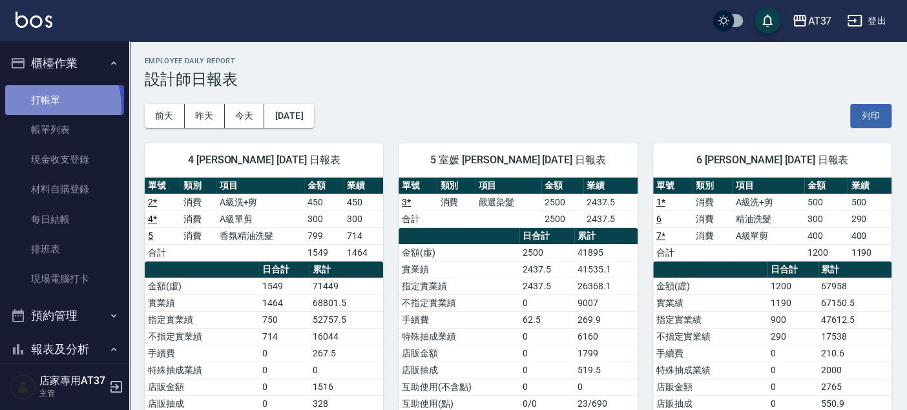
click at [39, 107] on link "打帳單" at bounding box center [64, 100] width 119 height 30
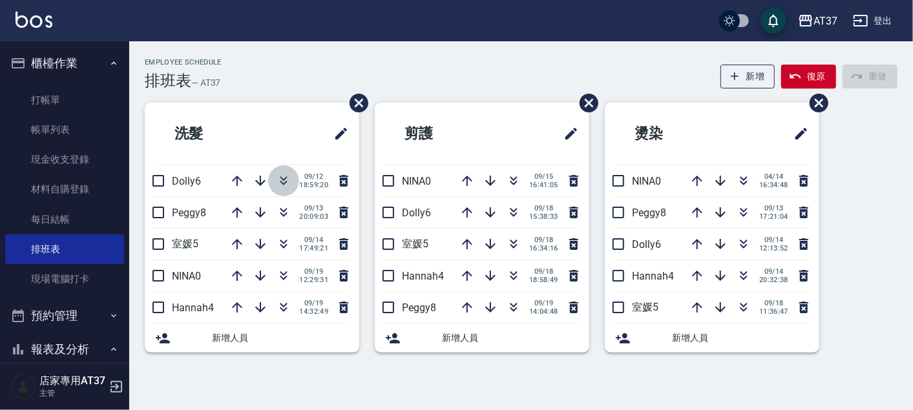
click at [281, 179] on icon "button" at bounding box center [284, 181] width 16 height 16
click at [509, 209] on icon "button" at bounding box center [514, 213] width 16 height 16
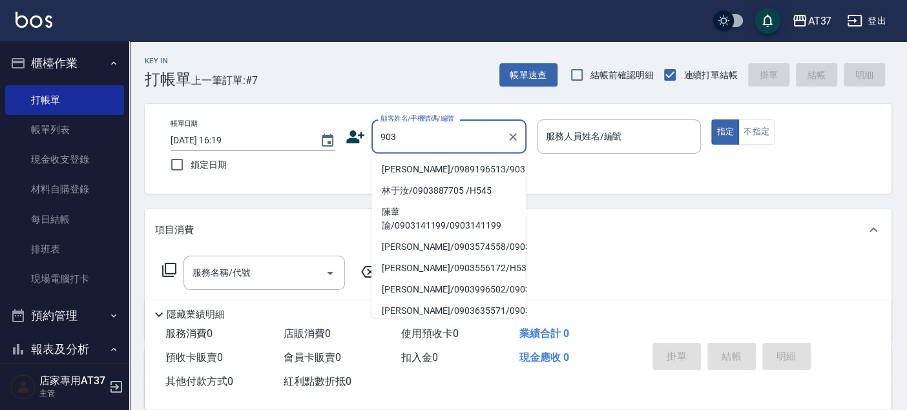
click at [420, 171] on li "[PERSON_NAME]/0989196513/903" at bounding box center [448, 169] width 155 height 21
type input "[PERSON_NAME]/0989196513/903"
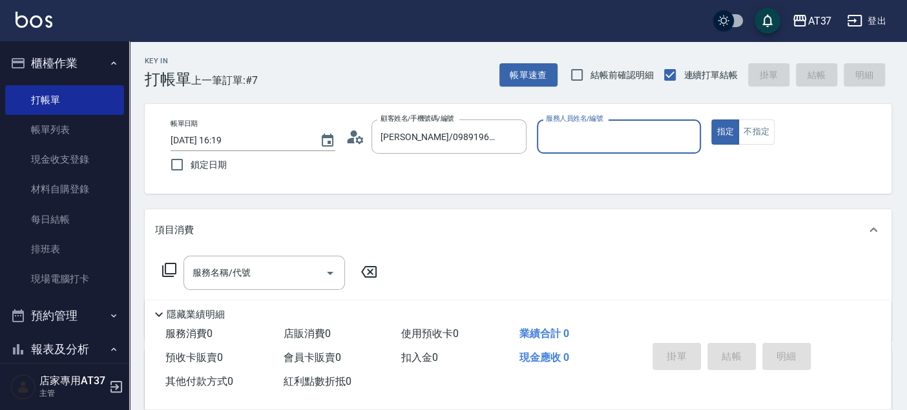
type input "Peggy-8"
click at [252, 287] on div "服務名稱/代號" at bounding box center [263, 273] width 161 height 34
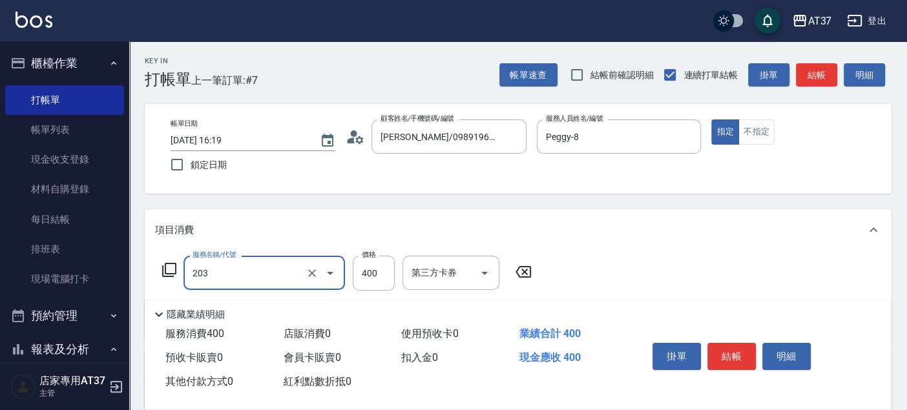
type input "B級洗+剪(203)"
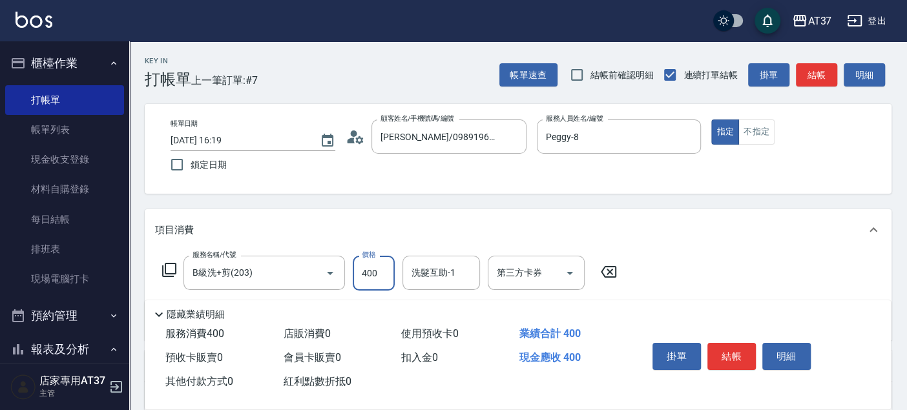
click at [727, 350] on button "結帳" at bounding box center [731, 356] width 48 height 27
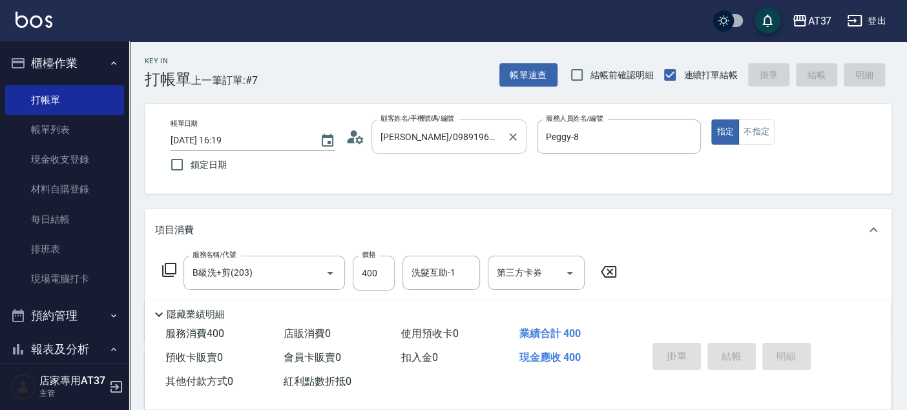
type input "[DATE] 17:03"
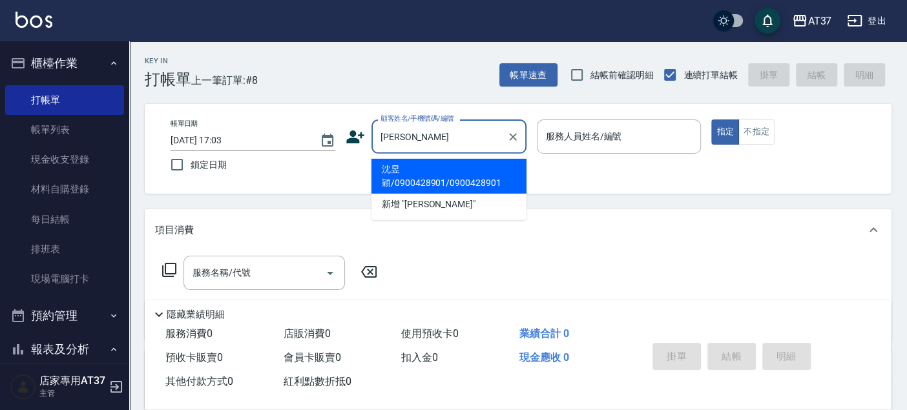
click at [402, 167] on li "沈昱穎/0900428901/0900428901" at bounding box center [448, 176] width 155 height 35
type input "沈昱穎/0900428901/0900428901"
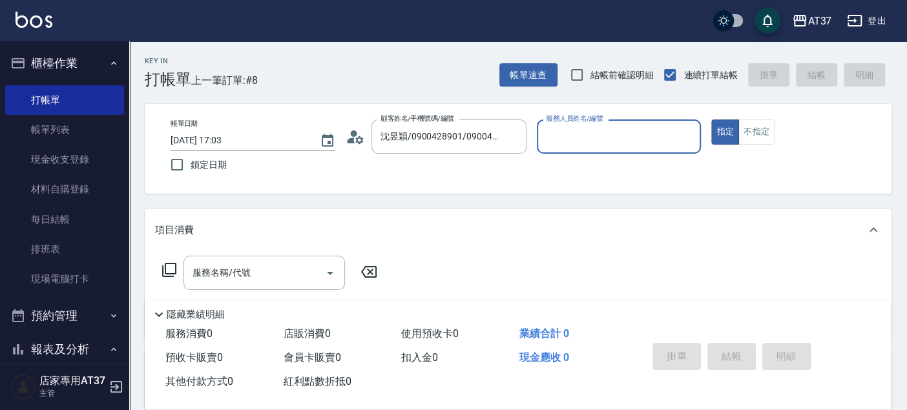
type input "Peggy-8"
click at [290, 286] on div "服務名稱/代號" at bounding box center [263, 273] width 161 height 34
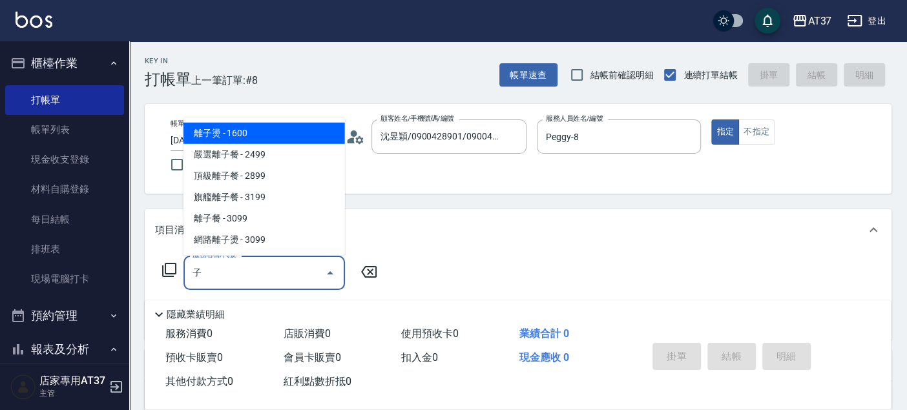
click at [284, 130] on span "離子燙 - 1600" at bounding box center [263, 133] width 161 height 21
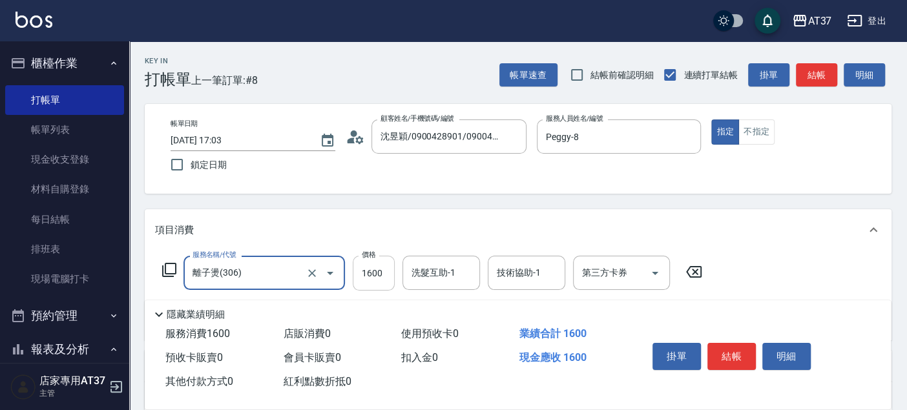
type input "離子燙(306)"
click at [371, 265] on input "1600" at bounding box center [374, 273] width 42 height 35
type input "1500"
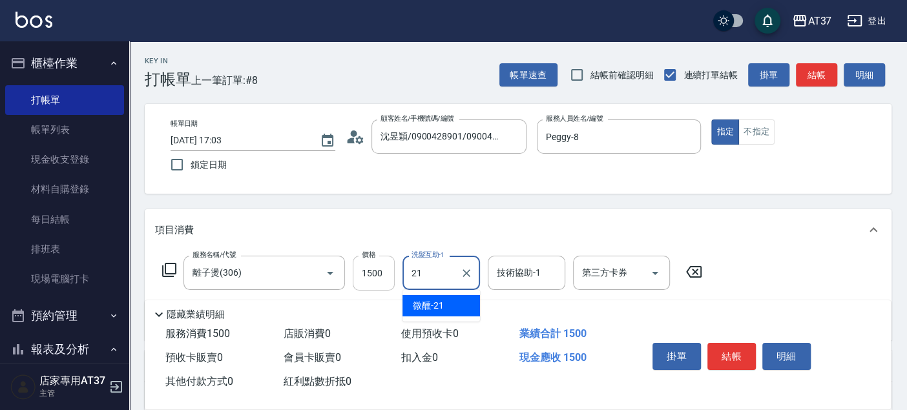
type input "微醺-21"
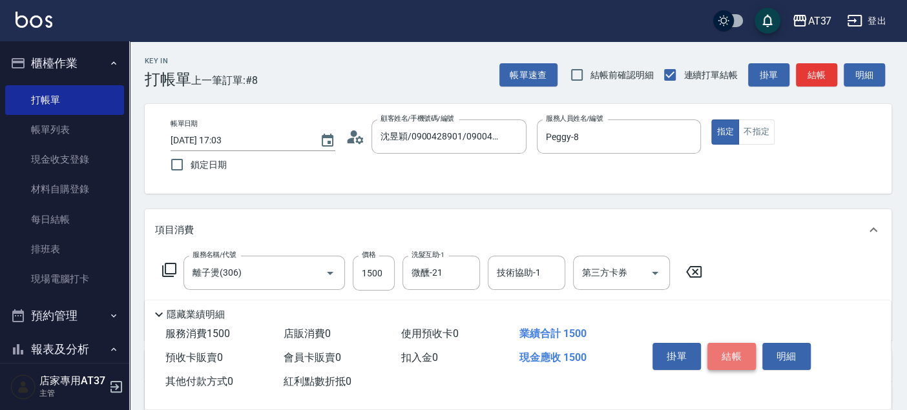
click at [745, 351] on button "結帳" at bounding box center [731, 356] width 48 height 27
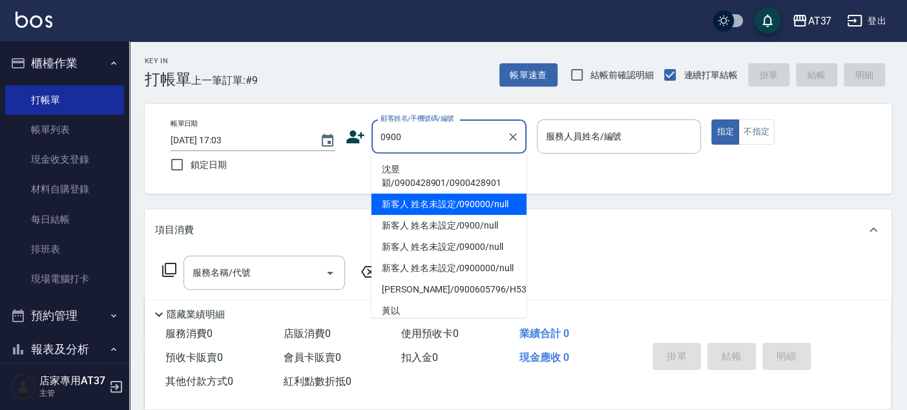
click at [438, 203] on li "新客人 姓名未設定/090000/null" at bounding box center [448, 204] width 155 height 21
type input "新客人 姓名未設定/090000/null"
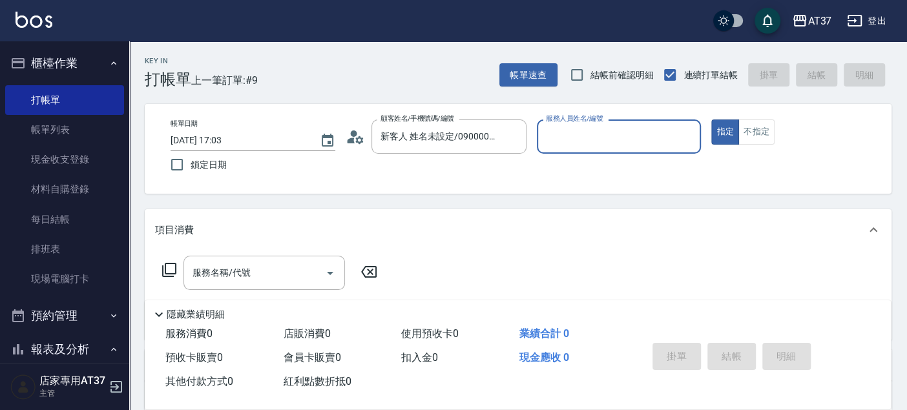
click at [558, 149] on div "服務人員姓名/編號" at bounding box center [619, 136] width 165 height 34
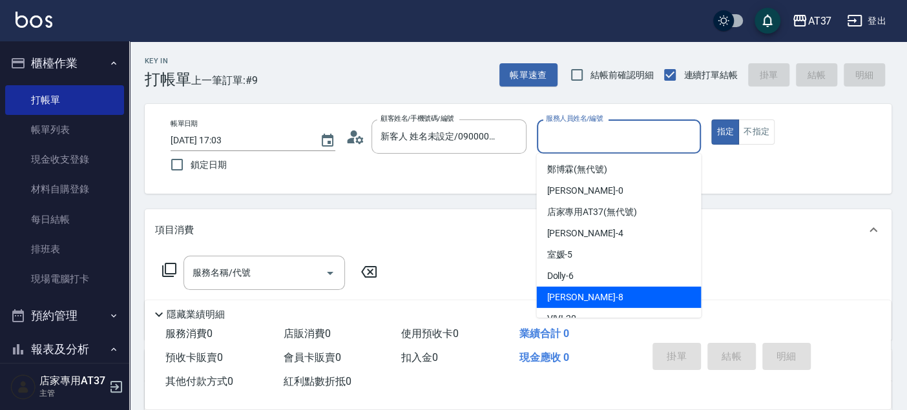
click at [609, 296] on div "Peggy -8" at bounding box center [618, 297] width 165 height 21
type input "Peggy-8"
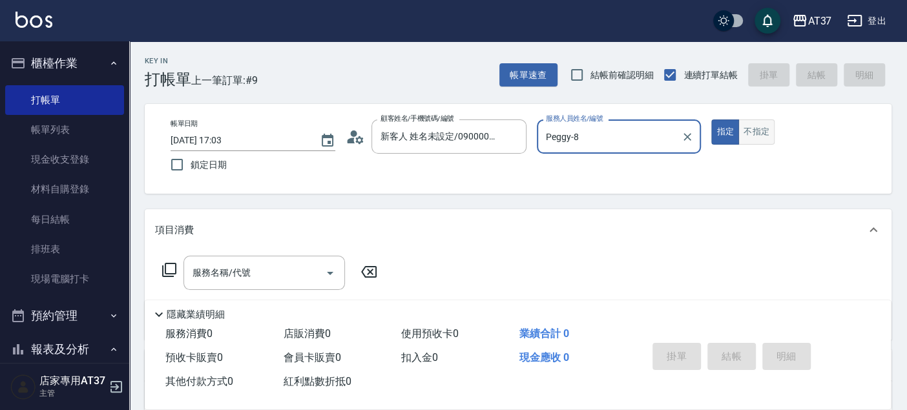
click at [759, 129] on button "不指定" at bounding box center [756, 131] width 36 height 25
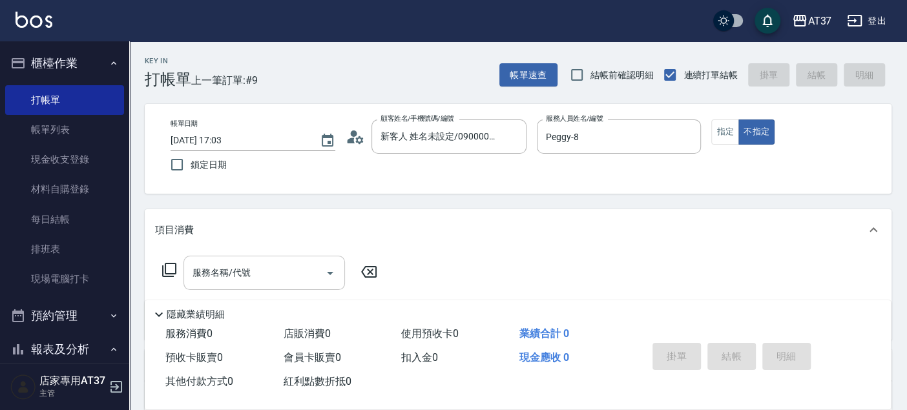
click at [270, 280] on input "服務名稱/代號" at bounding box center [254, 273] width 130 height 23
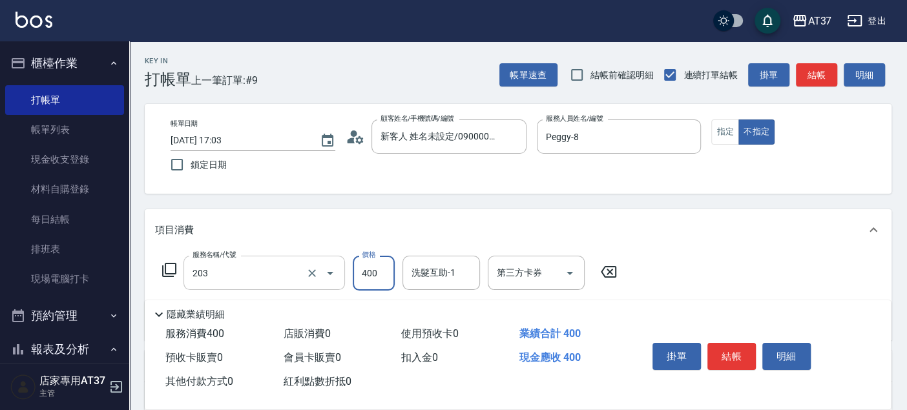
type input "B級洗+剪(203)"
type input "微醺-21"
click at [749, 363] on button "結帳" at bounding box center [731, 356] width 48 height 27
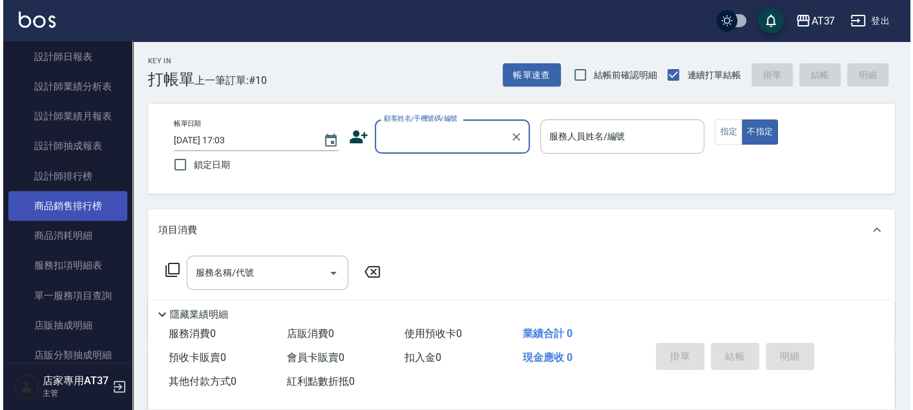
scroll to position [646, 0]
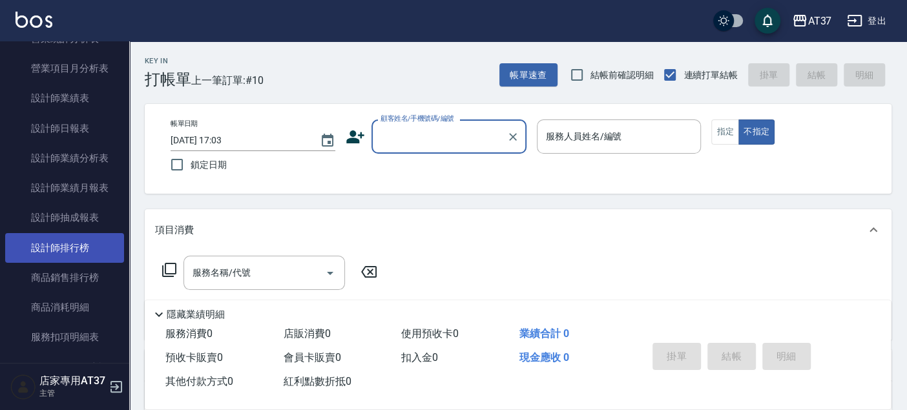
click at [74, 236] on link "設計師排行榜" at bounding box center [64, 248] width 119 height 30
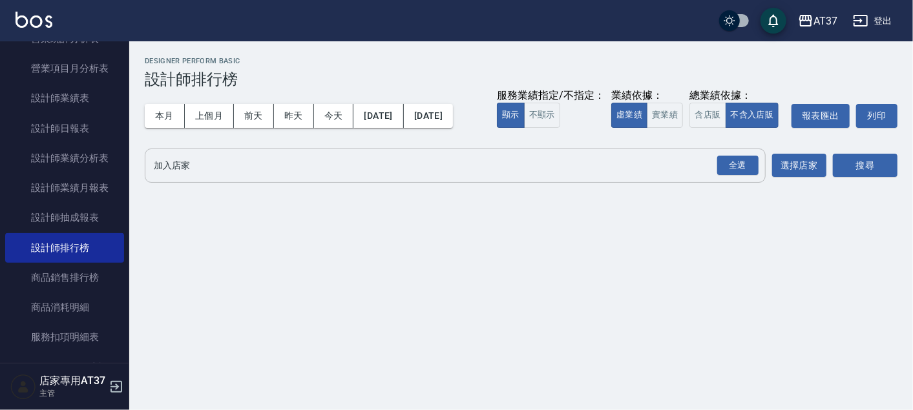
click at [373, 163] on input "加入店家" at bounding box center [445, 165] width 590 height 23
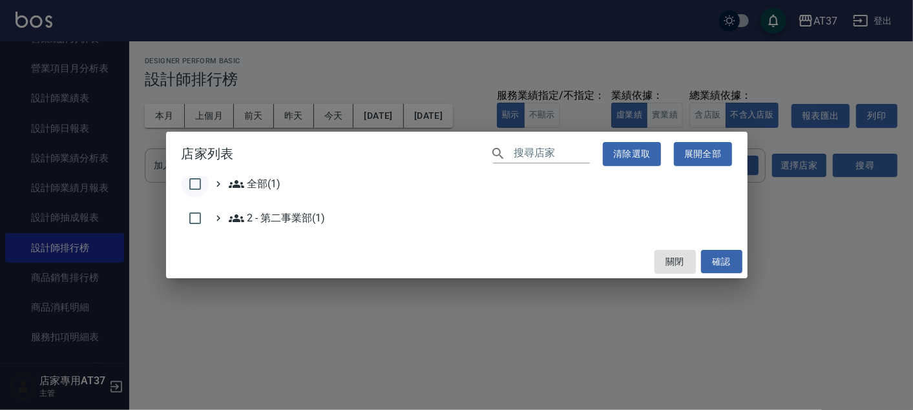
click at [188, 181] on input "checkbox" at bounding box center [194, 184] width 27 height 27
checkbox input "true"
click at [715, 257] on button "確認" at bounding box center [721, 262] width 41 height 24
checkbox input "false"
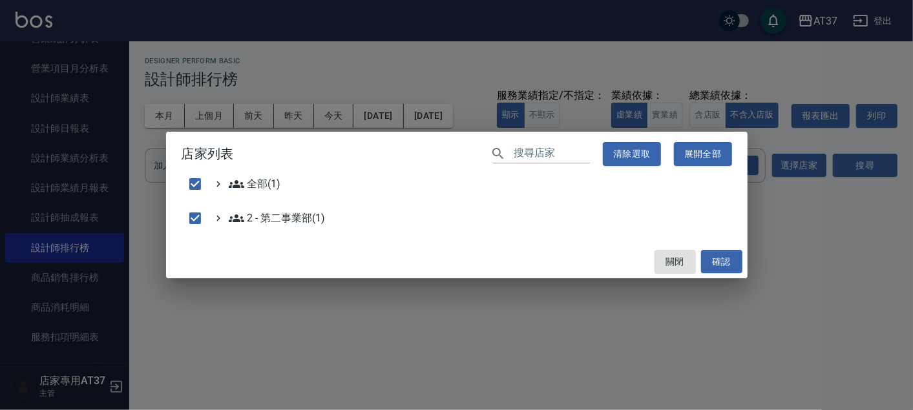
checkbox input "false"
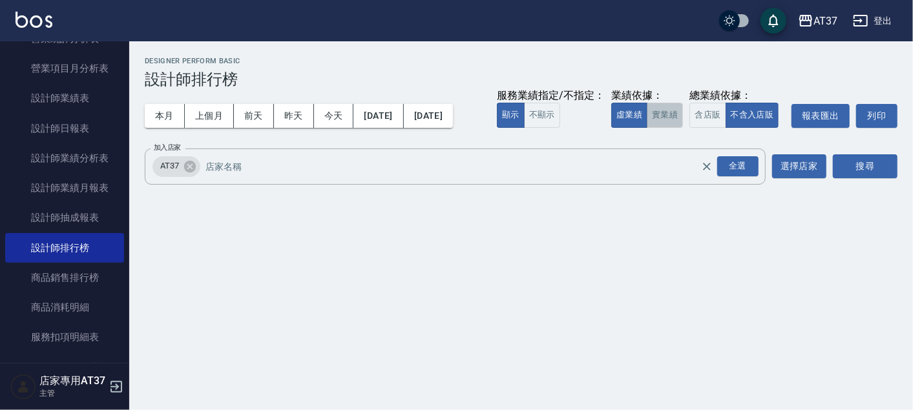
click at [672, 114] on button "實業績" at bounding box center [664, 115] width 36 height 25
click at [878, 167] on button "搜尋" at bounding box center [865, 166] width 65 height 24
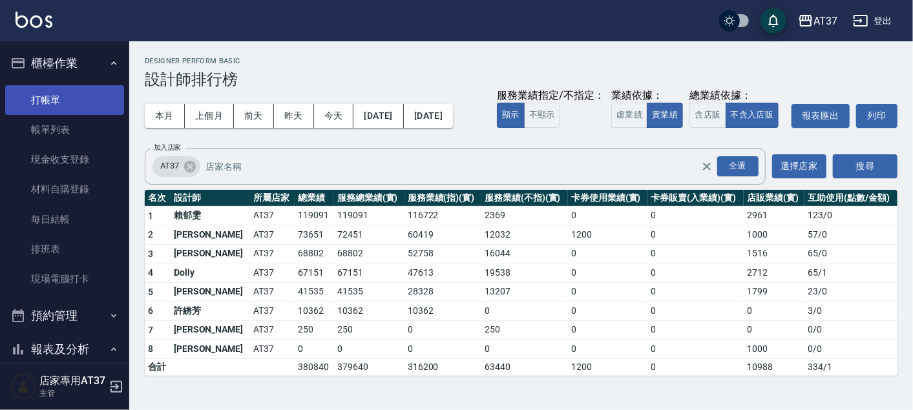
click at [67, 99] on link "打帳單" at bounding box center [64, 100] width 119 height 30
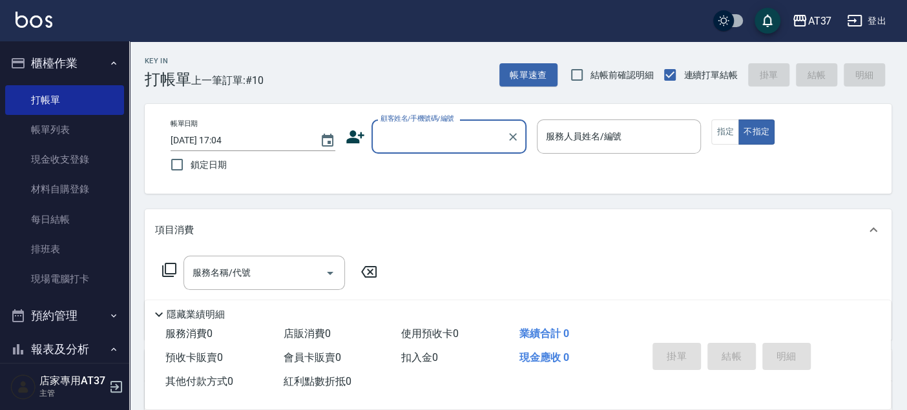
click at [442, 145] on input "顧客姓名/手機號碼/編號" at bounding box center [439, 136] width 124 height 23
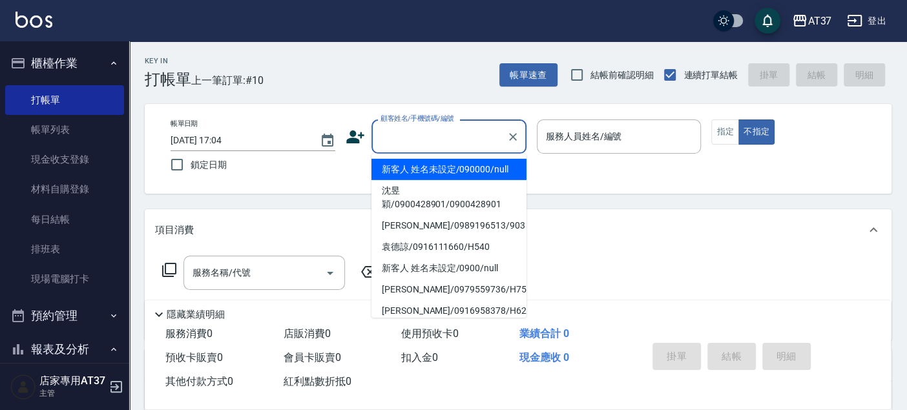
click at [451, 173] on li "新客人 姓名未設定/090000/null" at bounding box center [448, 169] width 155 height 21
type input "新客人 姓名未設定/090000/null"
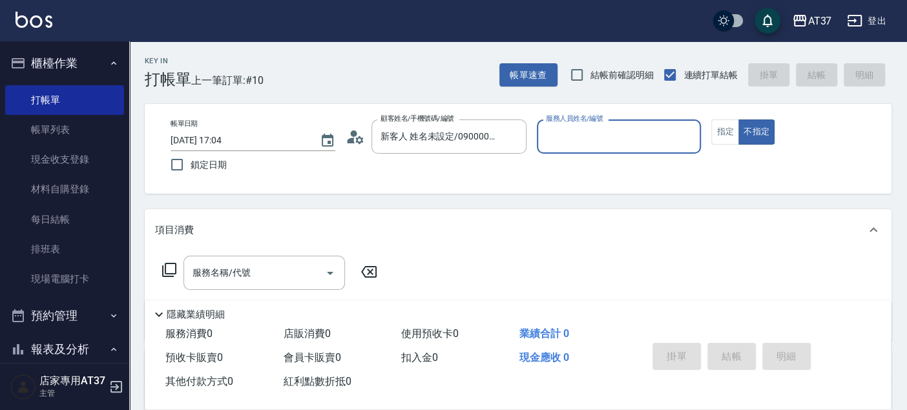
click at [570, 142] on input "服務人員姓名/編號" at bounding box center [619, 136] width 153 height 23
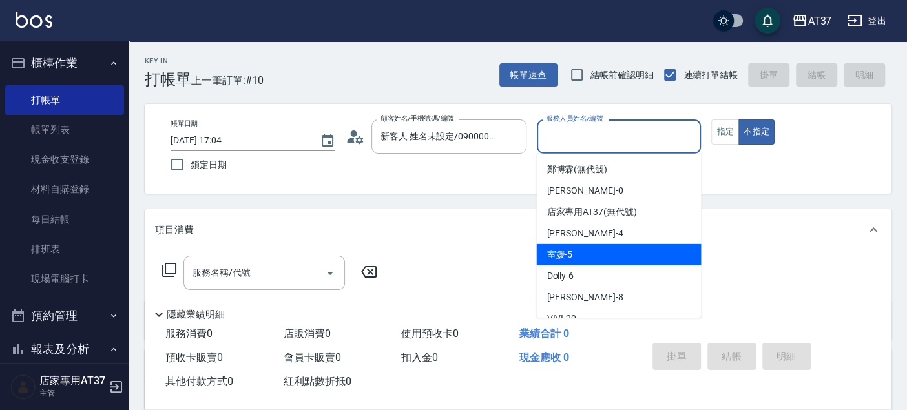
drag, startPoint x: 606, startPoint y: 262, endPoint x: 643, endPoint y: 233, distance: 47.3
click at [606, 263] on div "室媛 -5" at bounding box center [618, 254] width 165 height 21
type input "室媛-5"
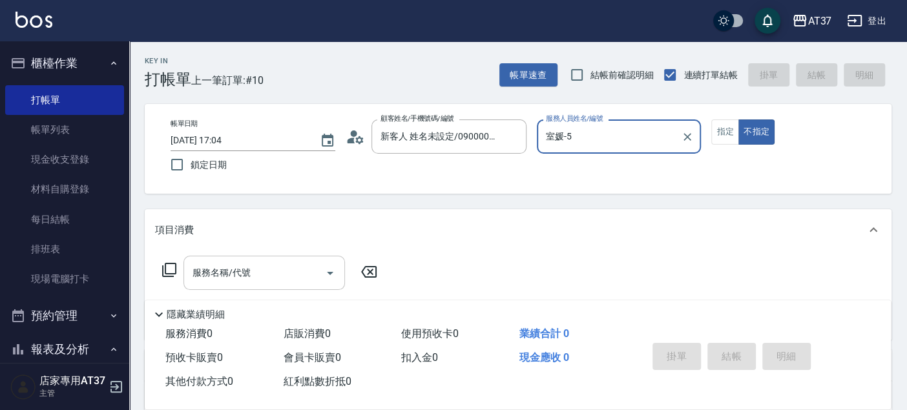
click at [276, 272] on input "服務名稱/代號" at bounding box center [254, 273] width 130 height 23
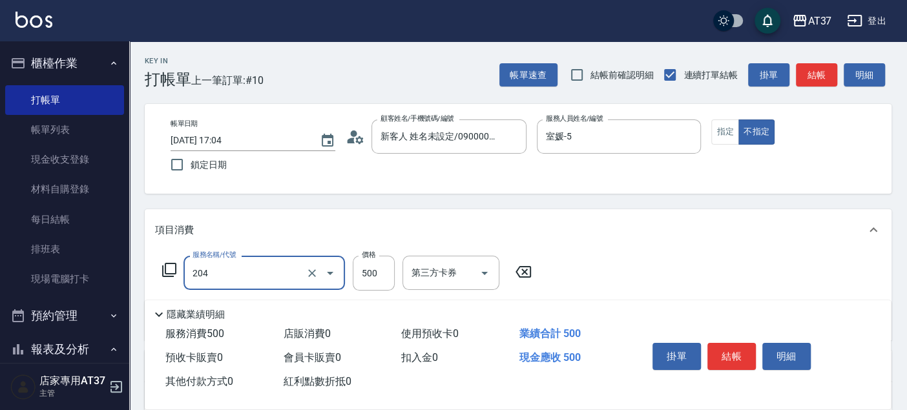
type input "A級洗+剪(204)"
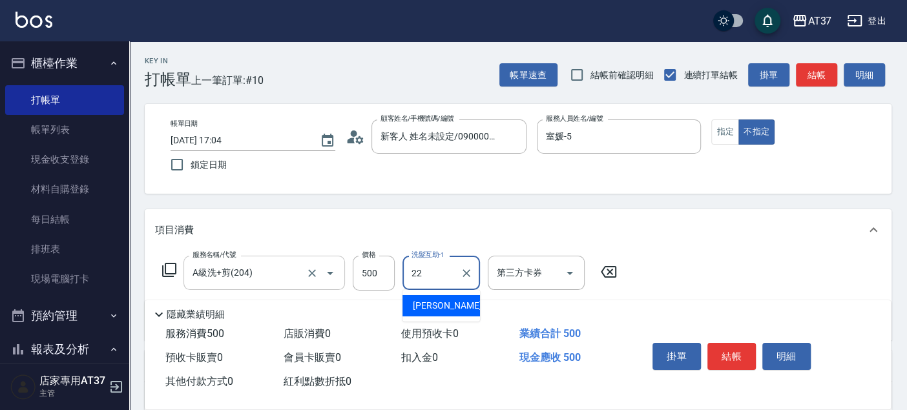
type input "威廉-22"
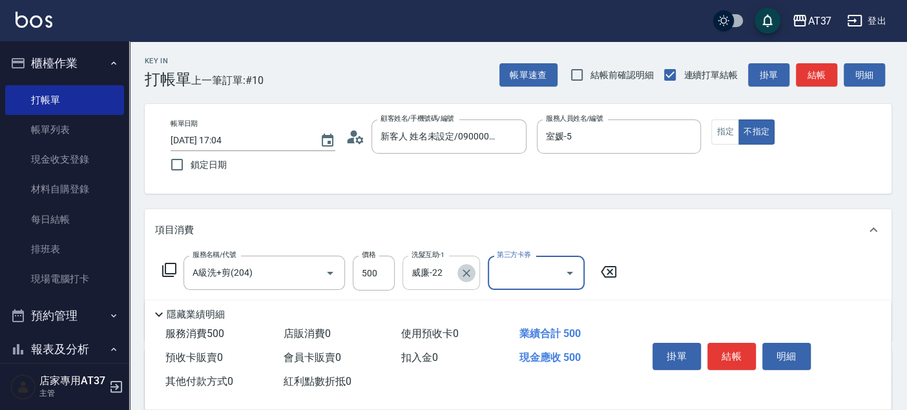
drag, startPoint x: 472, startPoint y: 269, endPoint x: 419, endPoint y: 269, distance: 53.6
click at [471, 269] on icon "Clear" at bounding box center [466, 273] width 13 height 13
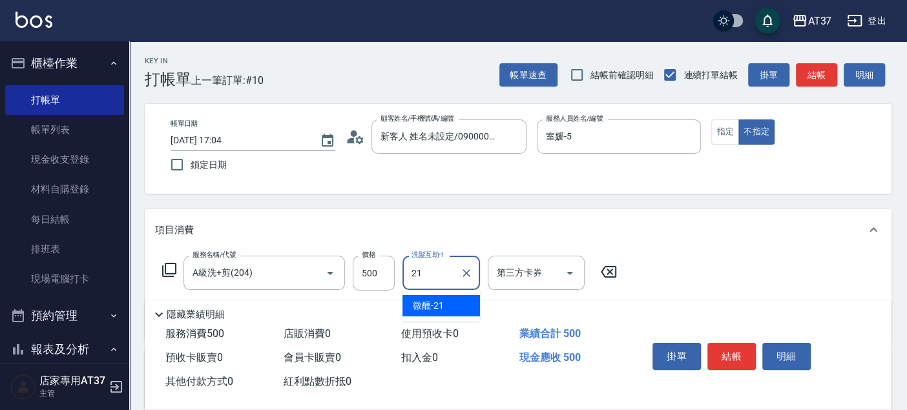
type input "微醺-21"
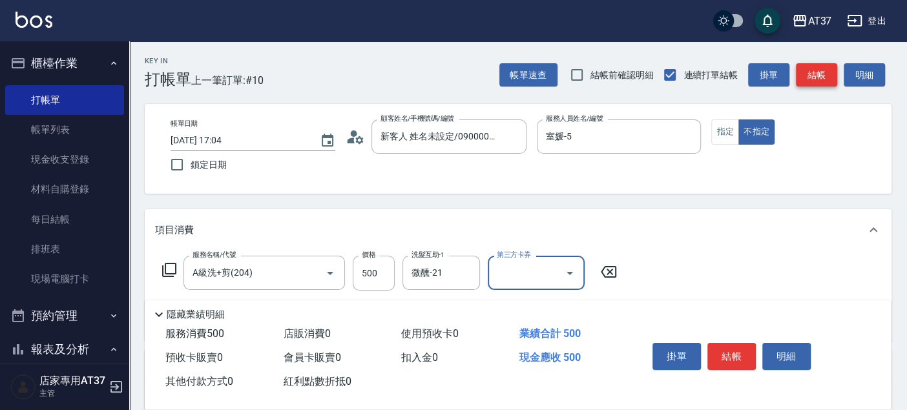
click at [816, 74] on button "結帳" at bounding box center [816, 75] width 41 height 24
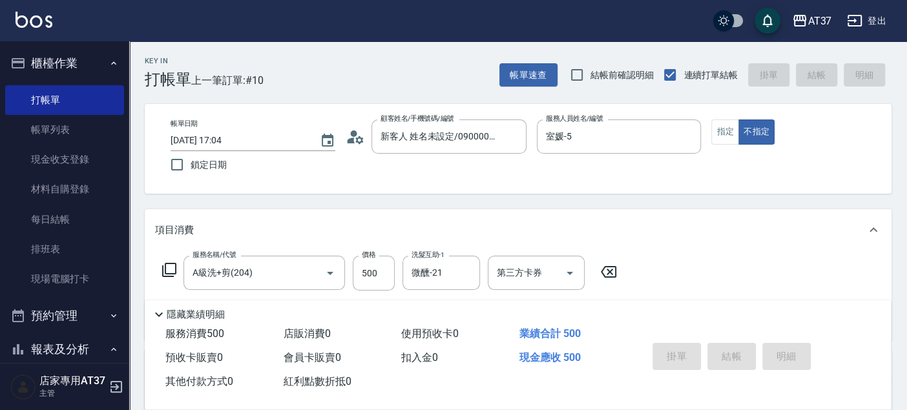
type input "[DATE] 17:10"
